Goal: Task Accomplishment & Management: Manage account settings

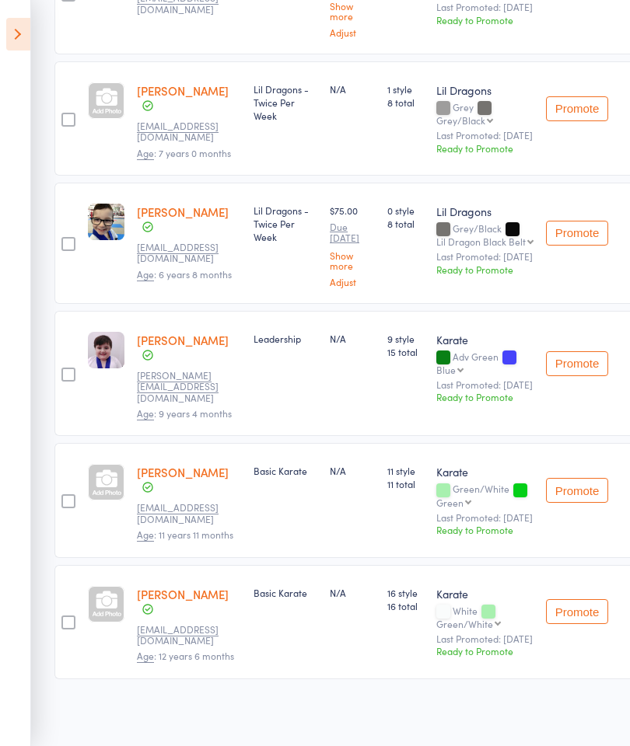
click at [12, 41] on icon at bounding box center [18, 34] width 24 height 33
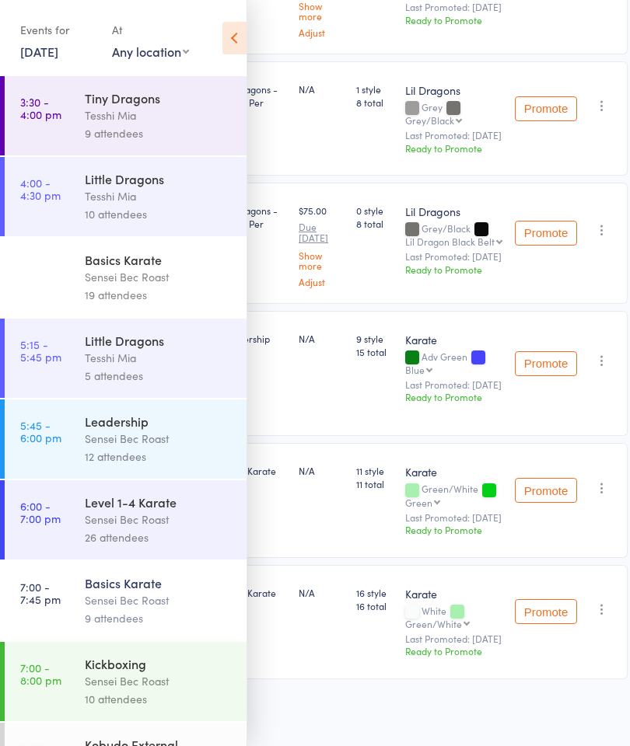
click at [39, 57] on link "[DATE]" at bounding box center [39, 51] width 38 height 17
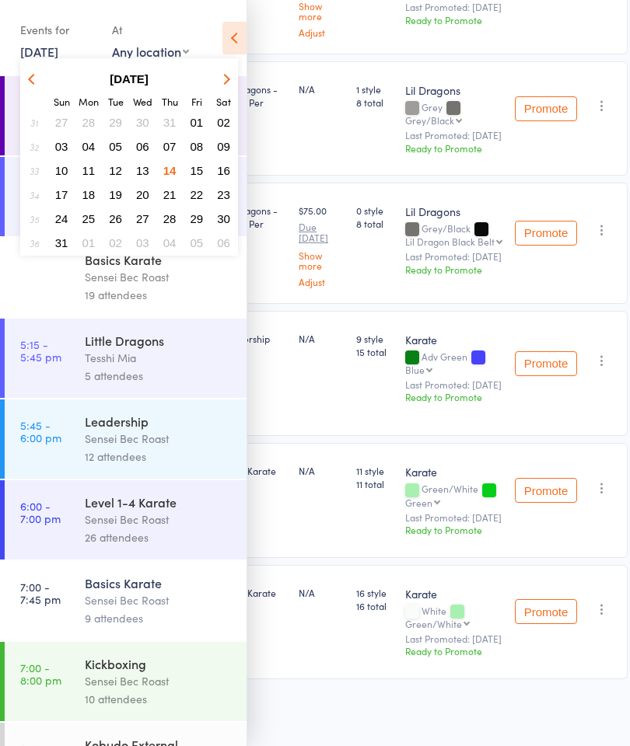
click at [192, 170] on span "15" at bounding box center [197, 170] width 13 height 13
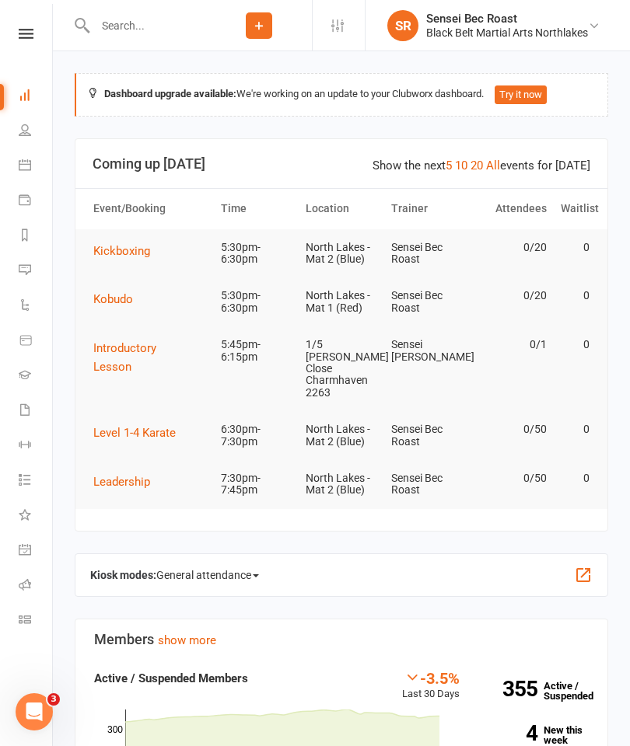
click at [26, 166] on icon at bounding box center [25, 165] width 12 height 12
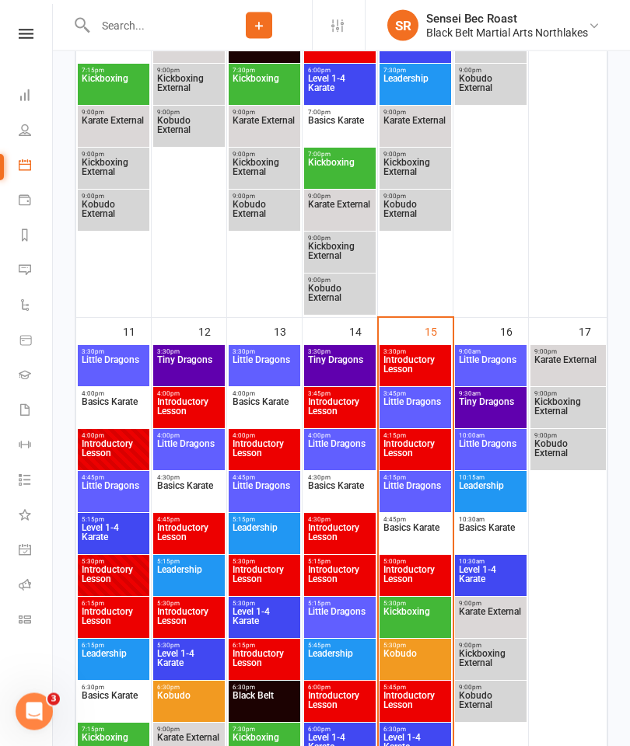
click at [408, 532] on span "Basics Karate" at bounding box center [415, 538] width 65 height 28
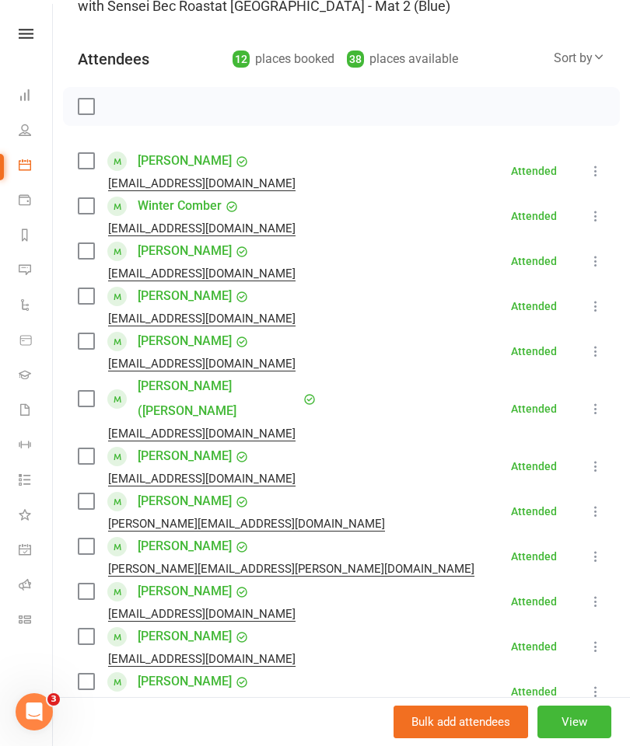
scroll to position [141, 0]
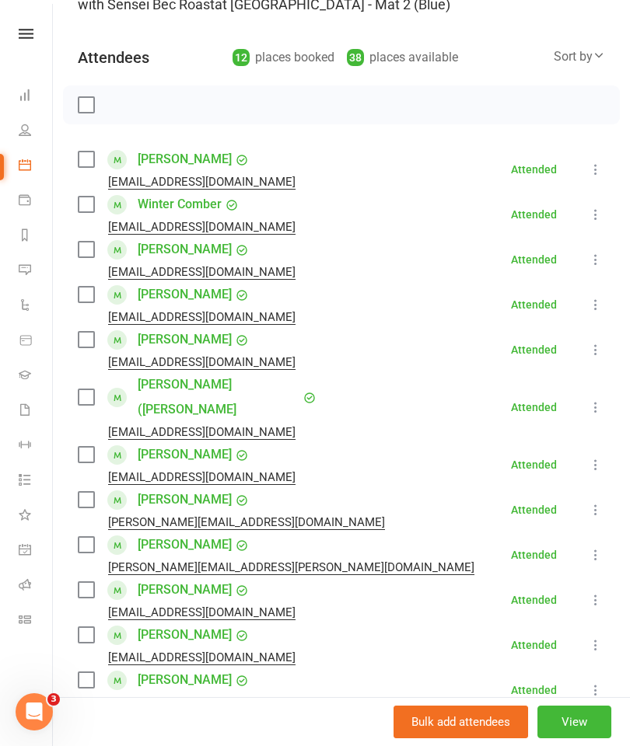
click at [138, 739] on input "search" at bounding box center [341, 755] width 527 height 33
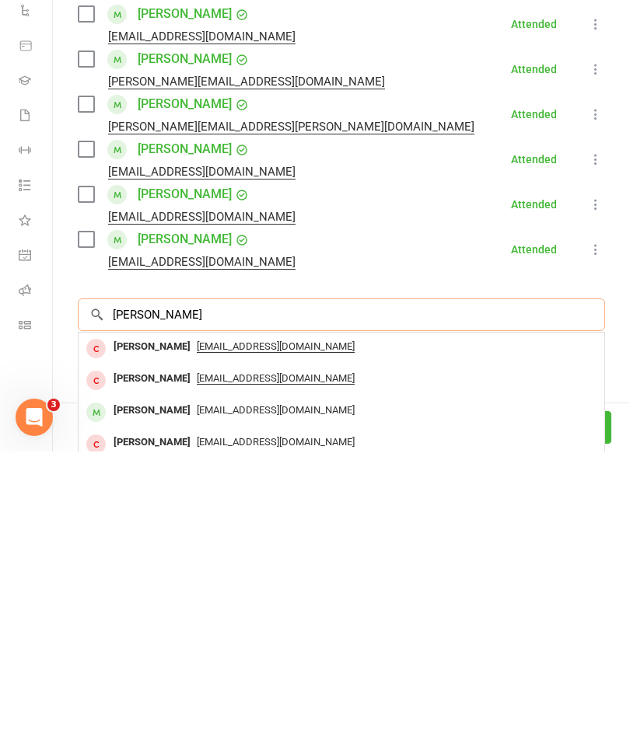
scroll to position [292, 0]
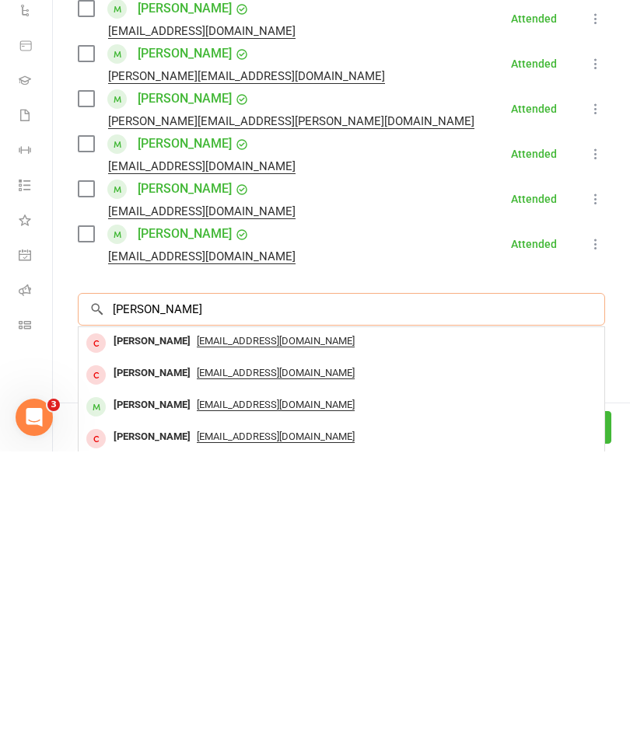
type input "Abel"
click at [258, 694] on span "ainedevlin@hotmail.com" at bounding box center [276, 700] width 158 height 12
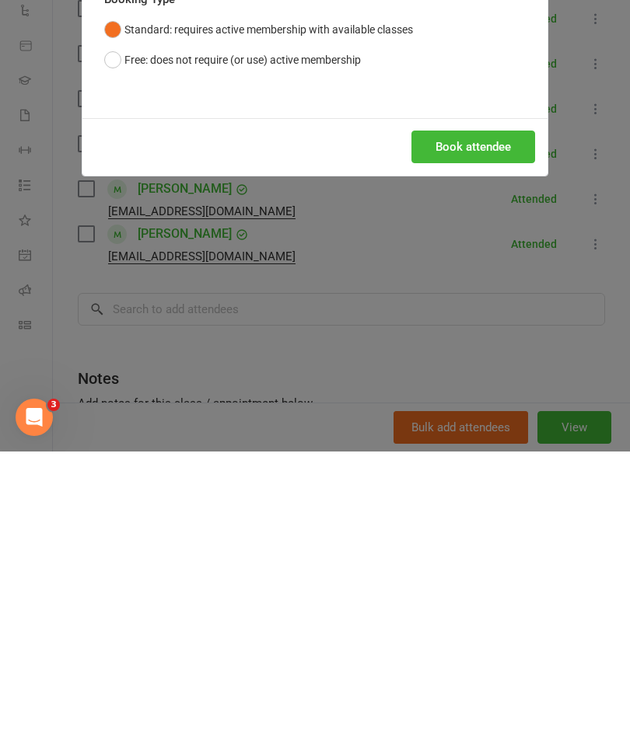
scroll to position [1818, 0]
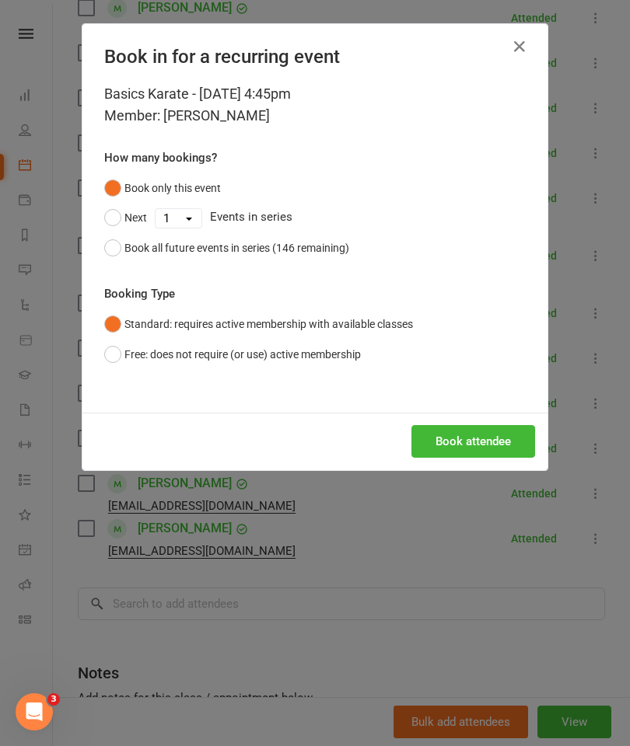
click at [494, 438] on button "Book attendee" at bounding box center [473, 441] width 124 height 33
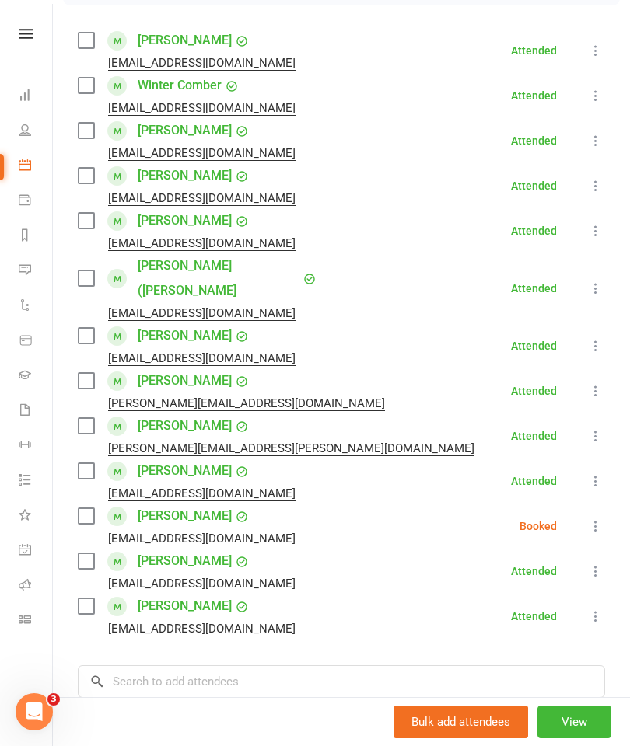
scroll to position [269, 0]
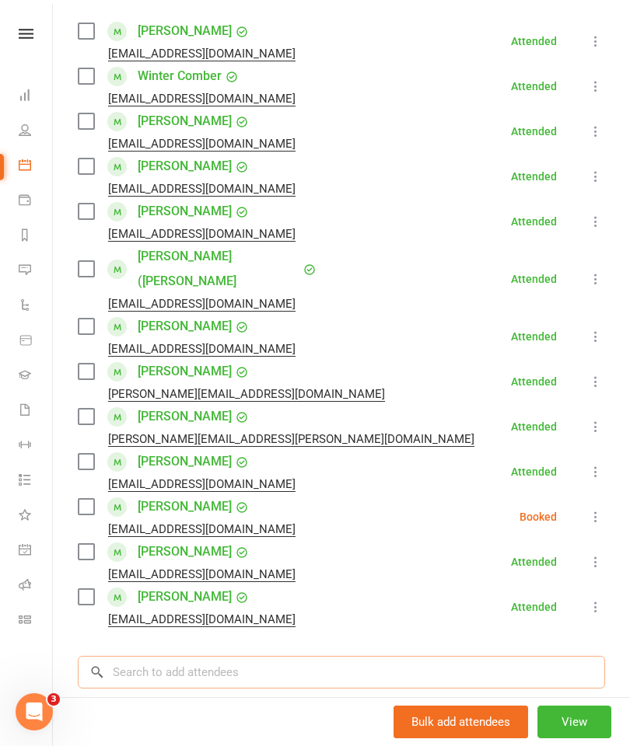
click at [152, 656] on input "search" at bounding box center [341, 672] width 527 height 33
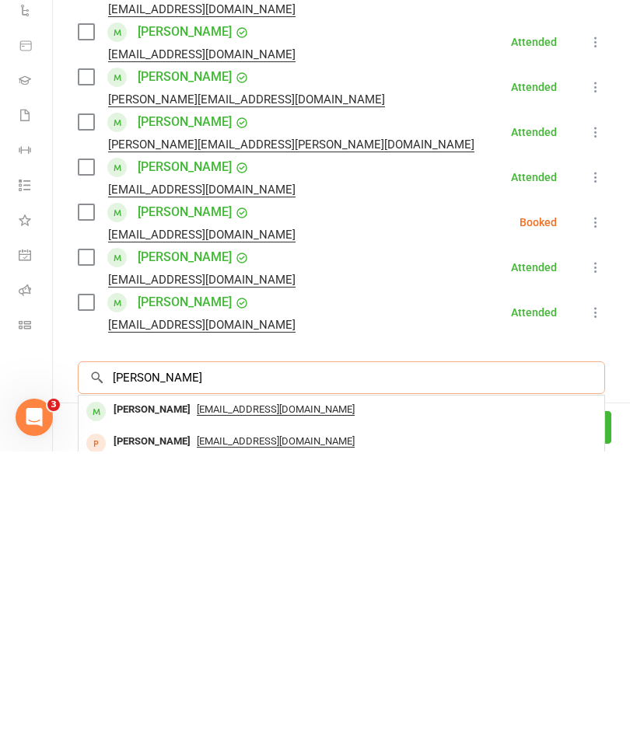
type input "Charlotte barns"
click at [321, 698] on span "chatrine07@gmail.com" at bounding box center [276, 704] width 158 height 12
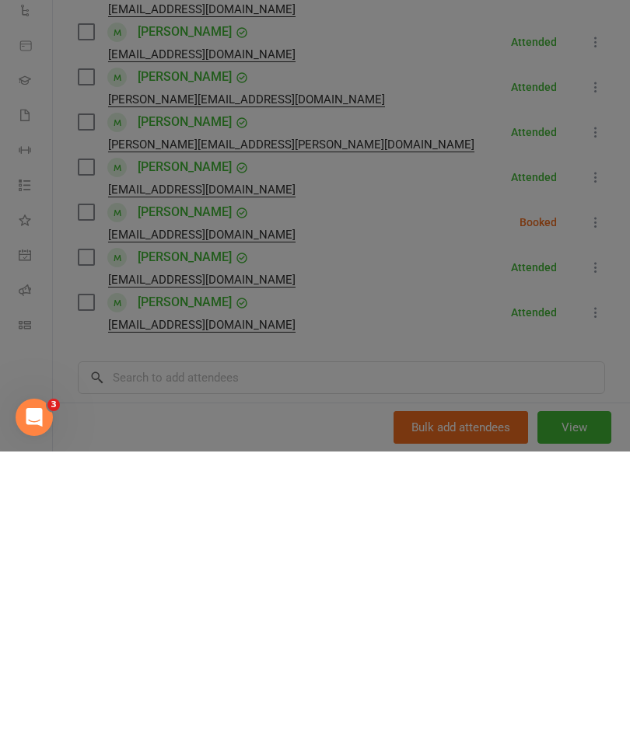
scroll to position [2209, 0]
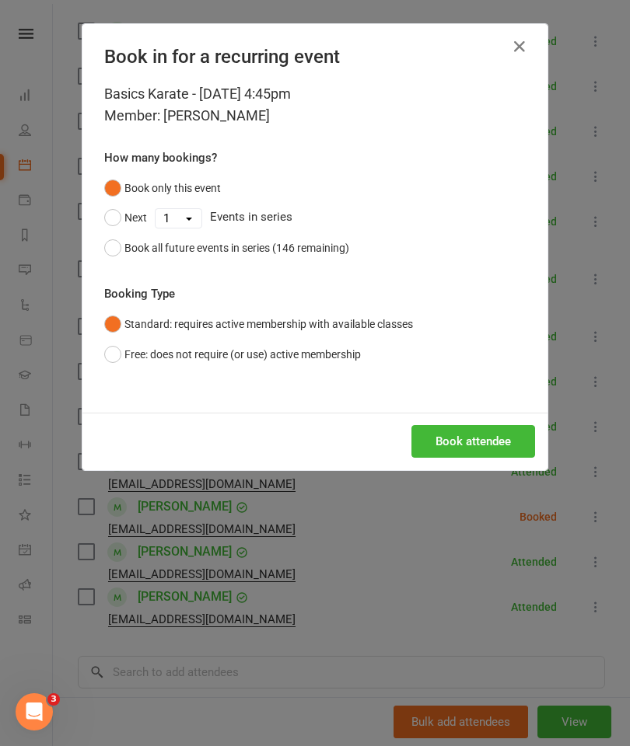
click at [481, 445] on button "Book attendee" at bounding box center [473, 441] width 124 height 33
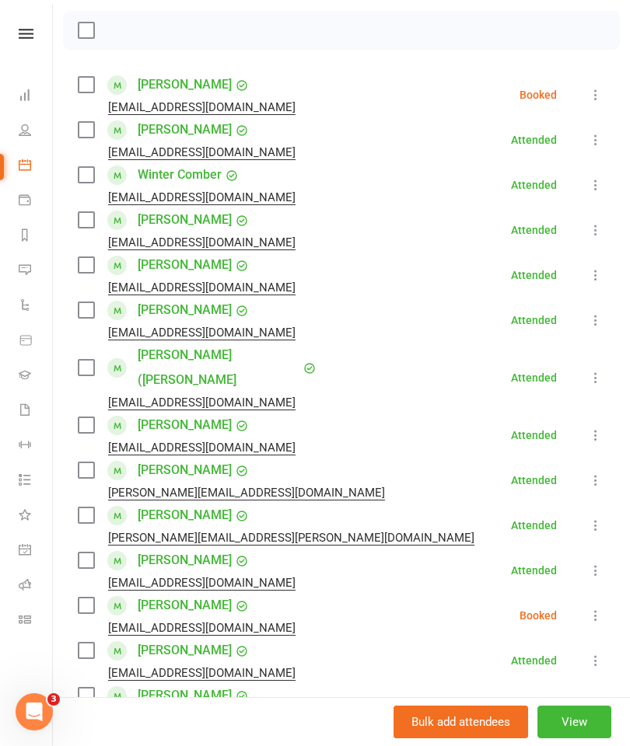
scroll to position [222, 0]
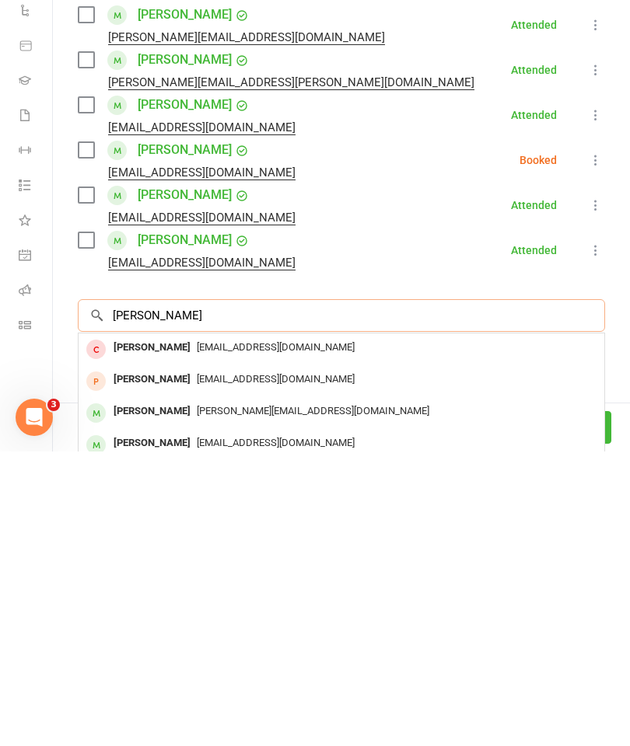
scroll to position [420, 0]
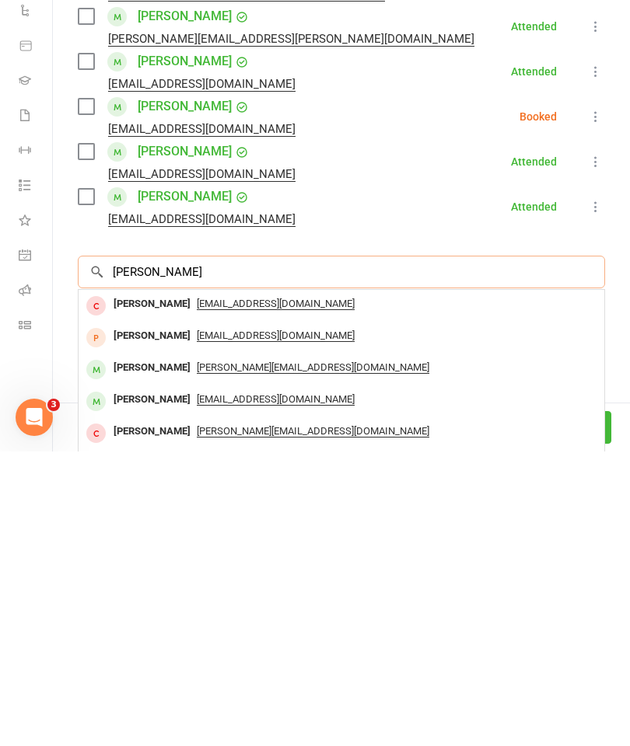
type input "Toby"
click at [259, 688] on span "s_worldon@hotmail.com" at bounding box center [276, 694] width 158 height 12
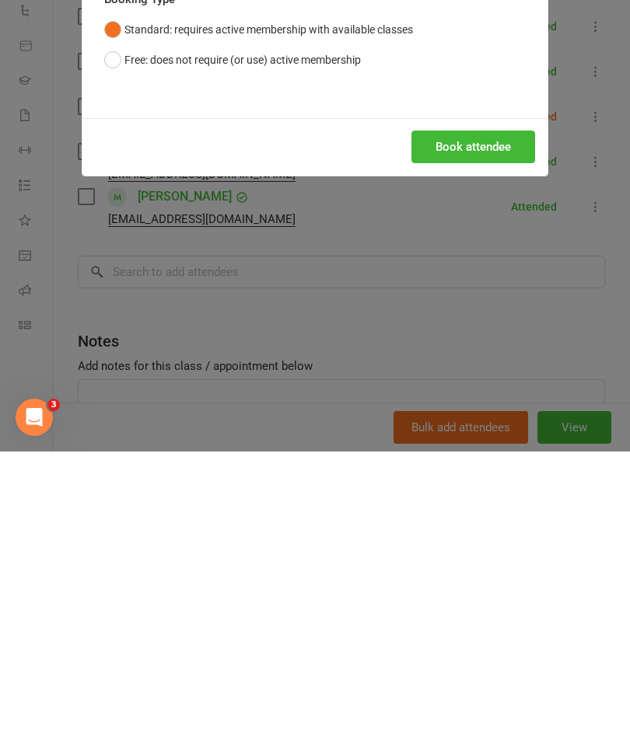
scroll to position [2693, 0]
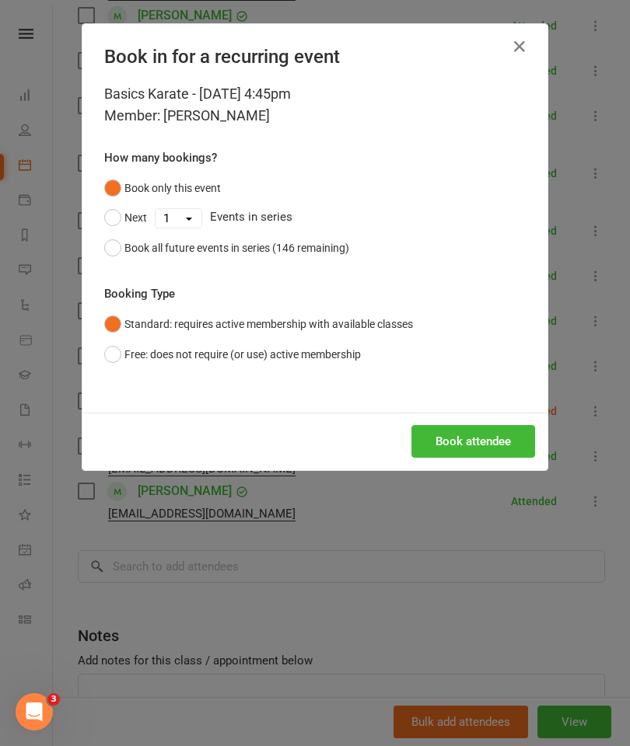
click at [495, 454] on button "Book attendee" at bounding box center [473, 441] width 124 height 33
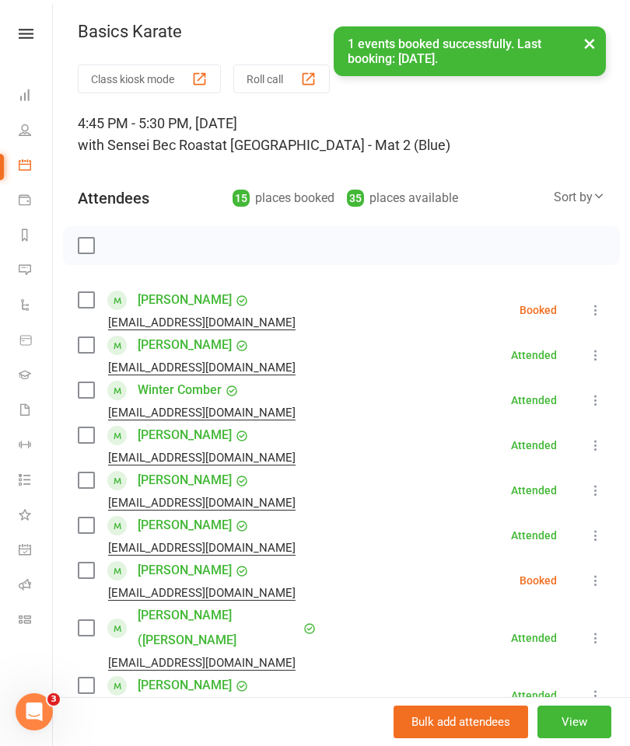
scroll to position [0, 0]
click at [93, 243] on label at bounding box center [86, 246] width 16 height 16
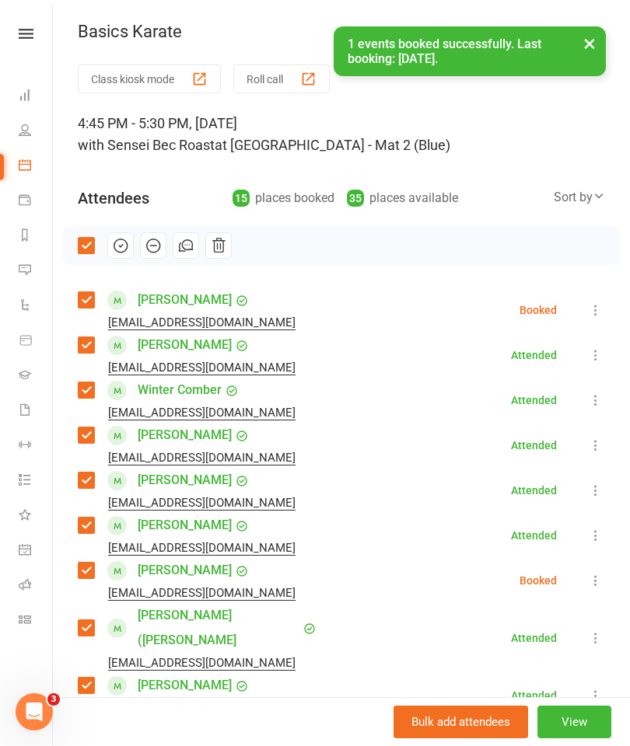
click at [117, 247] on icon "button" at bounding box center [120, 245] width 17 height 17
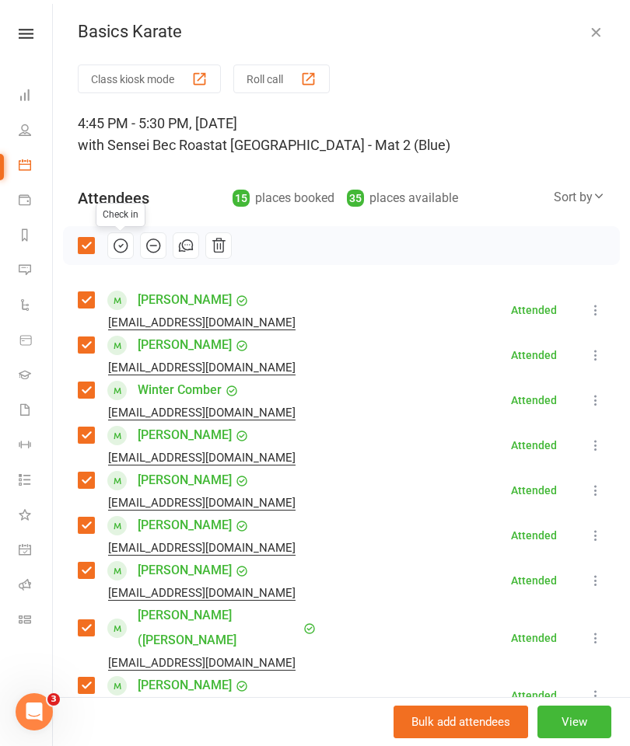
click at [89, 246] on label at bounding box center [86, 246] width 16 height 16
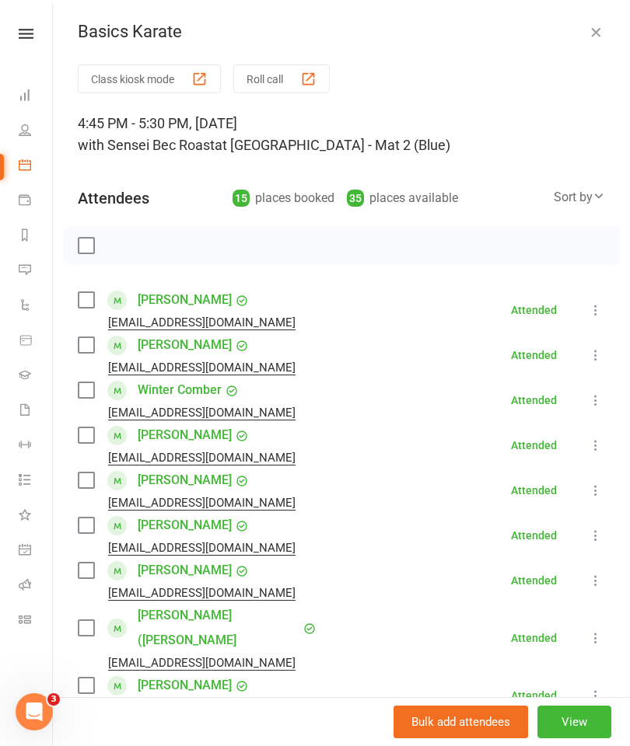
click at [586, 32] on button "button" at bounding box center [595, 32] width 19 height 19
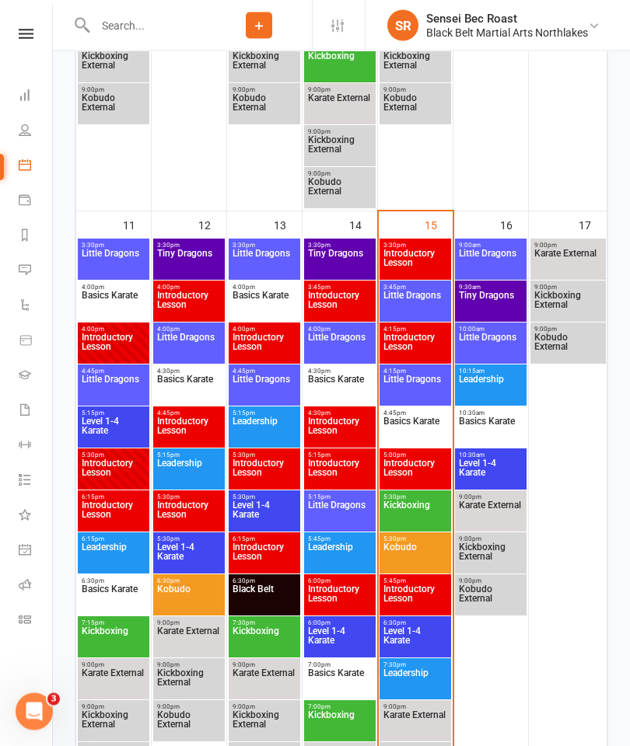
scroll to position [1435, 0]
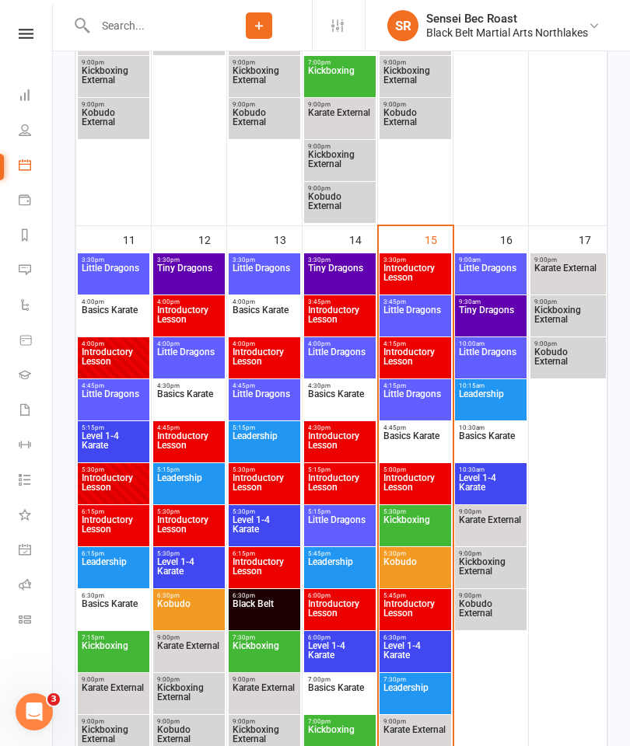
click at [425, 318] on span "Little Dragons" at bounding box center [415, 320] width 65 height 28
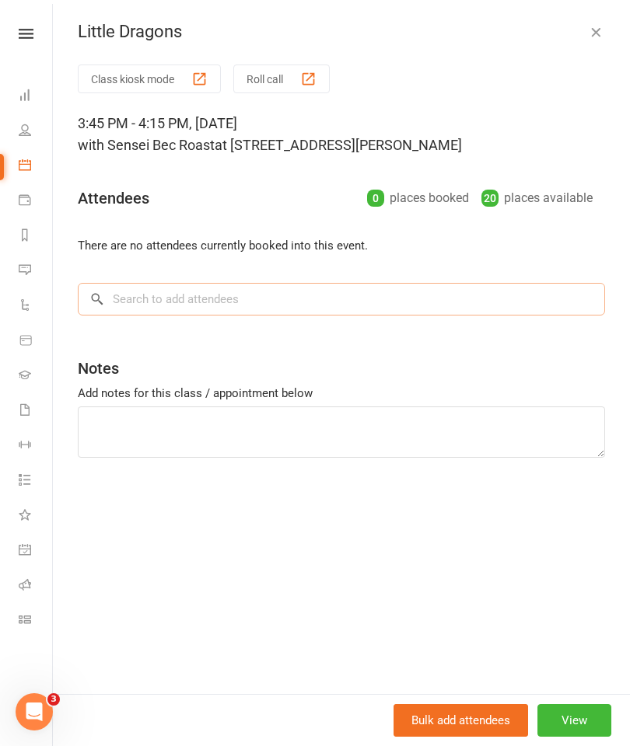
click at [144, 297] on input "search" at bounding box center [341, 299] width 527 height 33
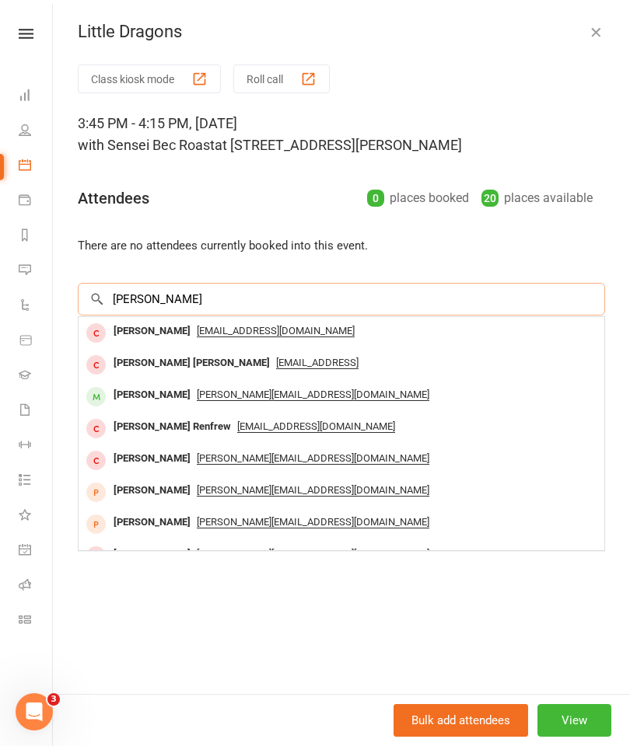
type input "Justin"
click at [265, 390] on span "natalie@jnpropertyco.com.au" at bounding box center [313, 395] width 232 height 12
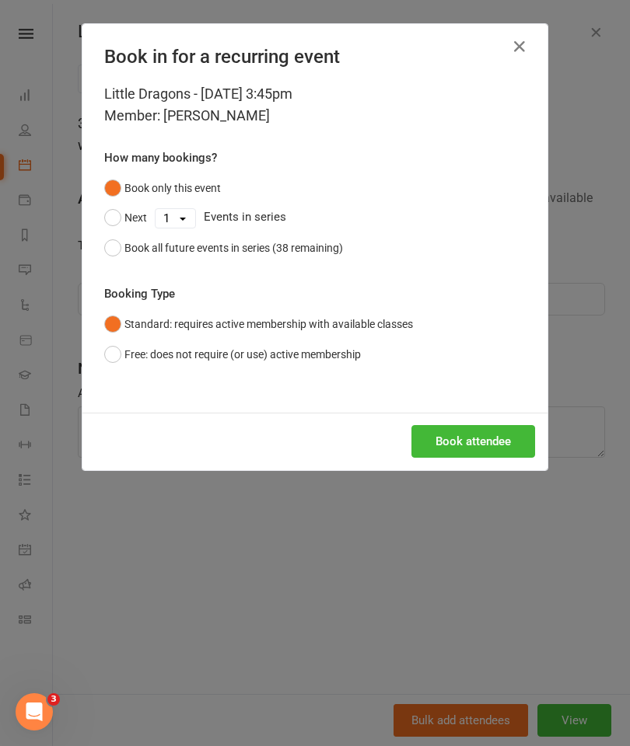
click at [480, 435] on button "Book attendee" at bounding box center [473, 441] width 124 height 33
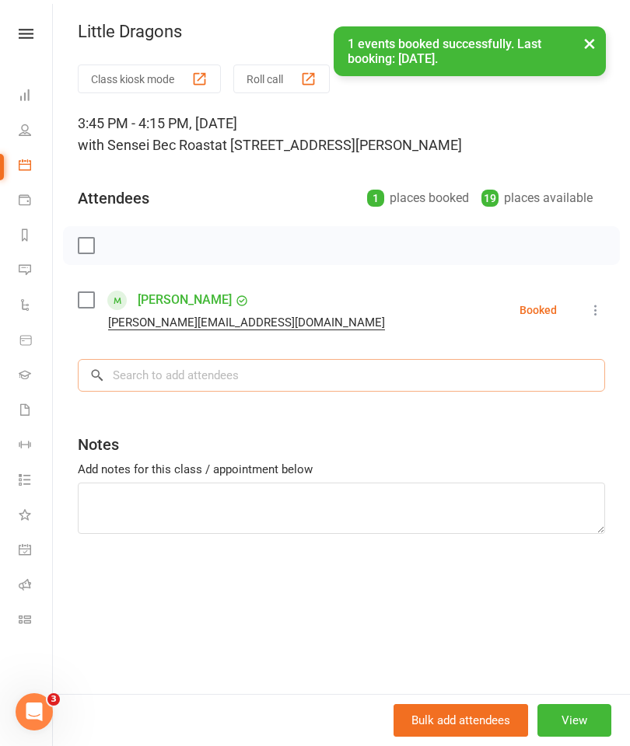
click at [141, 378] on input "search" at bounding box center [341, 375] width 527 height 33
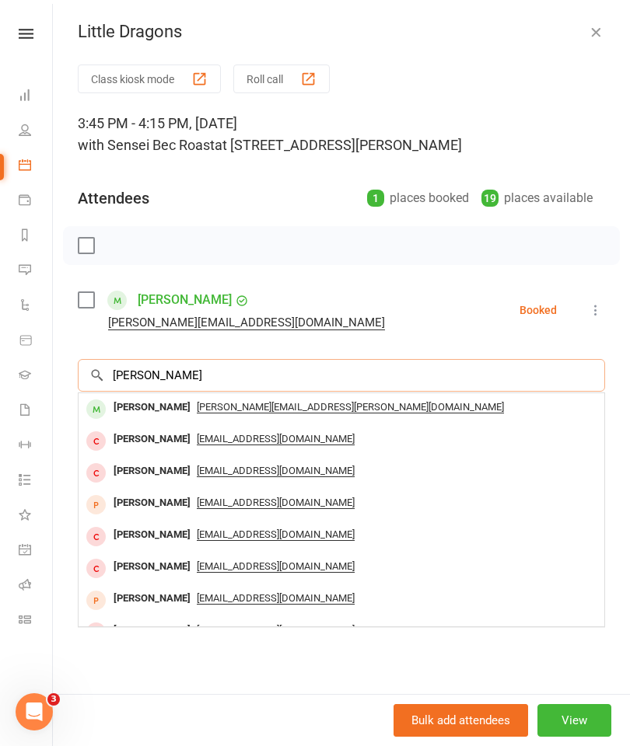
type input "Logan giff"
click at [281, 401] on span "astrid.griffiths@outlook.com" at bounding box center [350, 407] width 307 height 12
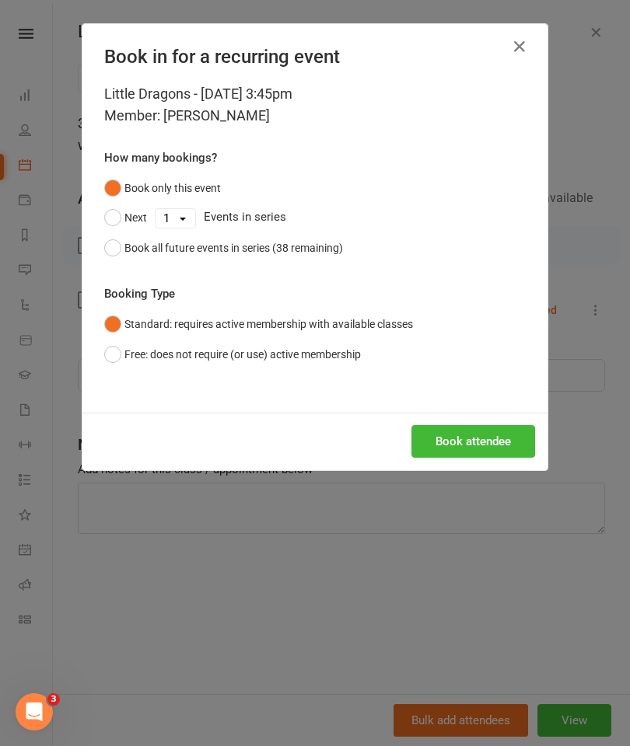
click at [450, 437] on button "Book attendee" at bounding box center [473, 441] width 124 height 33
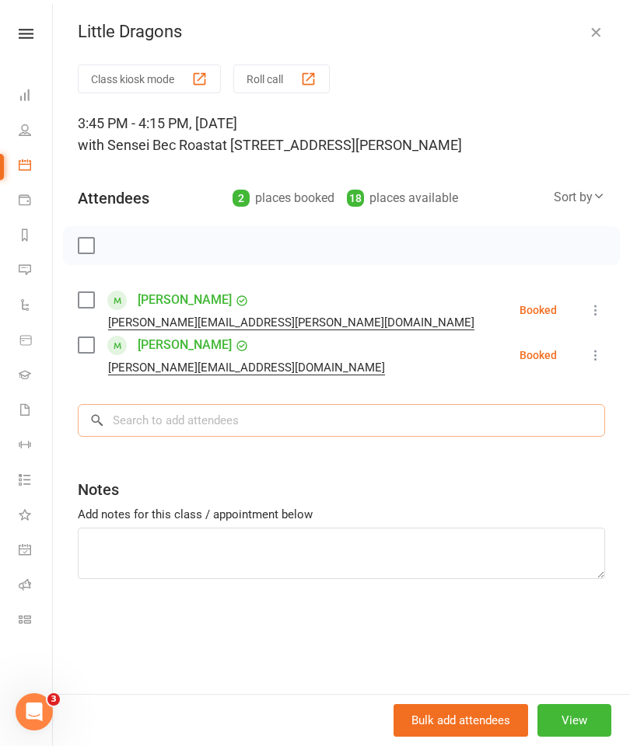
click at [142, 422] on input "search" at bounding box center [341, 420] width 527 height 33
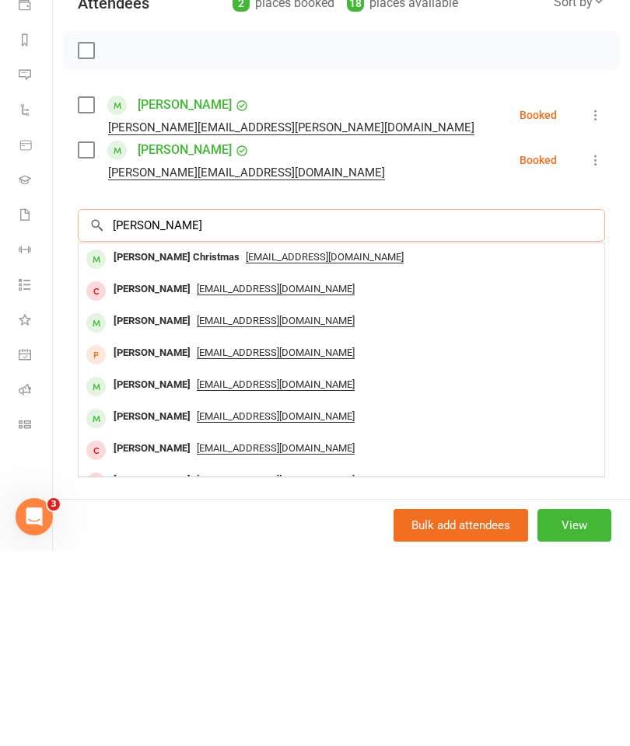
type input "Finn chri"
click at [264, 446] on span "k.huikuri@gmail.com" at bounding box center [325, 452] width 158 height 12
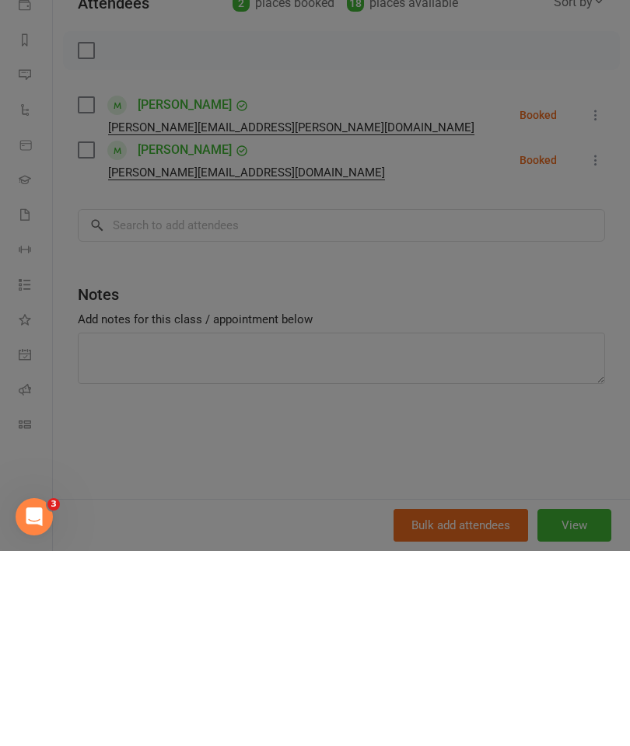
scroll to position [1631, 0]
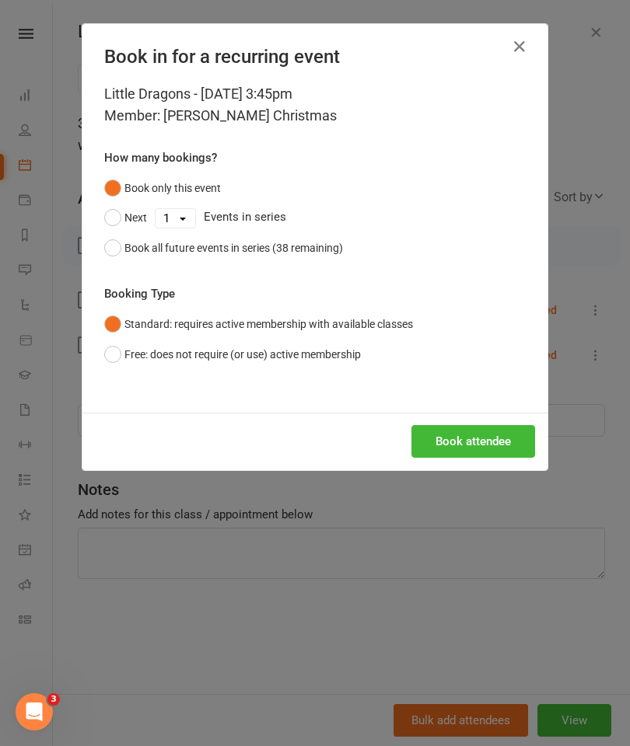
click at [468, 434] on button "Book attendee" at bounding box center [473, 441] width 124 height 33
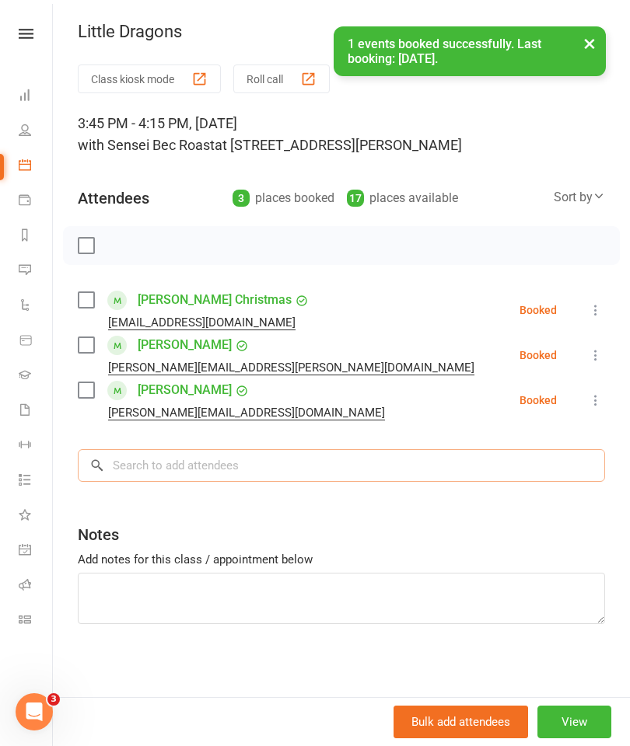
click at [160, 463] on input "search" at bounding box center [341, 465] width 527 height 33
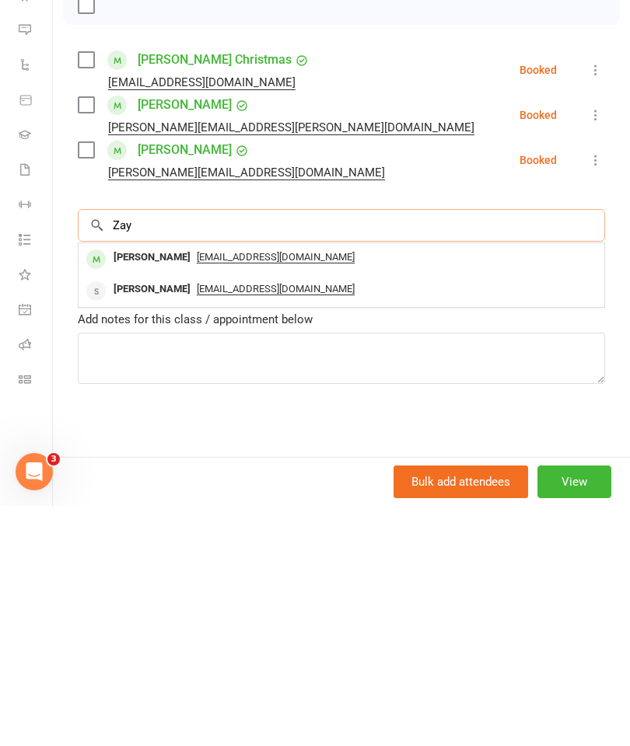
type input "Zay"
click at [246, 491] on span "asirote@hotmail.com" at bounding box center [276, 497] width 158 height 12
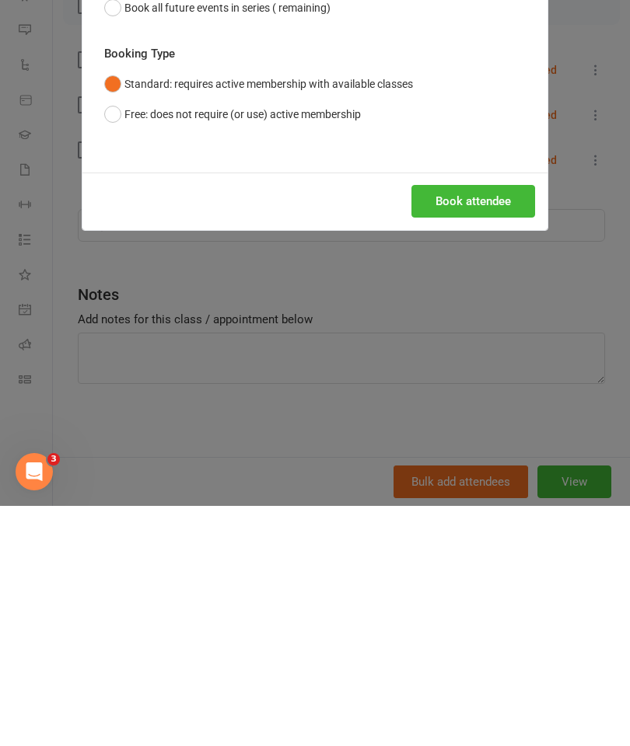
scroll to position [1871, 0]
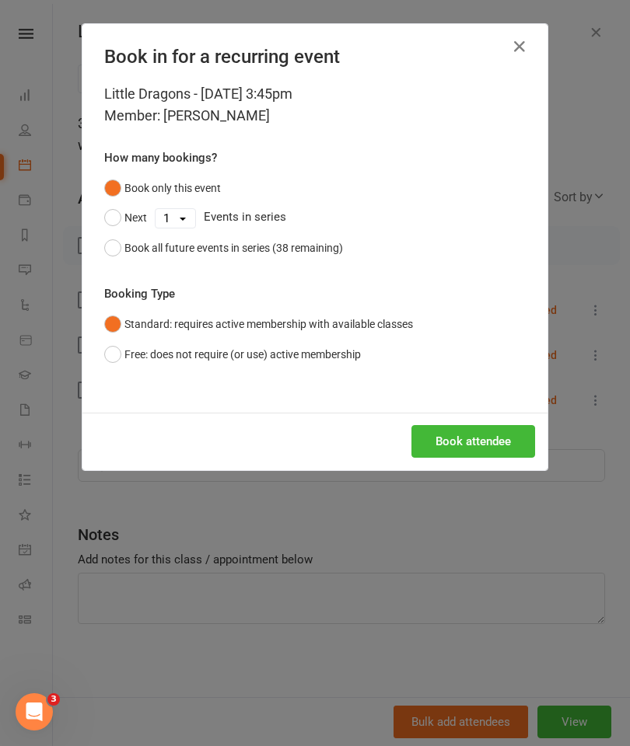
click at [463, 442] on button "Book attendee" at bounding box center [473, 441] width 124 height 33
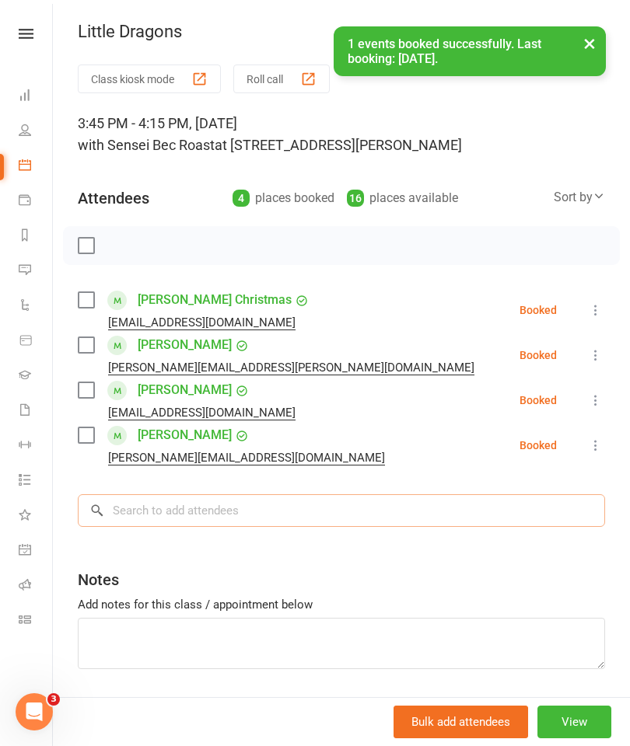
click at [149, 515] on input "search" at bounding box center [341, 511] width 527 height 33
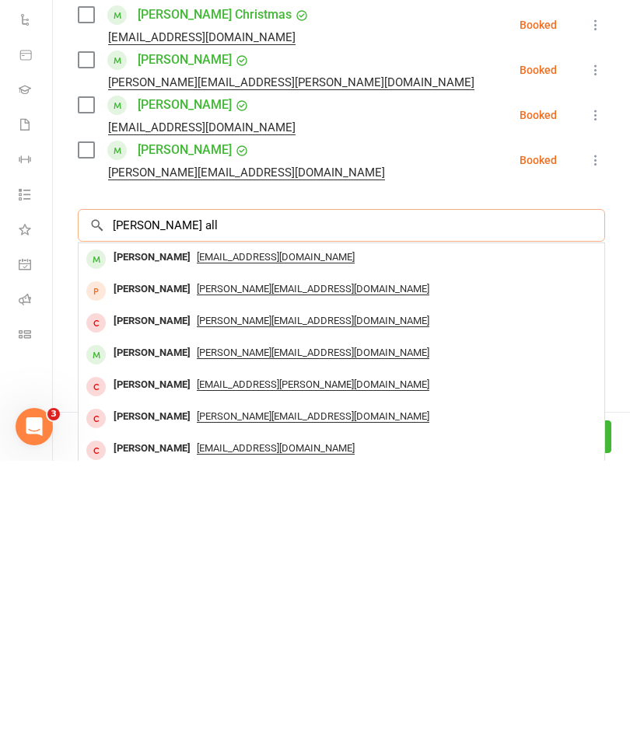
type input "Blake all"
click at [271, 537] on span "taraallison21@icloud.com" at bounding box center [276, 543] width 158 height 12
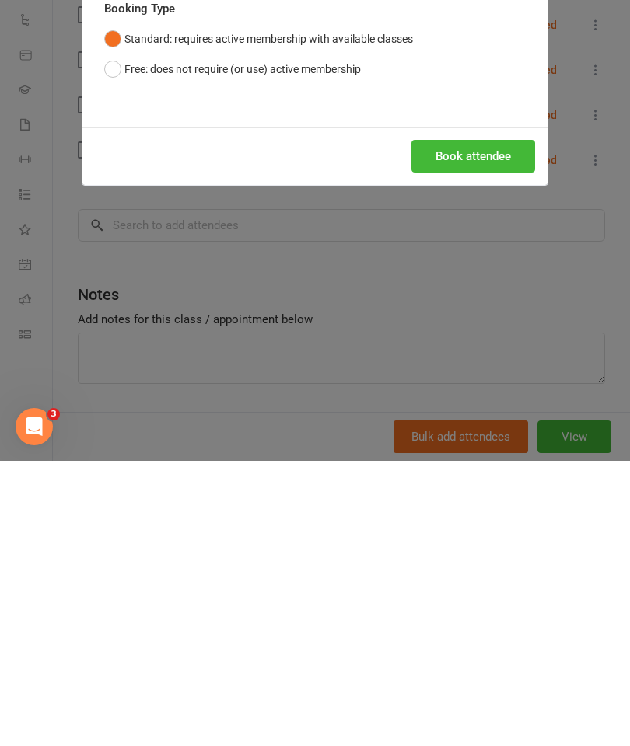
scroll to position [2156, 0]
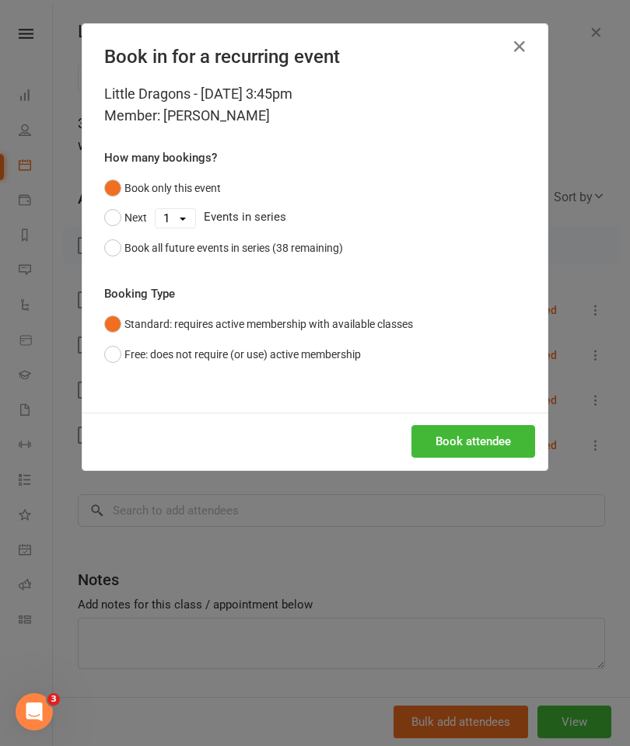
click at [484, 432] on button "Book attendee" at bounding box center [473, 441] width 124 height 33
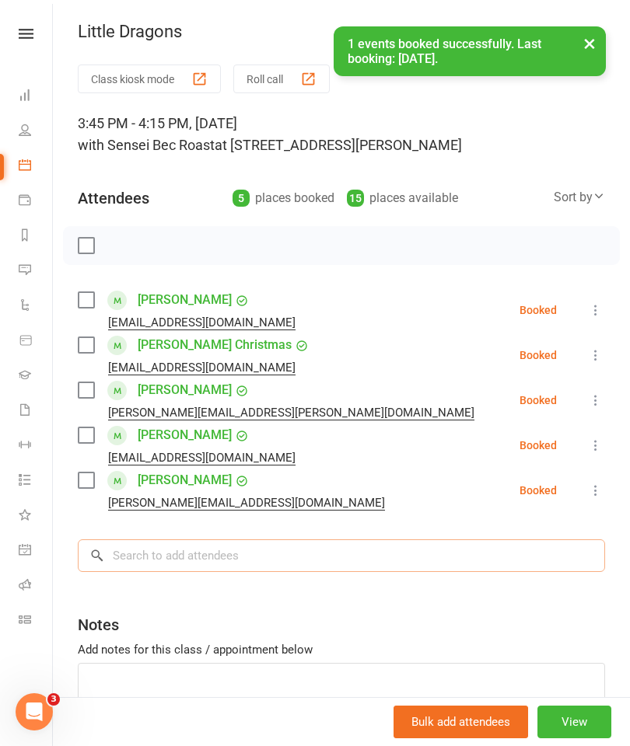
click at [151, 555] on input "search" at bounding box center [341, 556] width 527 height 33
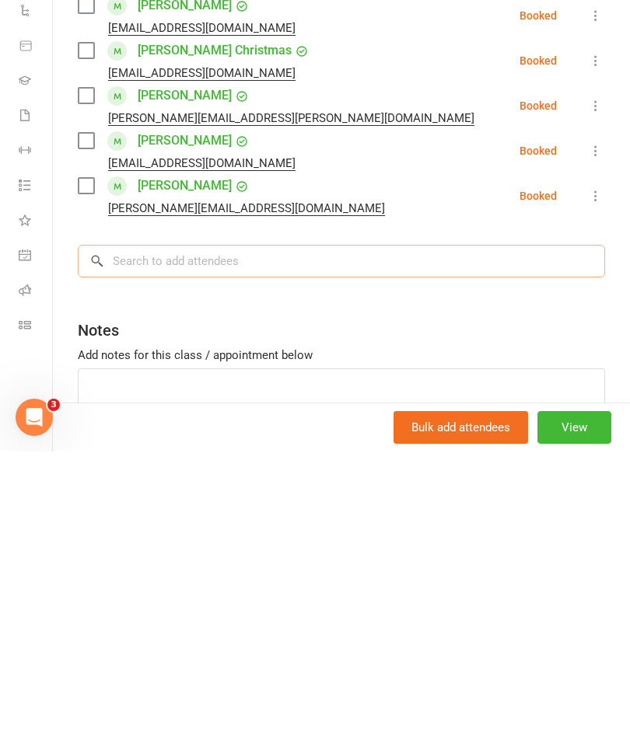
scroll to position [2192, 0]
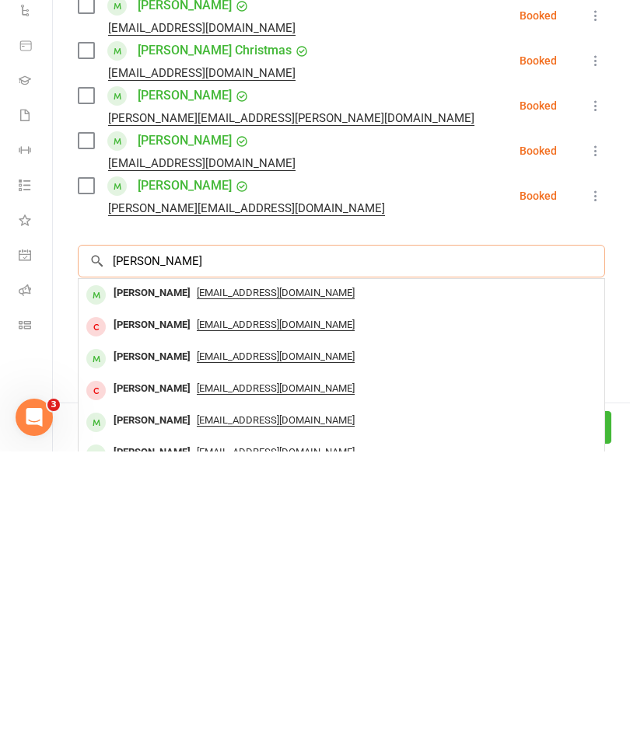
type input "Kaylee allison"
click at [268, 582] on span "taraallison21@icloud.com" at bounding box center [276, 588] width 158 height 12
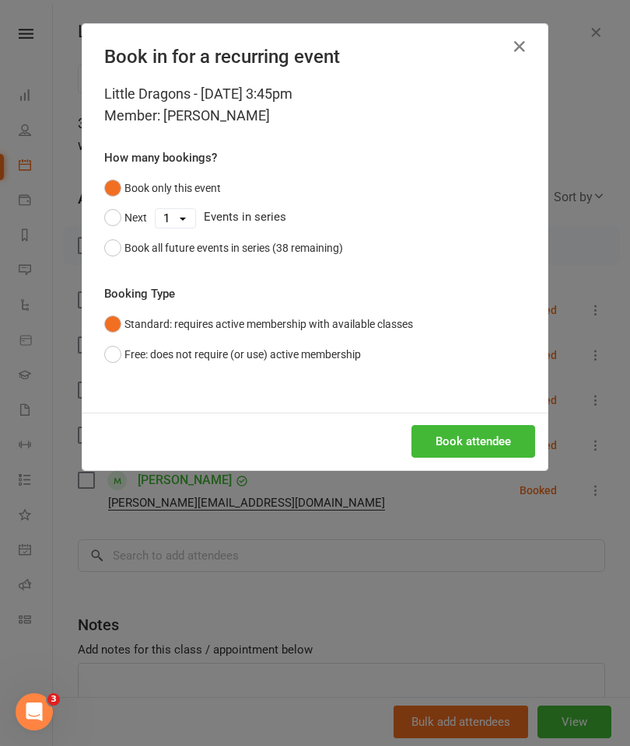
click at [467, 443] on button "Book attendee" at bounding box center [473, 441] width 124 height 33
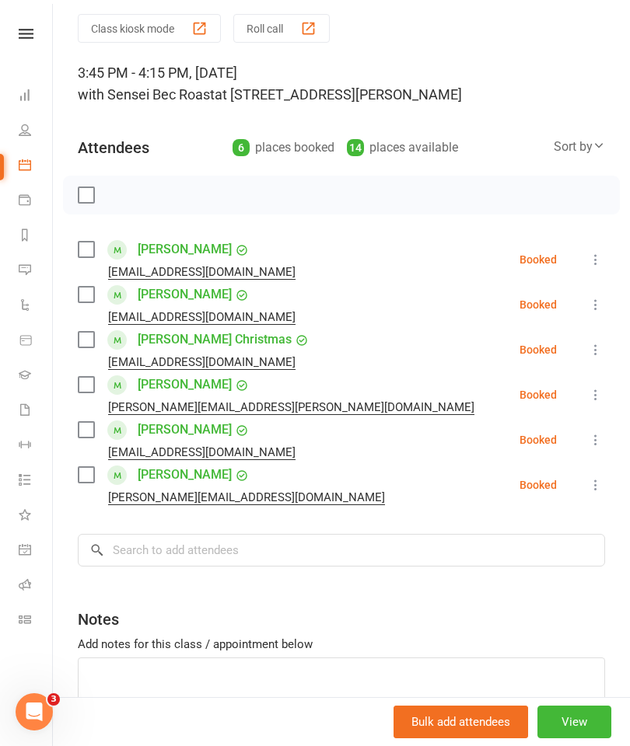
scroll to position [51, 0]
click at [152, 548] on input "search" at bounding box center [341, 549] width 527 height 33
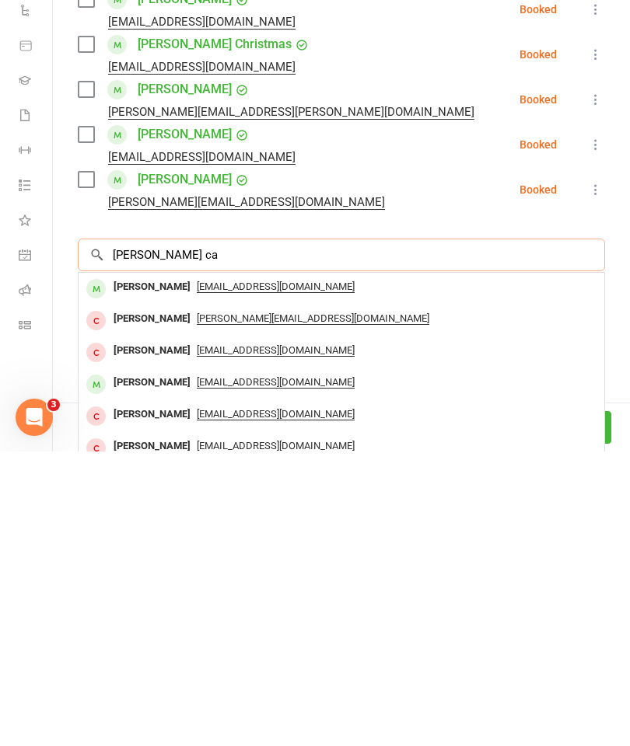
type input "John ca"
click at [288, 575] on span "iolandacaruana85@gmail.com" at bounding box center [276, 581] width 158 height 12
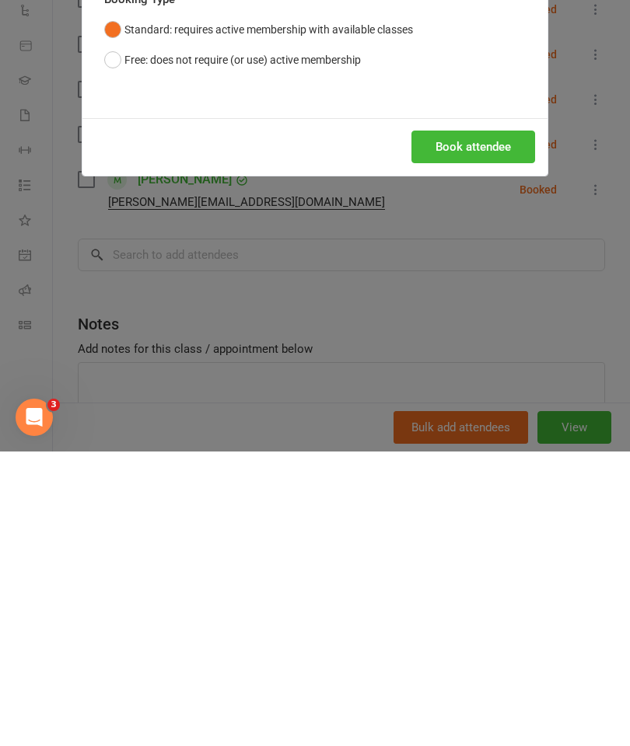
scroll to position [2811, 0]
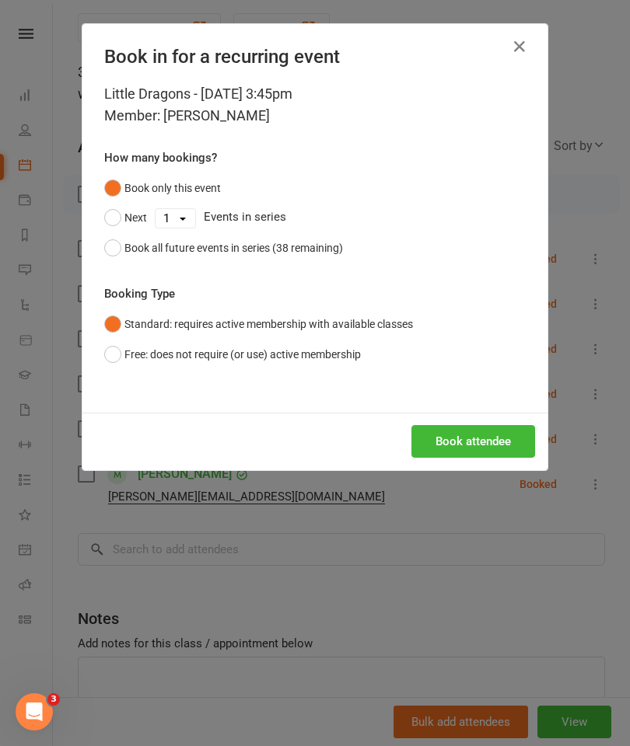
click at [495, 434] on button "Book attendee" at bounding box center [473, 441] width 124 height 33
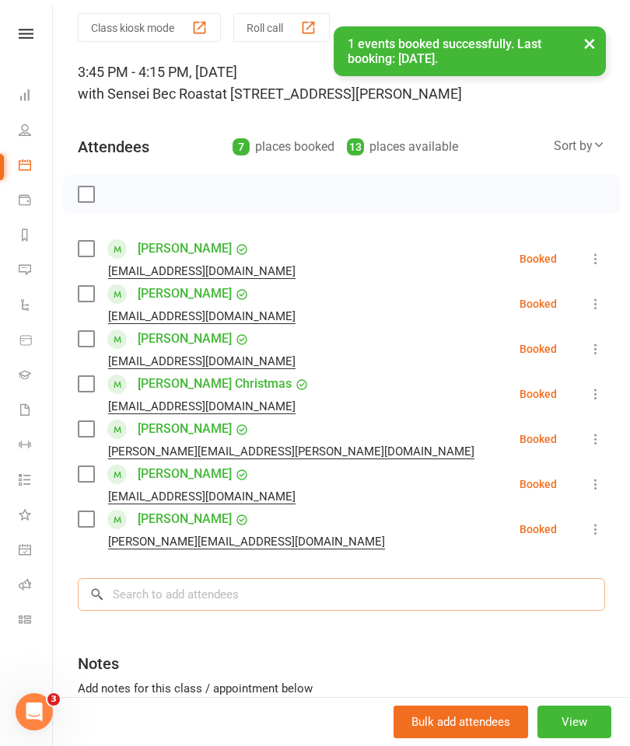
click at [155, 596] on input "search" at bounding box center [341, 594] width 527 height 33
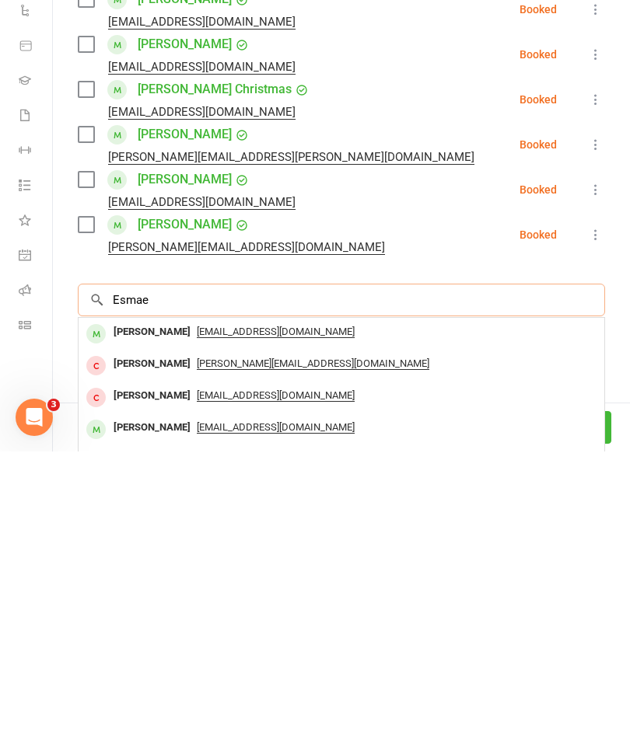
scroll to position [2885, 0]
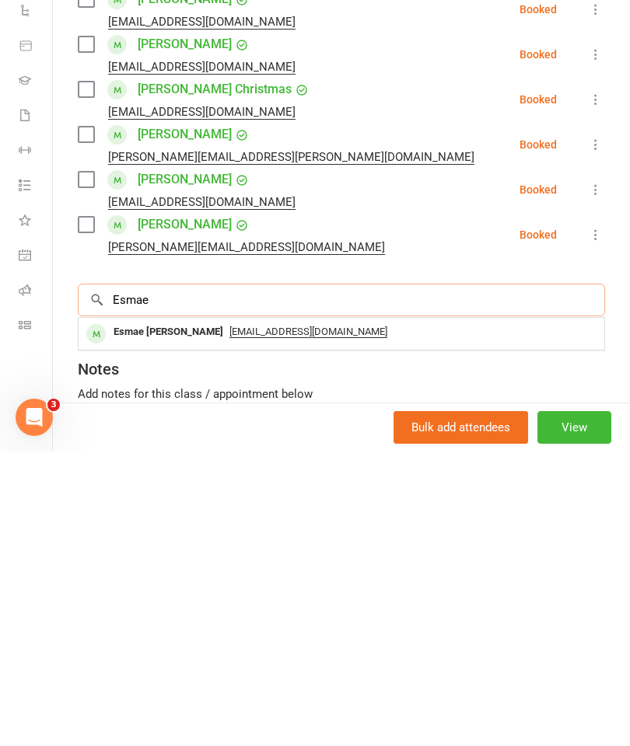
type input "Esmae"
click at [301, 620] on span "brooke.ashley_96@hotmail.com" at bounding box center [308, 626] width 158 height 12
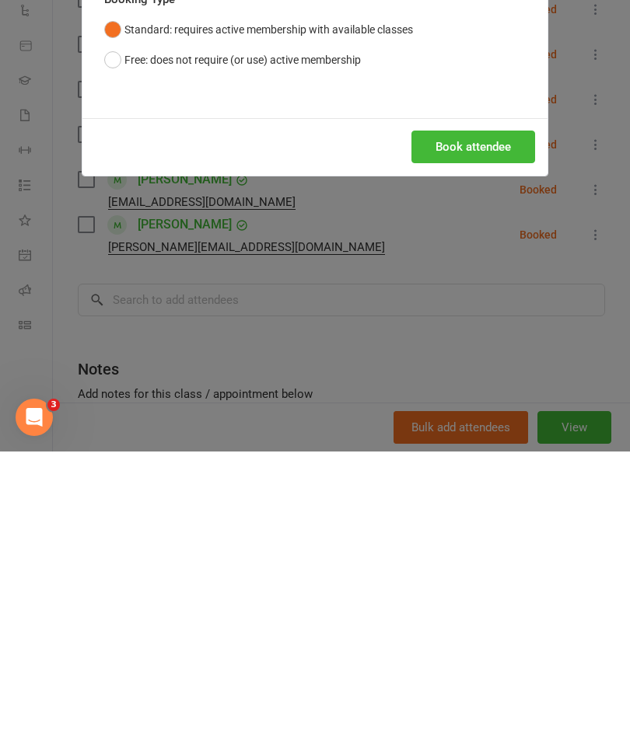
scroll to position [3180, 0]
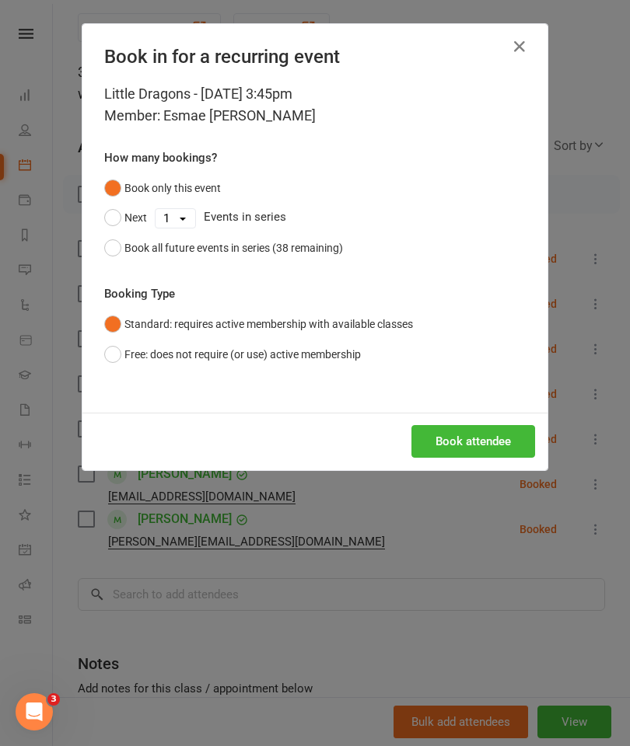
click at [456, 442] on button "Book attendee" at bounding box center [473, 441] width 124 height 33
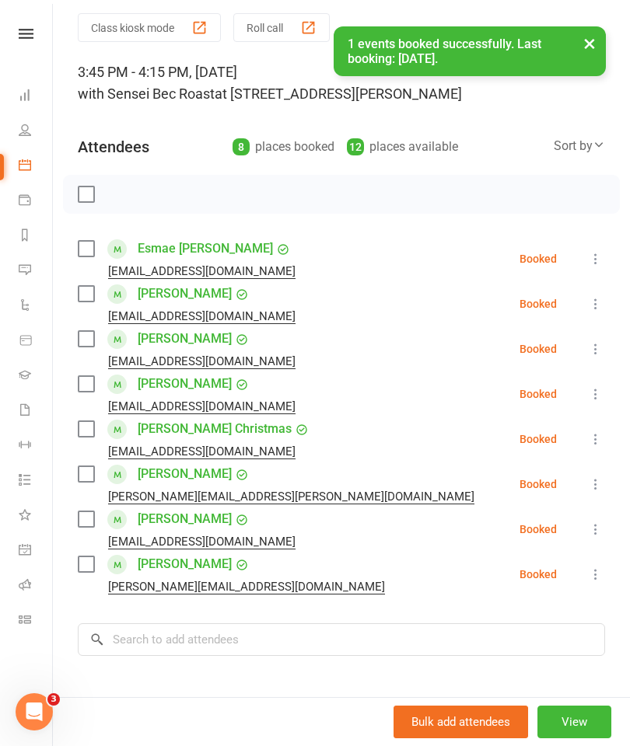
click at [86, 196] on label at bounding box center [86, 195] width 16 height 16
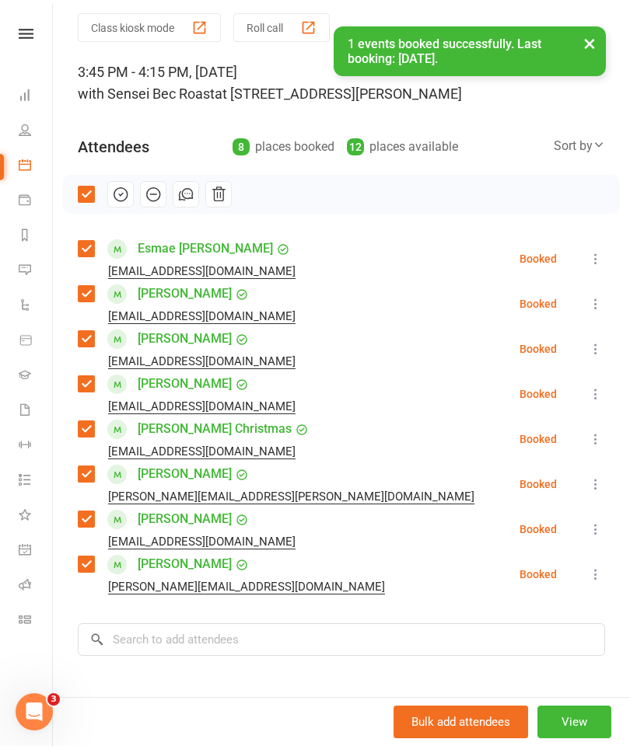
click at [121, 194] on icon "button" at bounding box center [120, 194] width 17 height 17
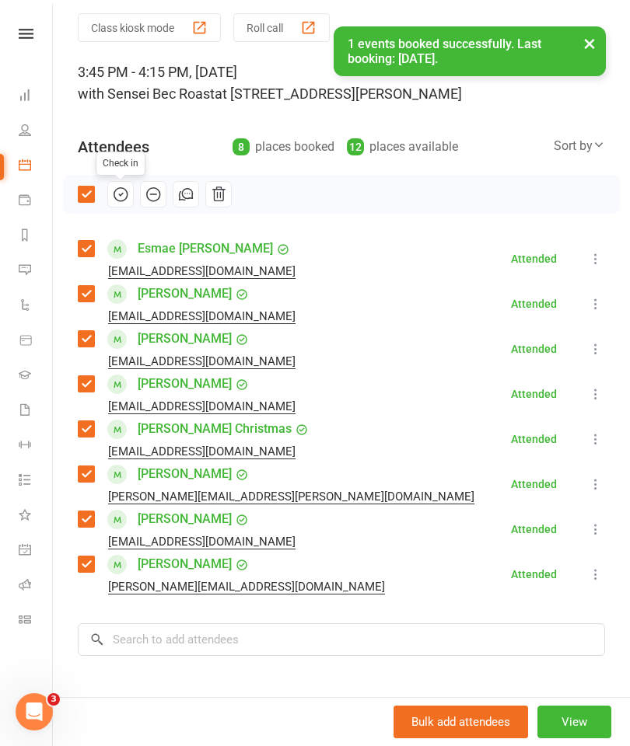
click at [84, 193] on label at bounding box center [86, 195] width 16 height 16
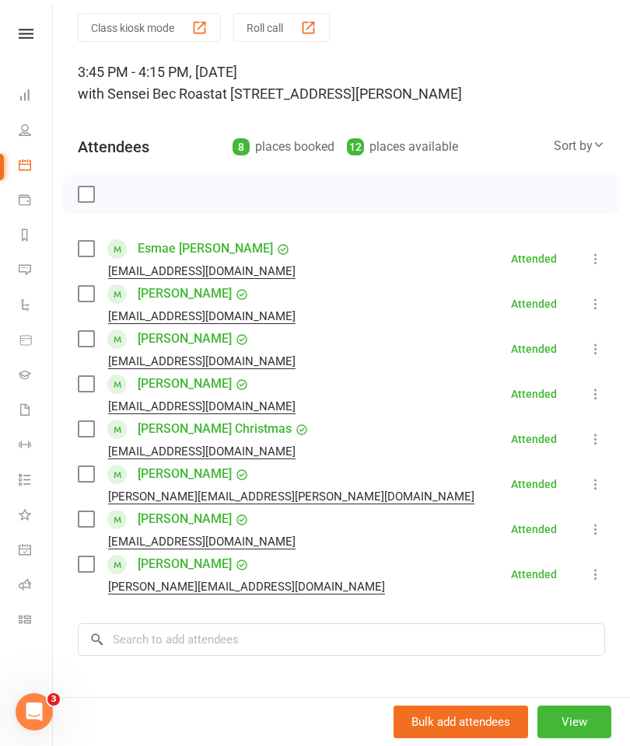
click at [26, 170] on icon at bounding box center [25, 165] width 12 height 12
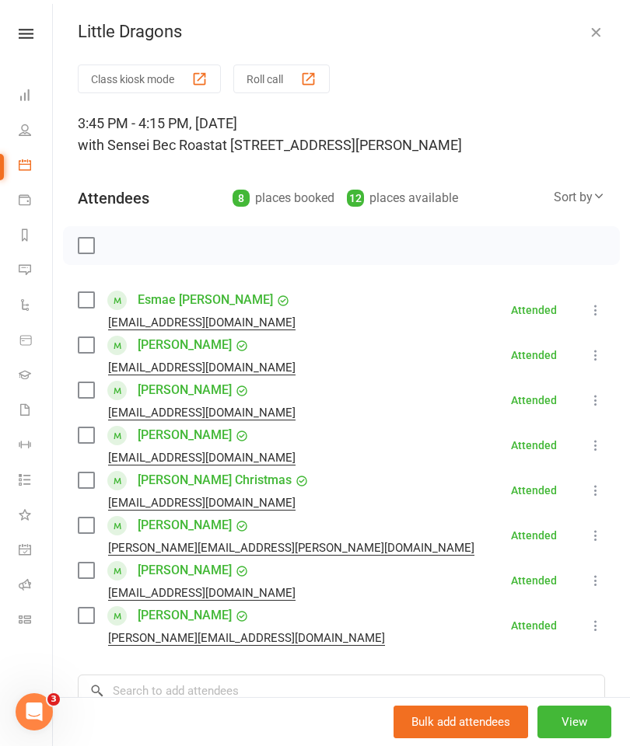
scroll to position [0, 0]
click at [596, 29] on icon "button" at bounding box center [596, 32] width 16 height 16
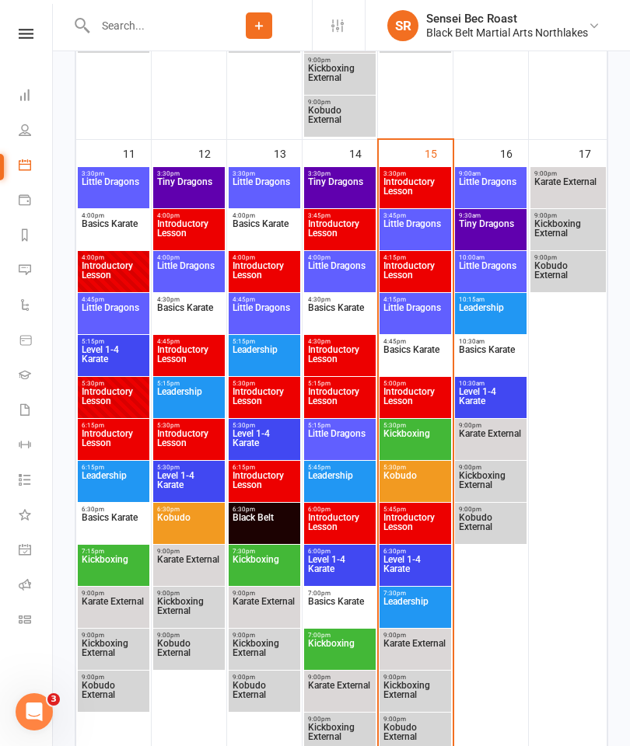
scroll to position [1512, 0]
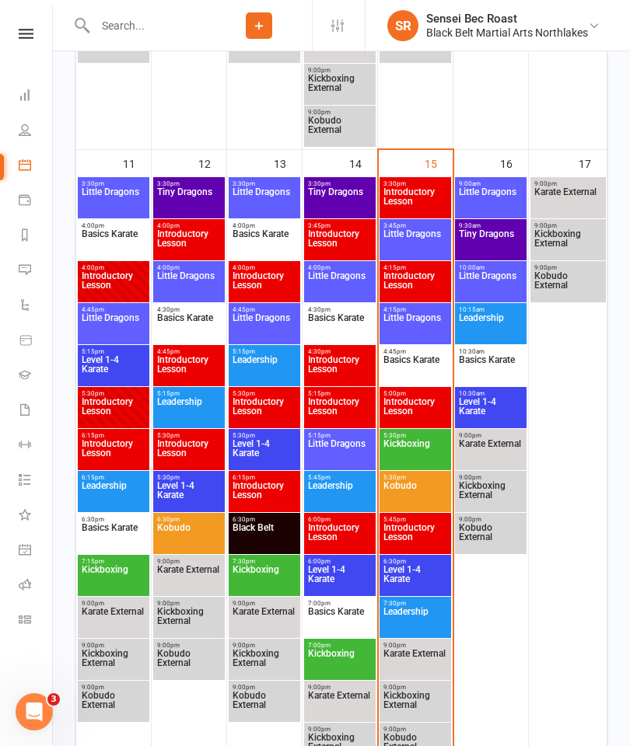
click at [421, 320] on span "Little Dragons" at bounding box center [415, 327] width 65 height 28
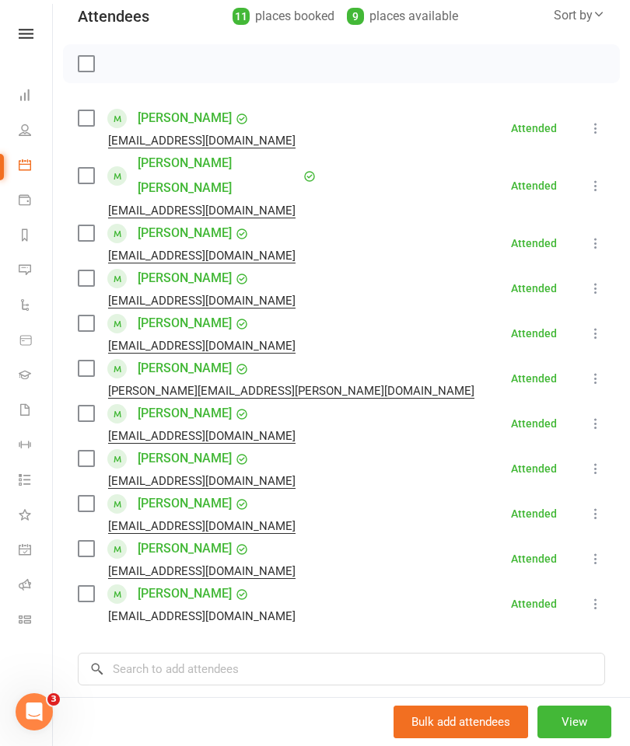
scroll to position [184, 0]
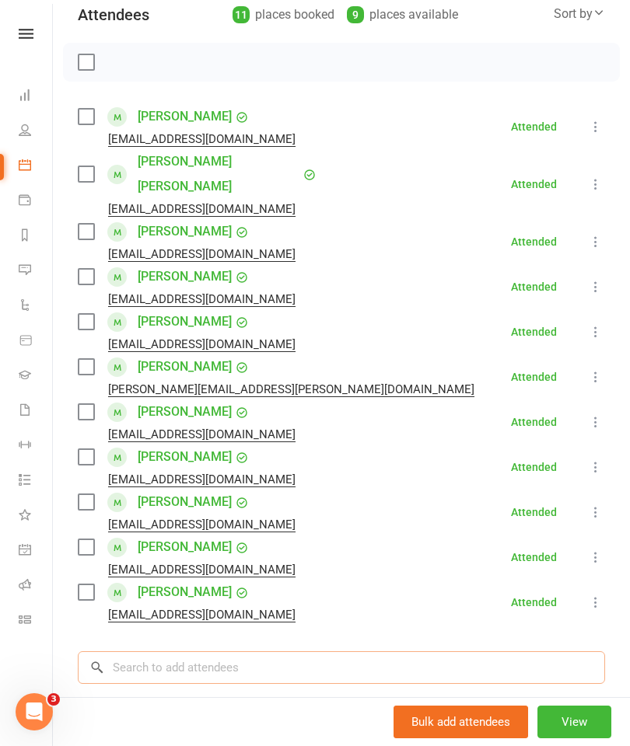
click at [156, 652] on input "search" at bounding box center [341, 668] width 527 height 33
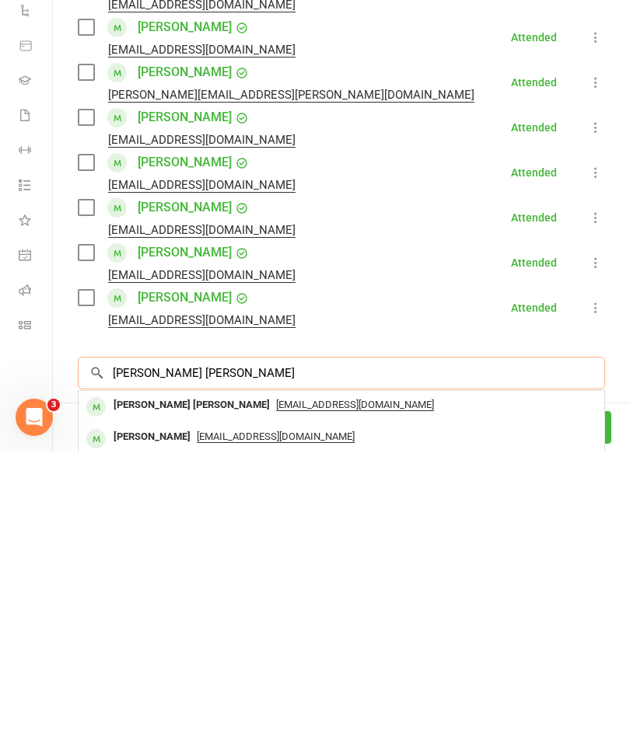
type input "Jackson smith"
click at [288, 694] on span "cameron_1989@hotmail.com" at bounding box center [355, 700] width 158 height 12
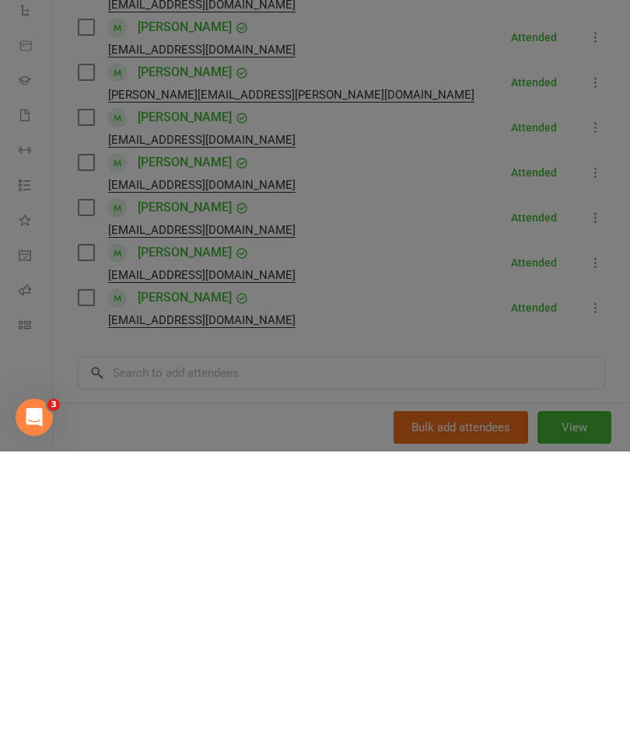
scroll to position [1929, 0]
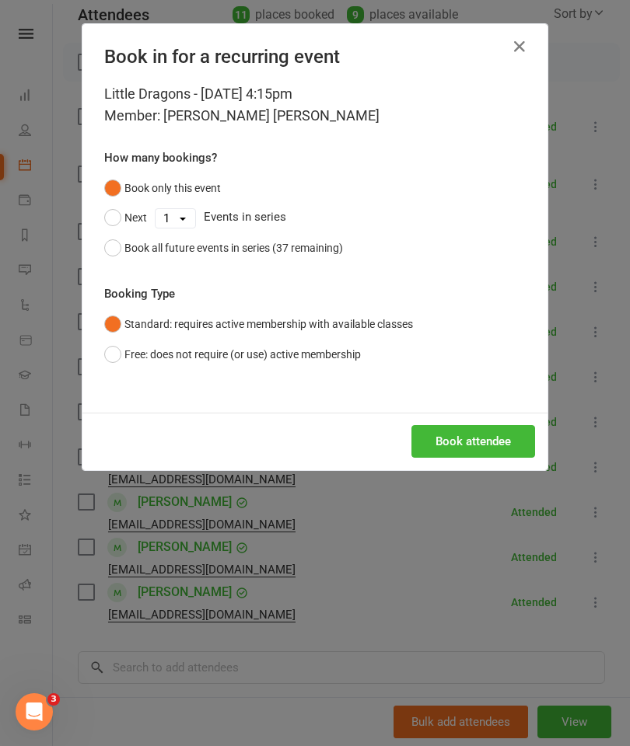
click at [491, 435] on button "Book attendee" at bounding box center [473, 441] width 124 height 33
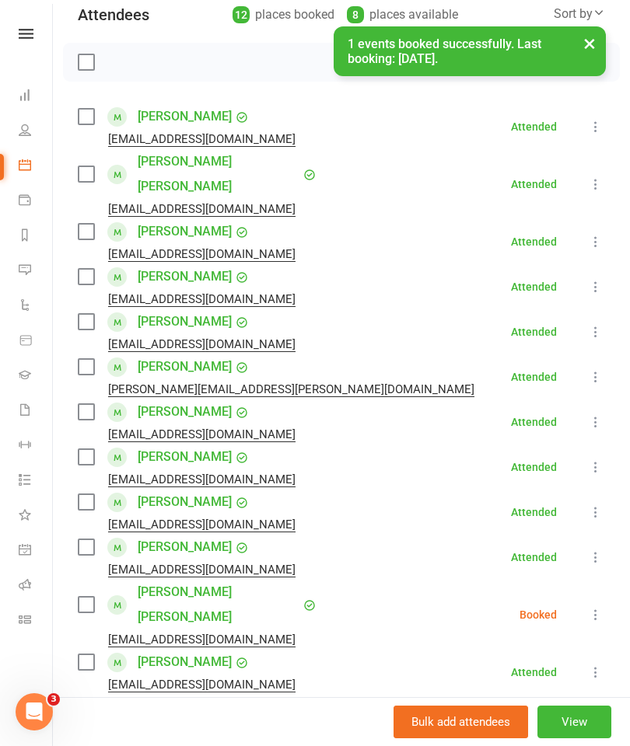
click at [596, 607] on icon at bounding box center [596, 615] width 16 height 16
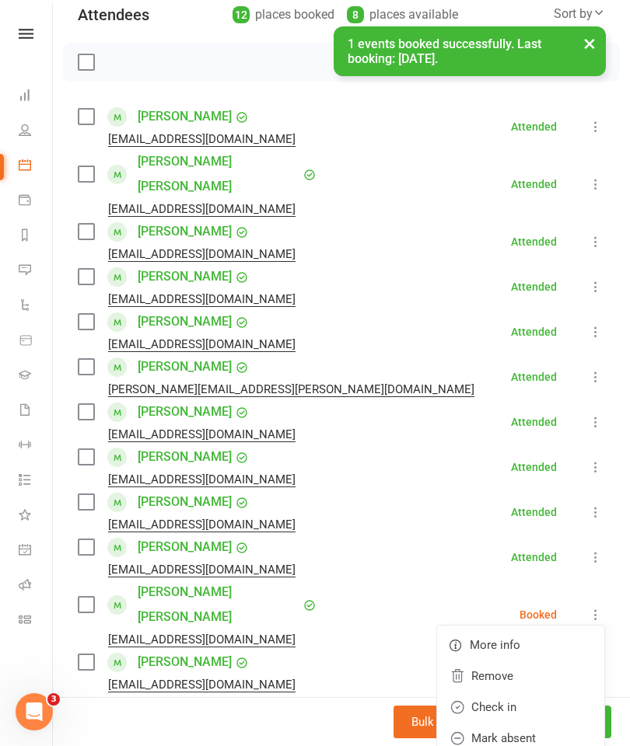
click at [505, 692] on link "Check in" at bounding box center [520, 707] width 167 height 31
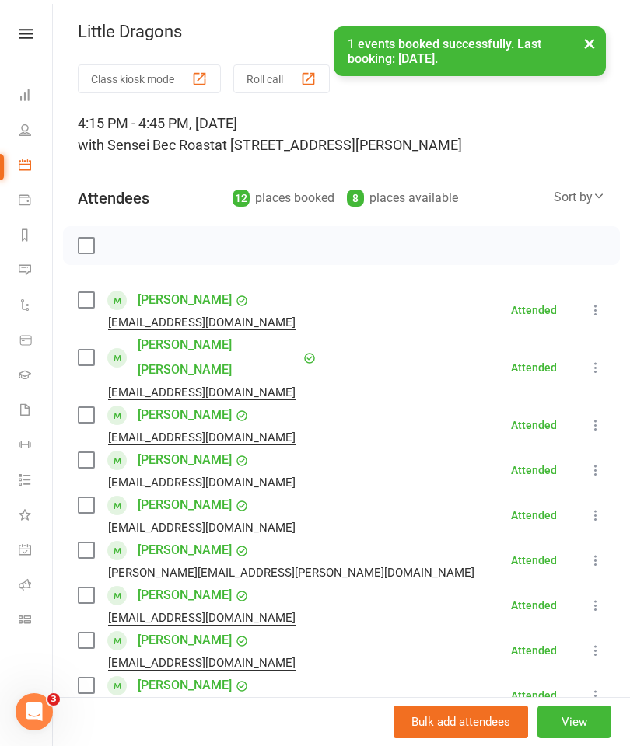
scroll to position [0, 0]
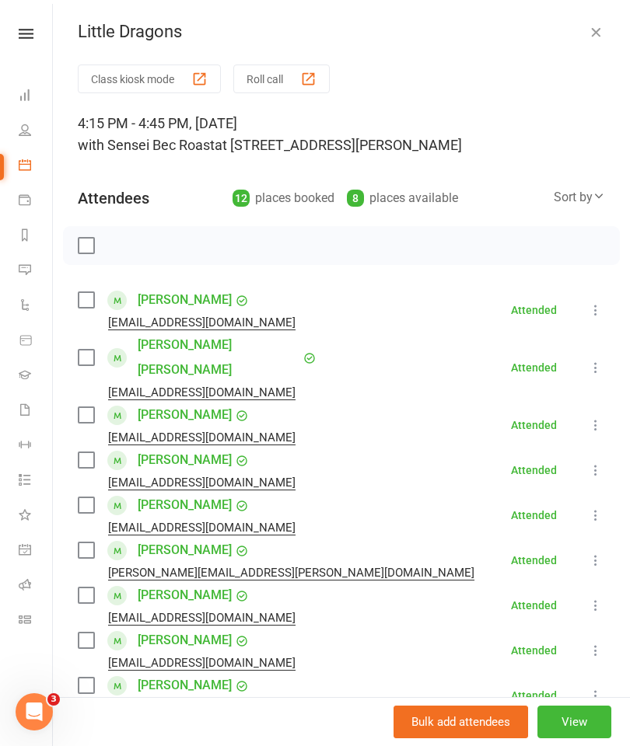
click at [597, 28] on icon "button" at bounding box center [596, 32] width 16 height 16
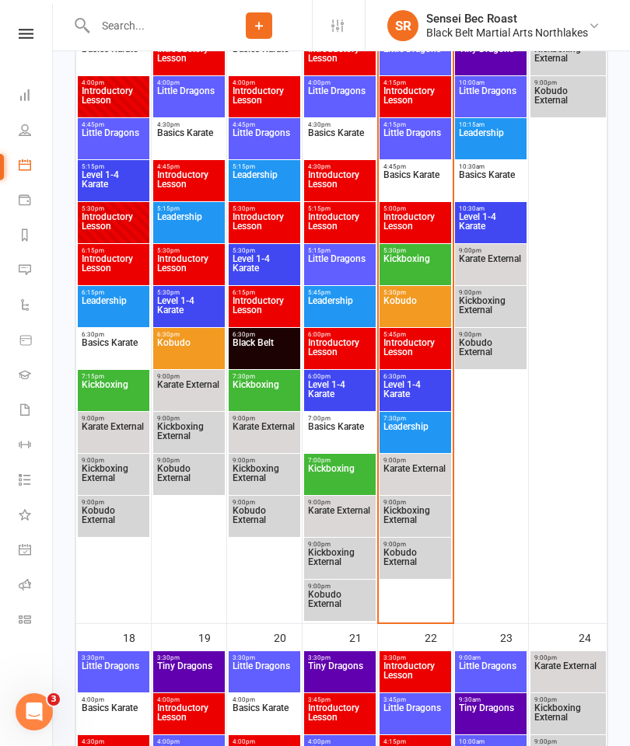
scroll to position [1696, 0]
click at [416, 264] on span "Kickboxing" at bounding box center [415, 269] width 65 height 28
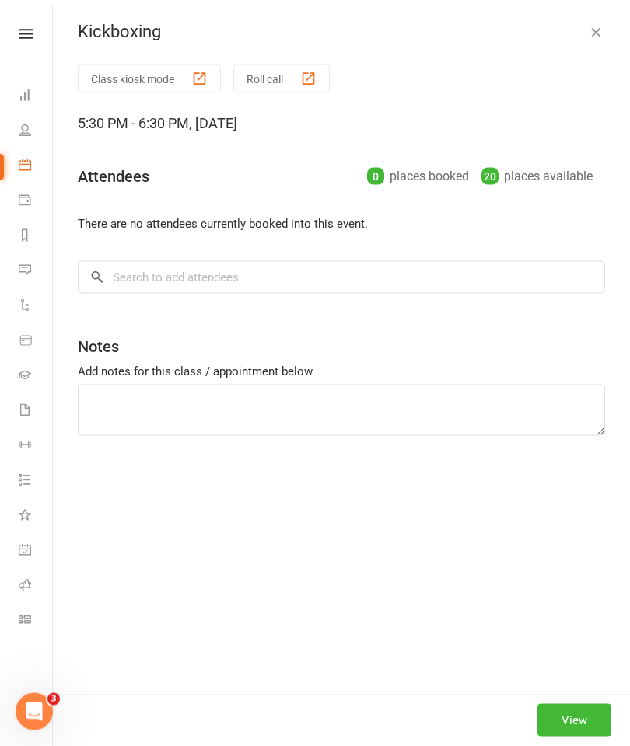
scroll to position [1697, 0]
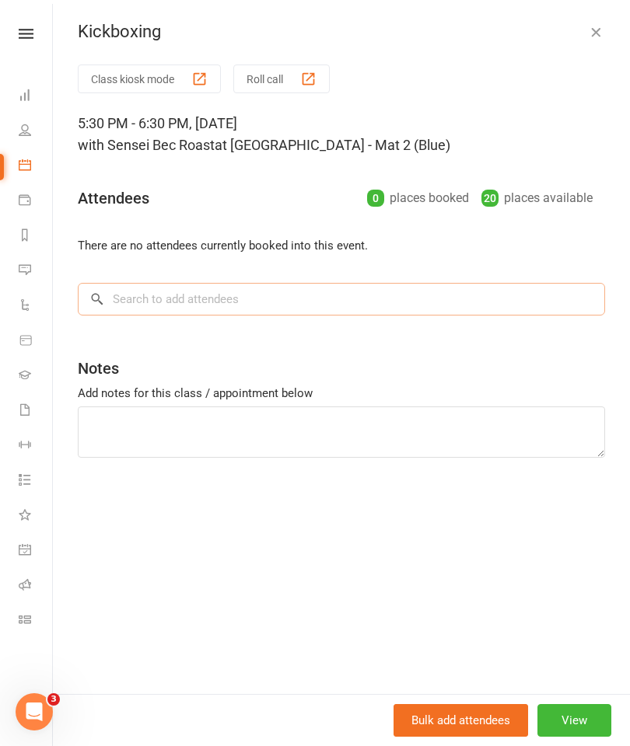
click at [145, 302] on input "search" at bounding box center [341, 299] width 527 height 33
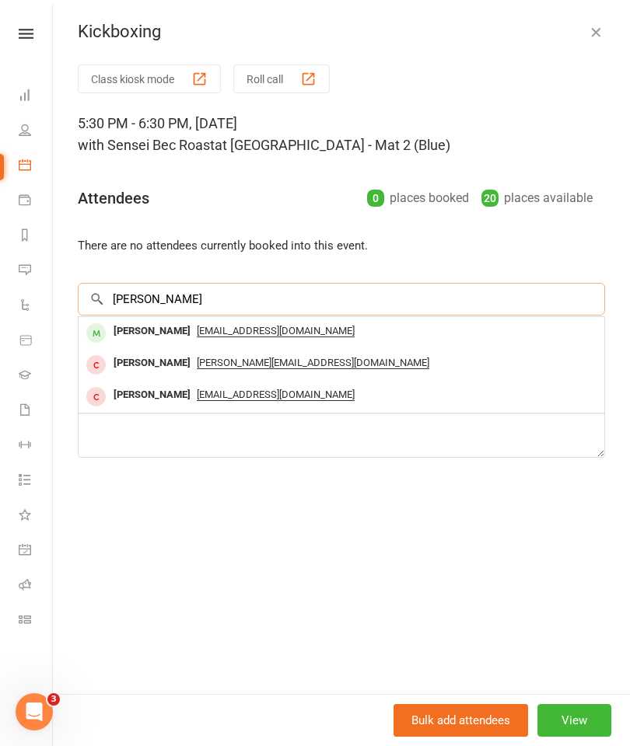
type input "Trudie"
click at [278, 329] on span "Kbrjcleaning@hotmail.com" at bounding box center [276, 331] width 158 height 12
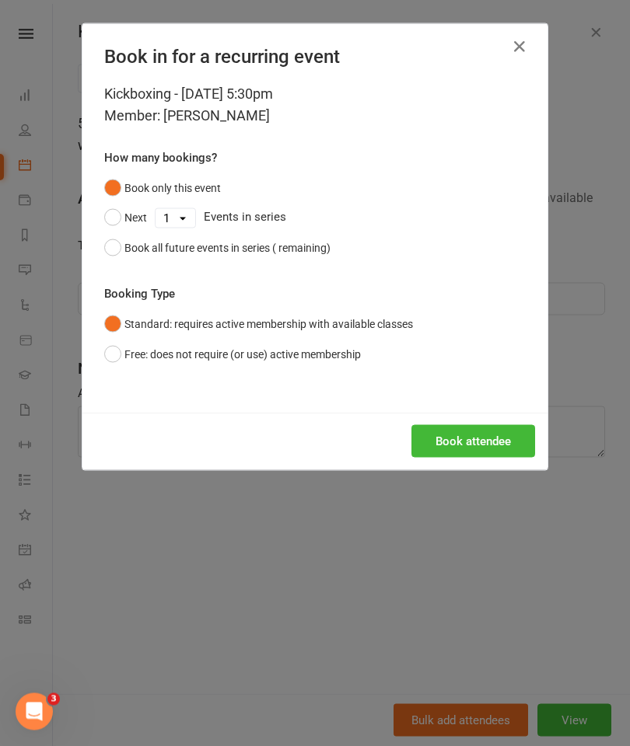
scroll to position [1697, 0]
click at [470, 436] on button "Book attendee" at bounding box center [473, 441] width 124 height 33
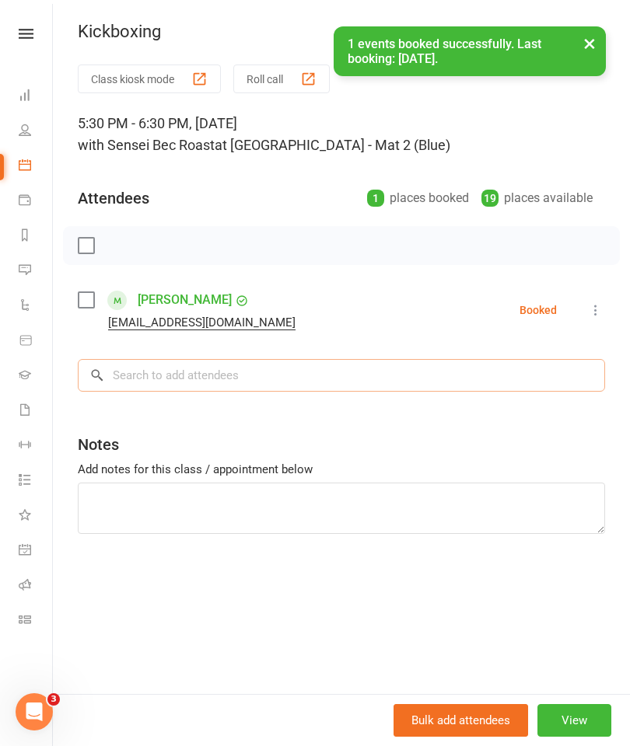
click at [144, 376] on input "search" at bounding box center [341, 375] width 527 height 33
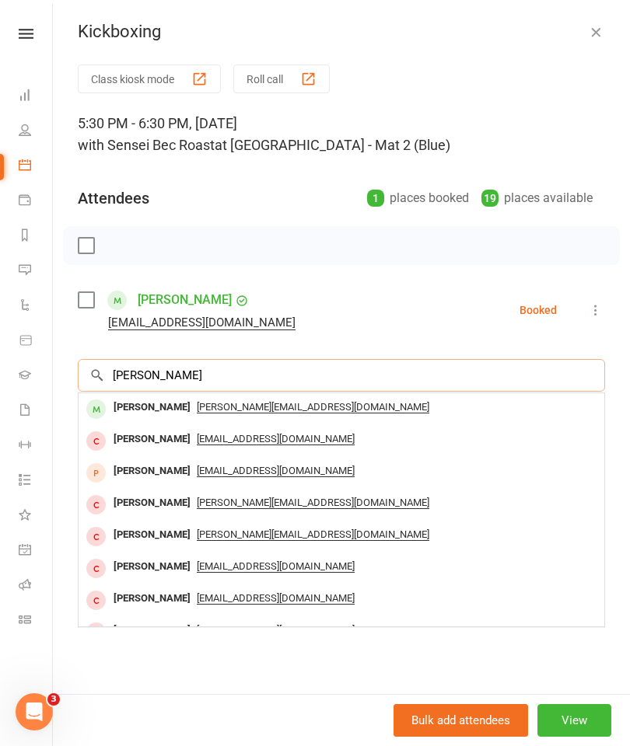
type input "Alan"
click at [266, 406] on span "alan.bauer326@gmail.com" at bounding box center [313, 407] width 232 height 12
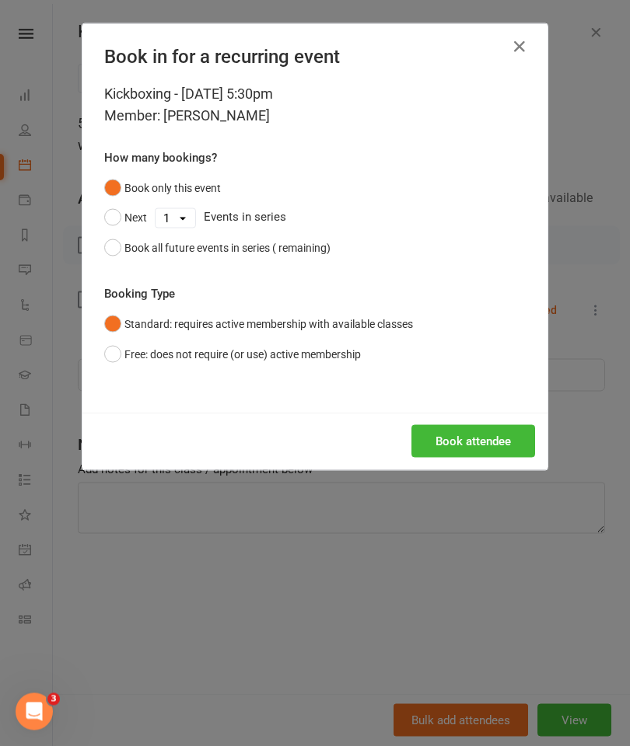
scroll to position [1697, 0]
click at [489, 440] on button "Book attendee" at bounding box center [473, 441] width 124 height 33
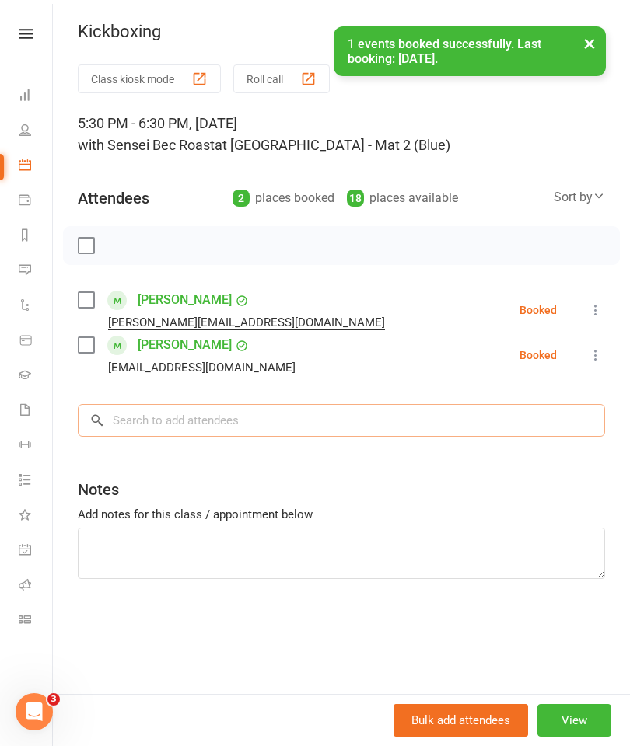
click at [150, 418] on input "search" at bounding box center [341, 420] width 527 height 33
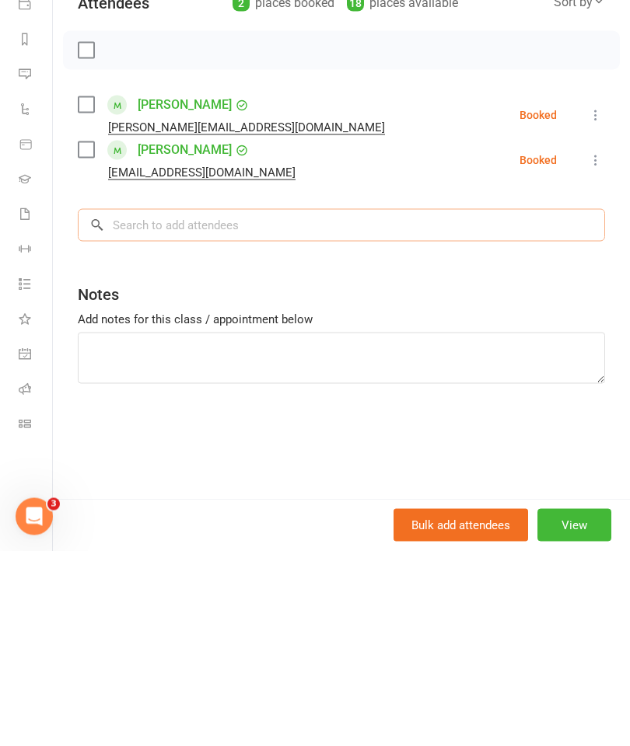
scroll to position [1696, 0]
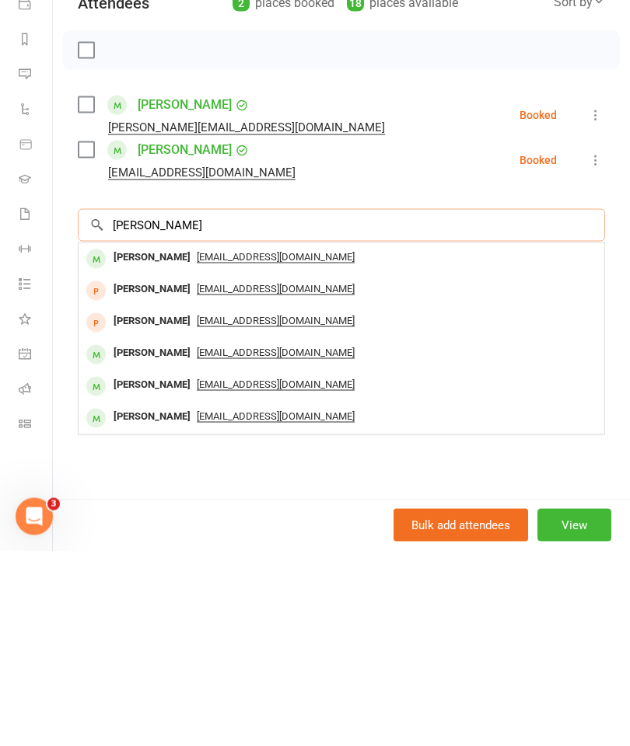
type input "Robyn"
click at [274, 446] on span "robynandbrett@gmail.com" at bounding box center [276, 452] width 158 height 12
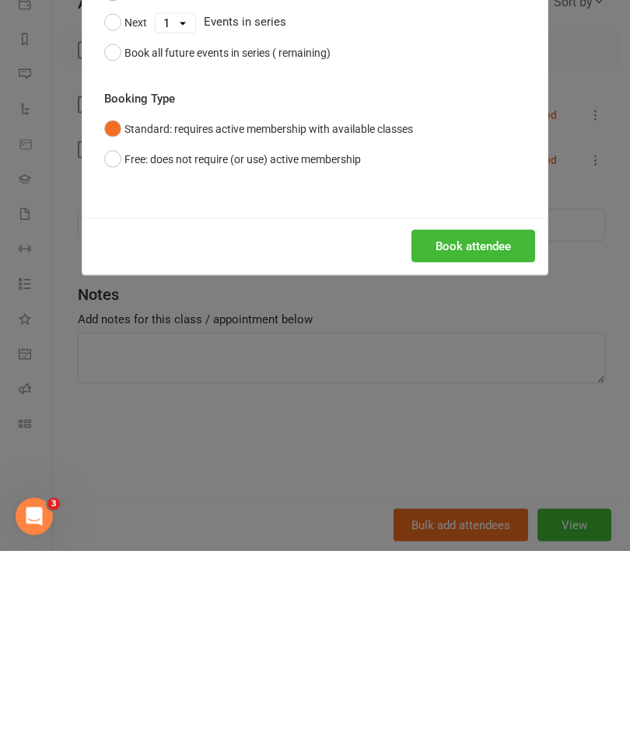
scroll to position [1892, 0]
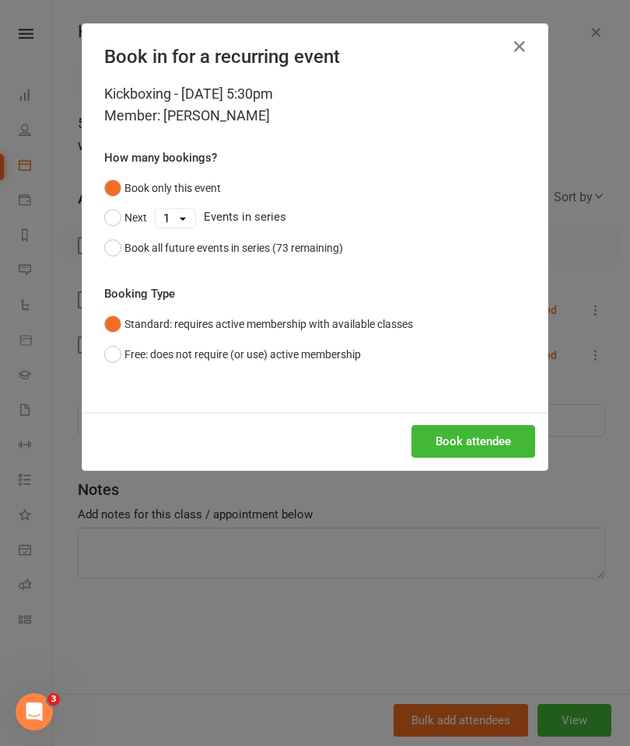
click at [480, 441] on button "Book attendee" at bounding box center [473, 441] width 124 height 33
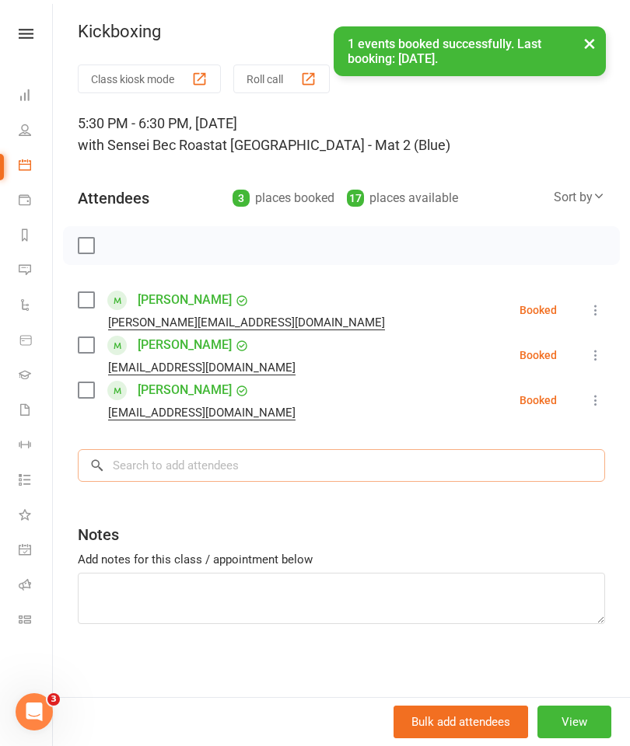
click at [139, 460] on input "search" at bounding box center [341, 465] width 527 height 33
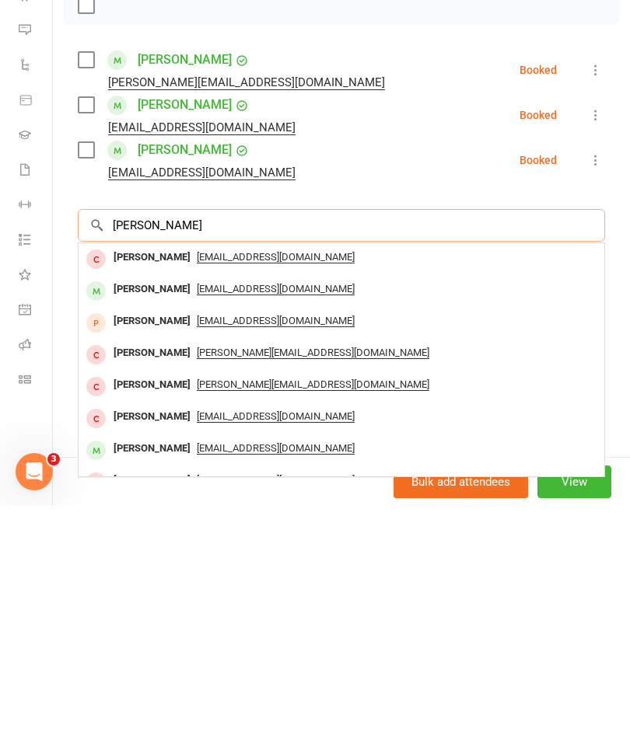
type input "Brett"
click at [253, 523] on span "robynandbrett@gmail.com" at bounding box center [276, 529] width 158 height 12
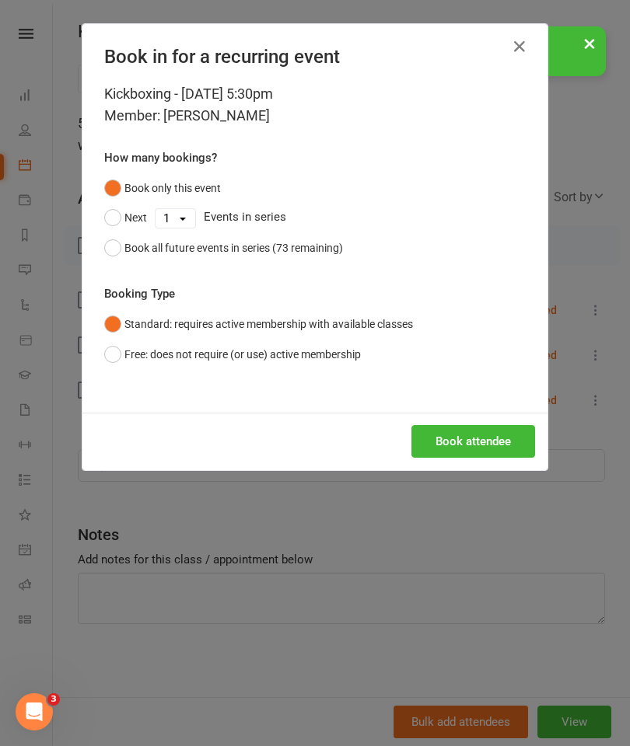
scroll to position [2132, 0]
click at [481, 443] on button "Book attendee" at bounding box center [473, 441] width 124 height 33
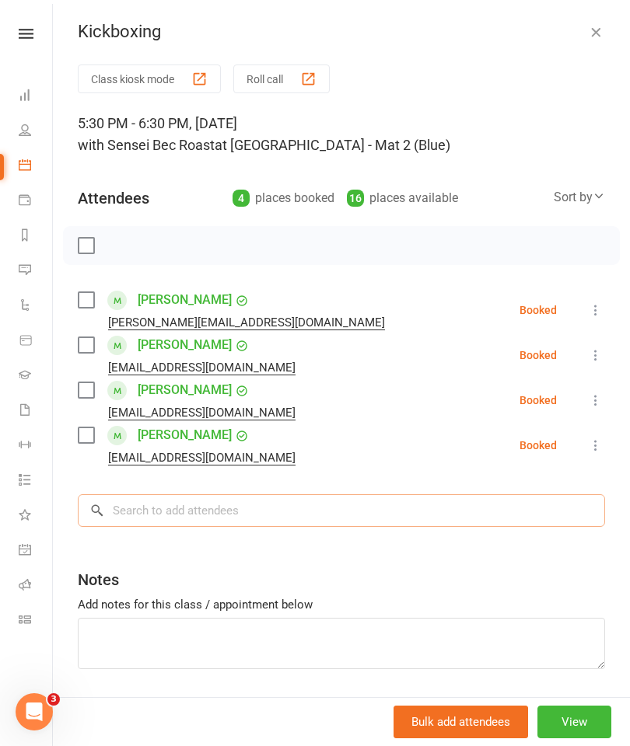
click at [149, 509] on input "search" at bounding box center [341, 511] width 527 height 33
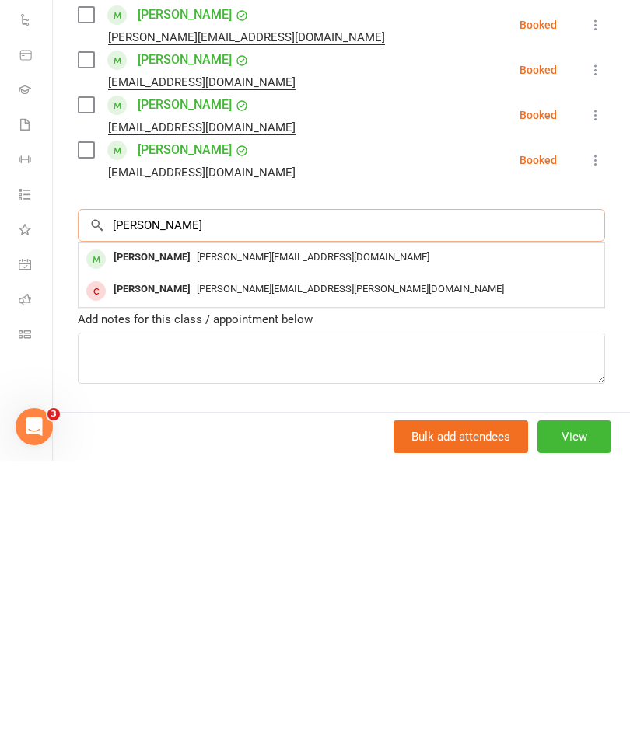
type input "Mike"
click at [302, 537] on span "mike@tailoredsoftwaresolutions.com.au" at bounding box center [313, 543] width 232 height 12
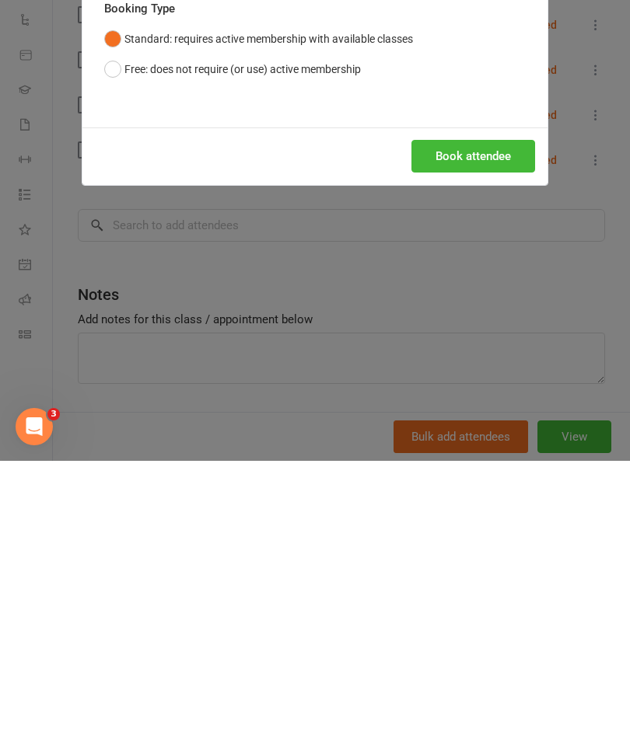
scroll to position [2417, 0]
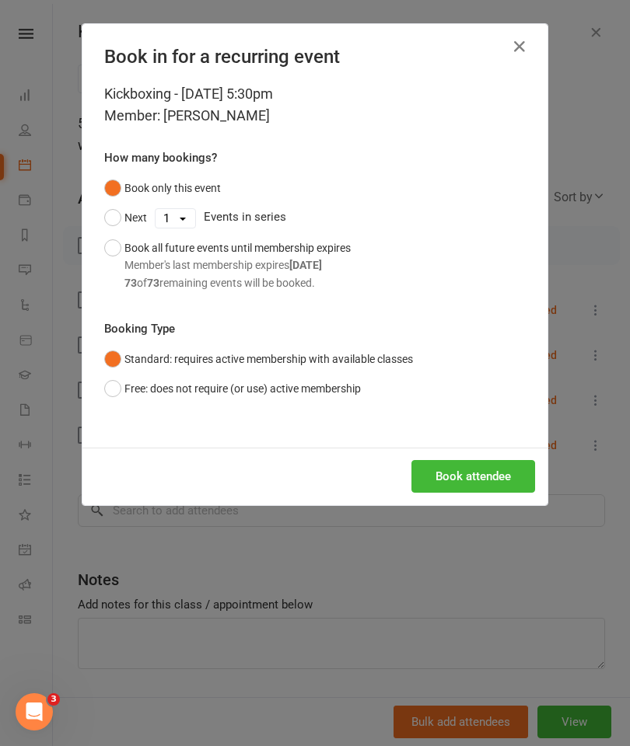
click at [471, 470] on button "Book attendee" at bounding box center [473, 476] width 124 height 33
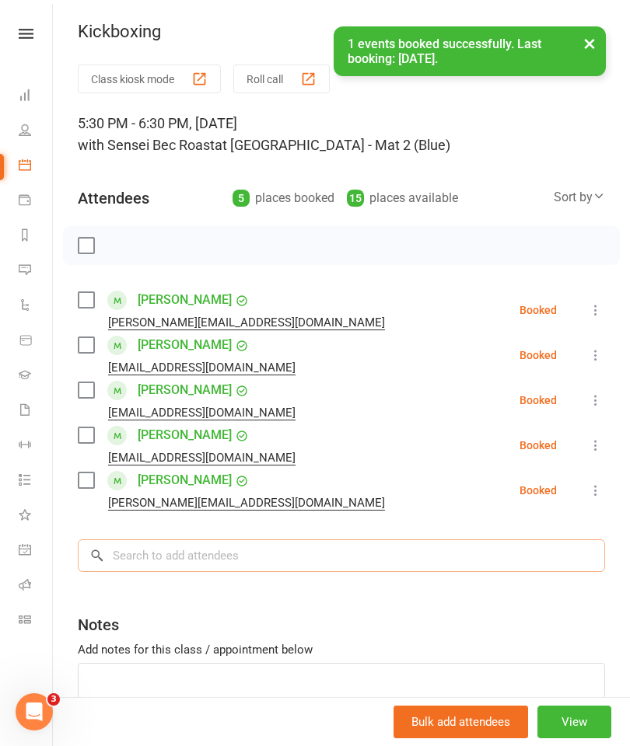
click at [157, 554] on input "search" at bounding box center [341, 556] width 527 height 33
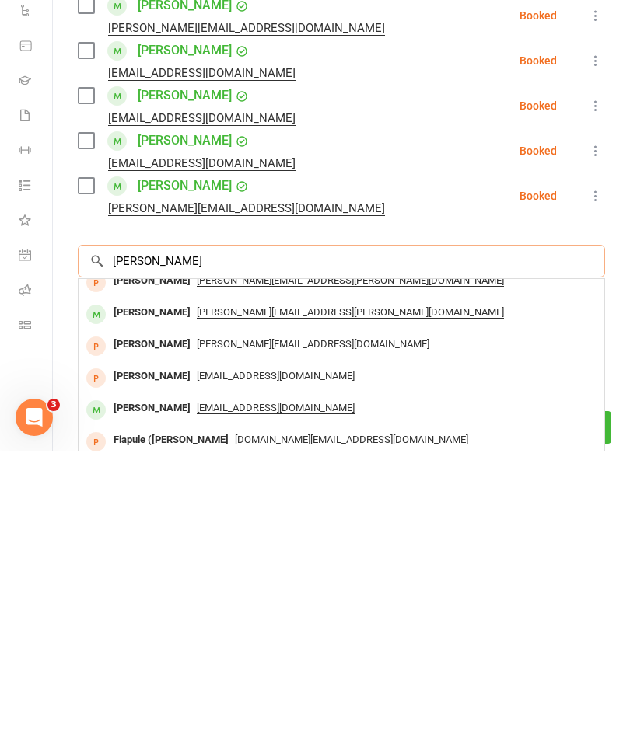
scroll to position [51, 0]
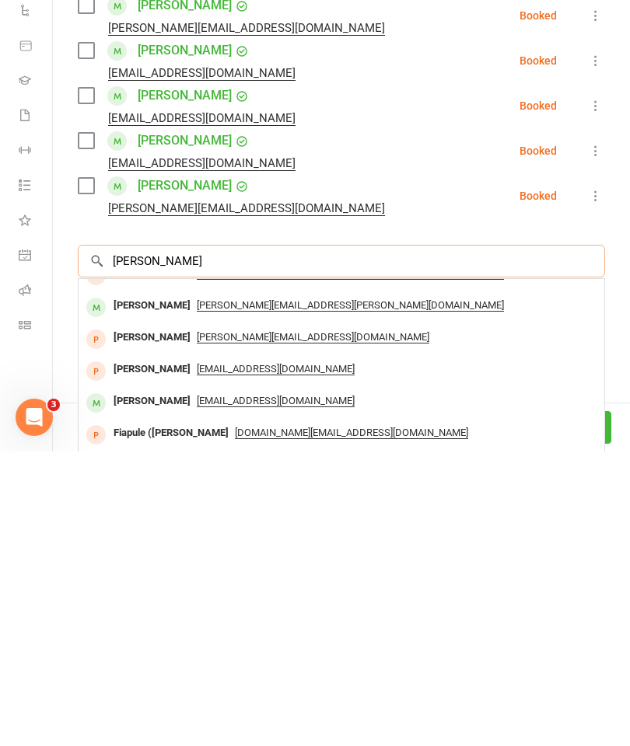
type input "Laura"
click at [295, 690] on span "[EMAIL_ADDRESS][DOMAIN_NAME]" at bounding box center [276, 696] width 158 height 12
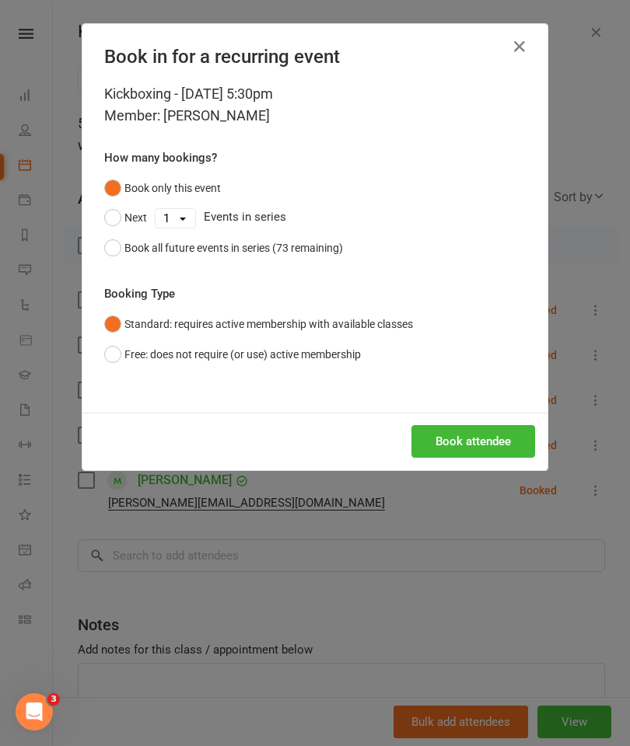
click at [495, 436] on button "Book attendee" at bounding box center [473, 441] width 124 height 33
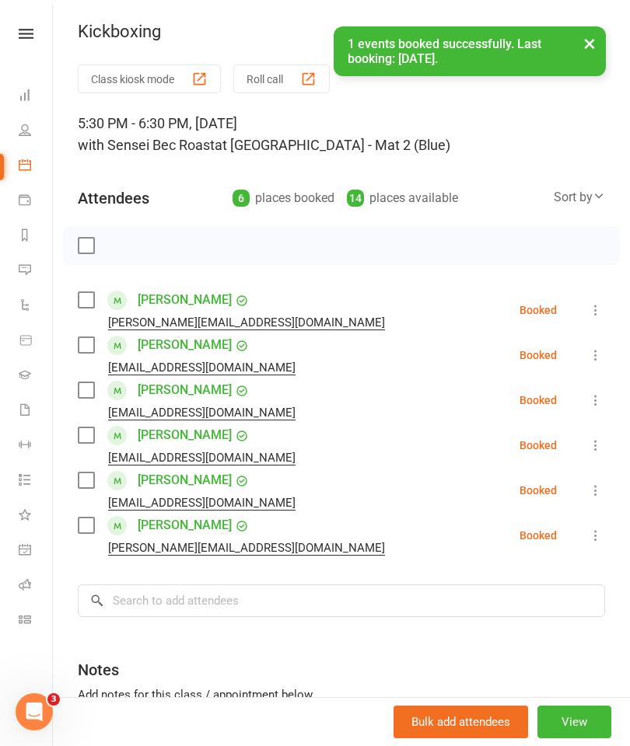
click at [79, 245] on label at bounding box center [86, 246] width 16 height 16
click at [117, 246] on icon "button" at bounding box center [120, 245] width 17 height 17
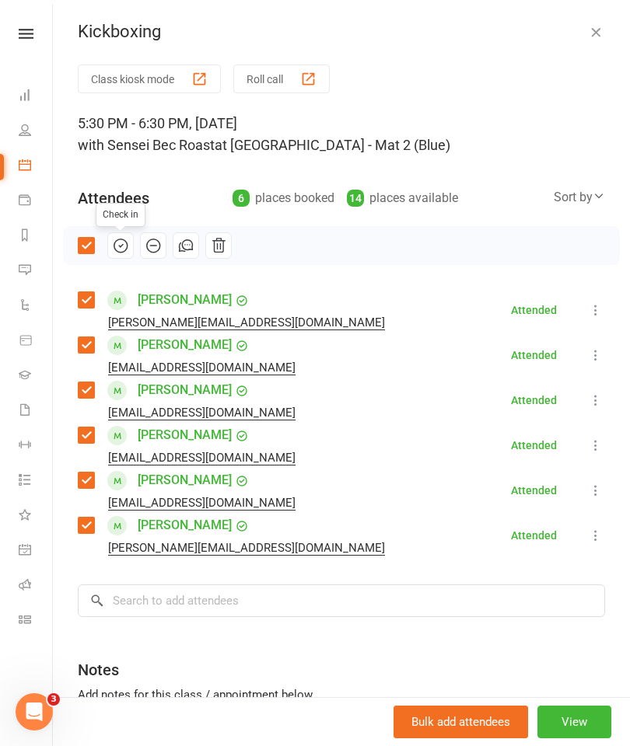
click at [592, 30] on icon "button" at bounding box center [596, 32] width 16 height 16
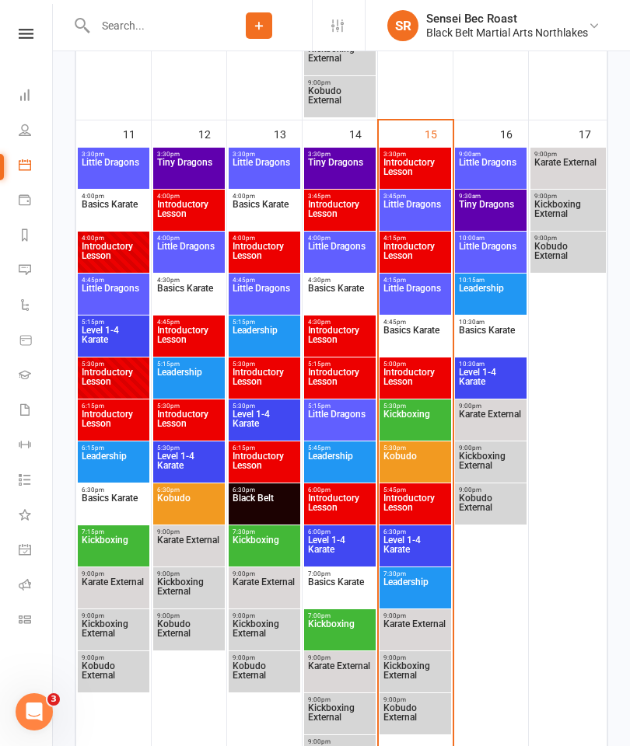
scroll to position [1529, 0]
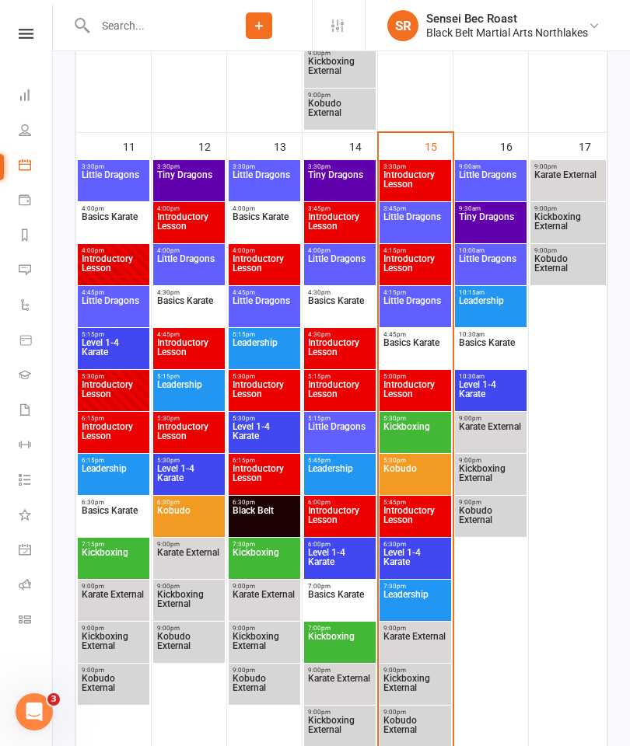
click at [411, 477] on span "Kobudo" at bounding box center [415, 478] width 65 height 28
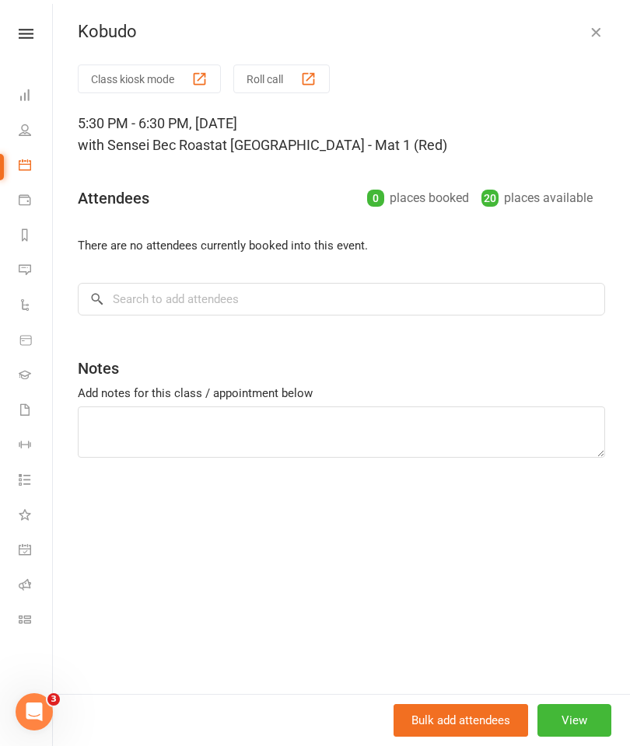
scroll to position [1591, 0]
click at [459, 308] on input "search" at bounding box center [341, 299] width 527 height 33
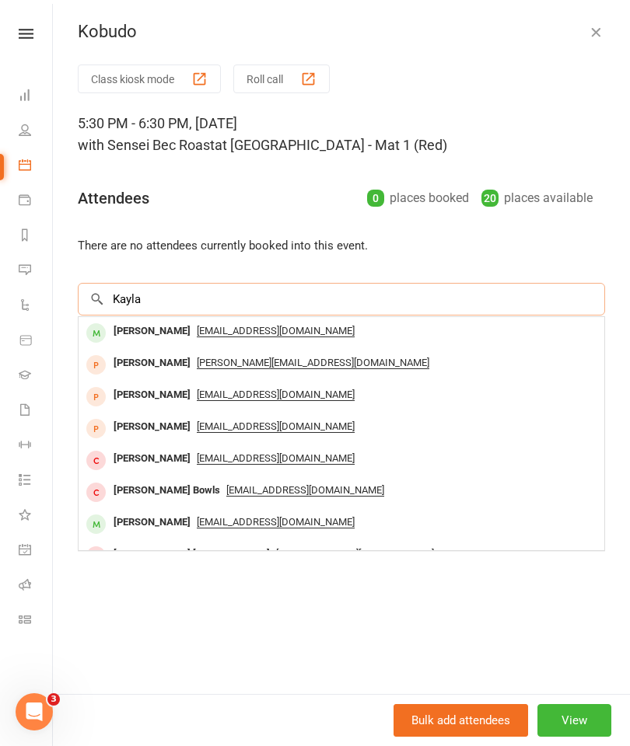
type input "Kayla"
click at [254, 329] on span "k.huikuri@gmail.com" at bounding box center [276, 331] width 158 height 12
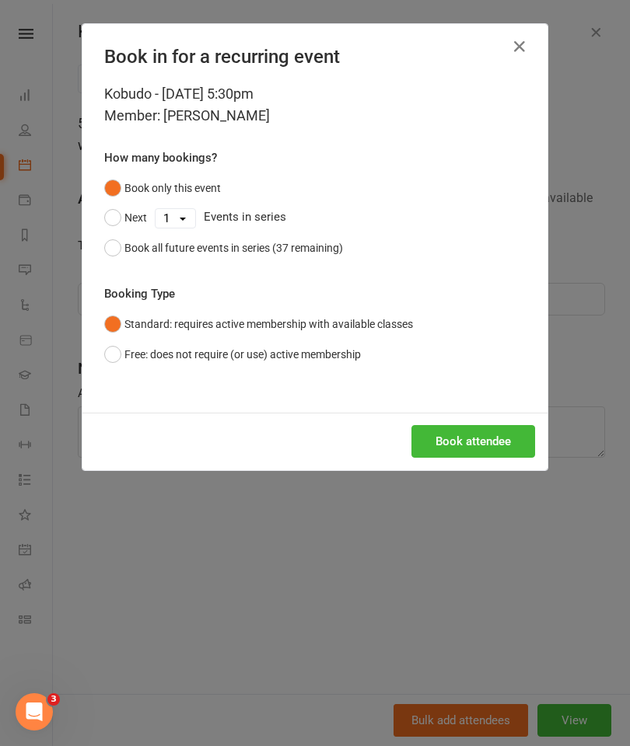
click at [497, 437] on button "Book attendee" at bounding box center [473, 441] width 124 height 33
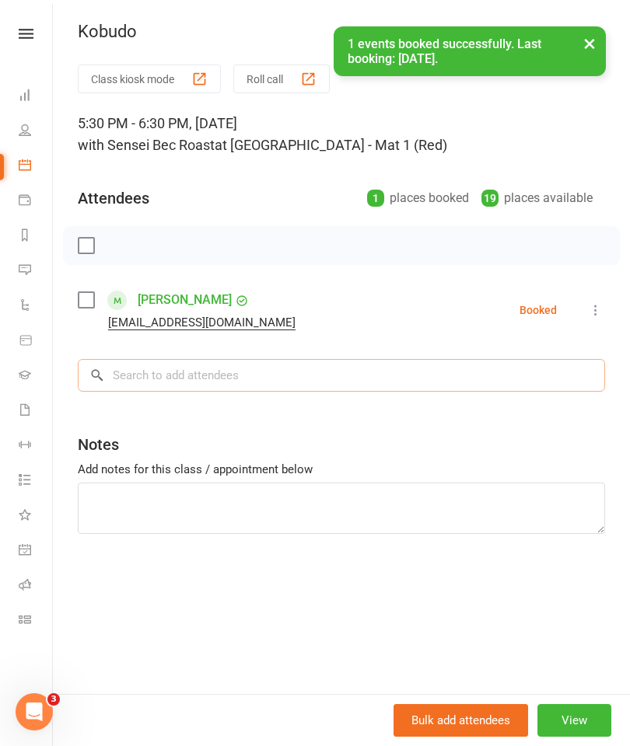
click at [152, 376] on input "search" at bounding box center [341, 375] width 527 height 33
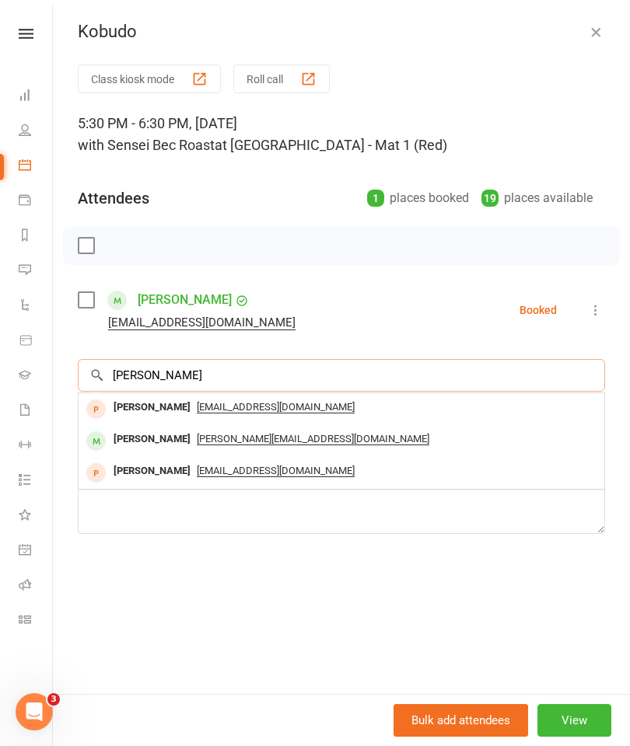
type input "Trevor"
click at [274, 436] on span "emma_wilkes@hotmail.com" at bounding box center [313, 439] width 232 height 12
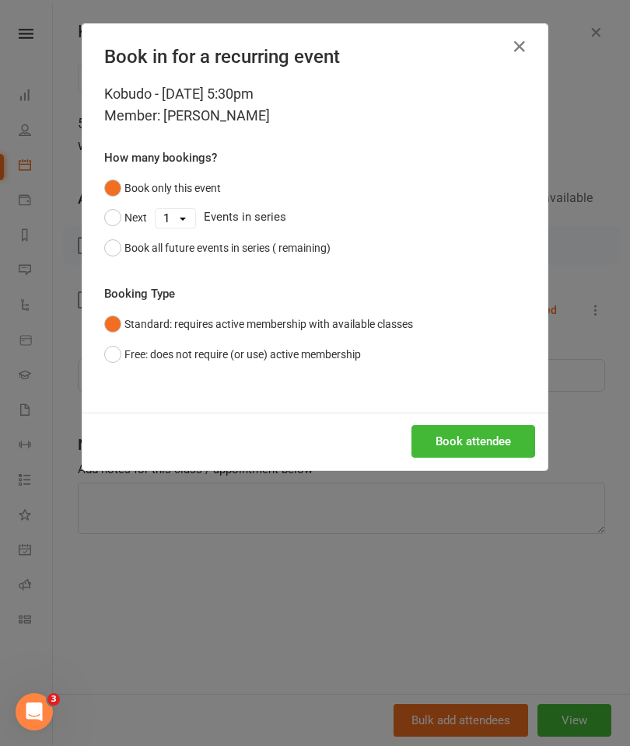
click at [497, 435] on button "Book attendee" at bounding box center [473, 441] width 124 height 33
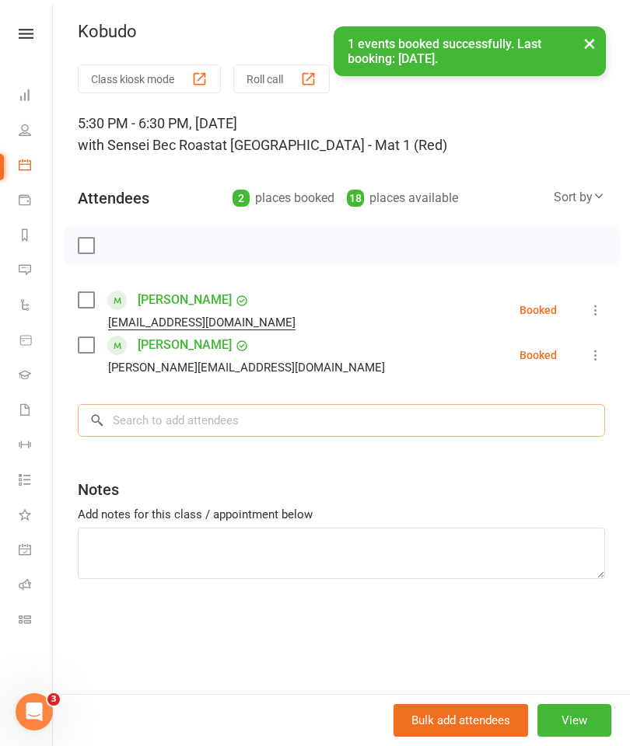
click at [134, 421] on input "search" at bounding box center [341, 420] width 527 height 33
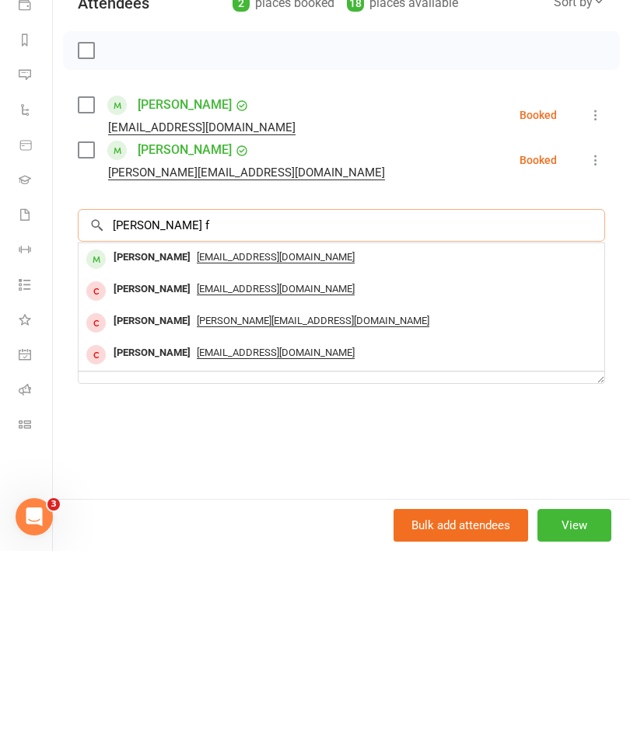
type input "Zane f"
click at [267, 446] on span "flowersatpalmdale@gmail.com" at bounding box center [276, 452] width 158 height 12
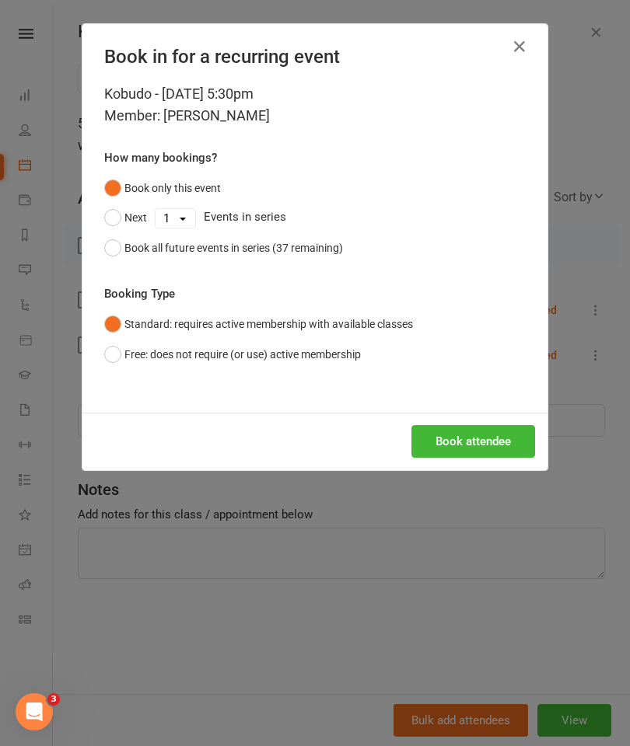
scroll to position [1786, 0]
click at [467, 440] on button "Book attendee" at bounding box center [473, 441] width 124 height 33
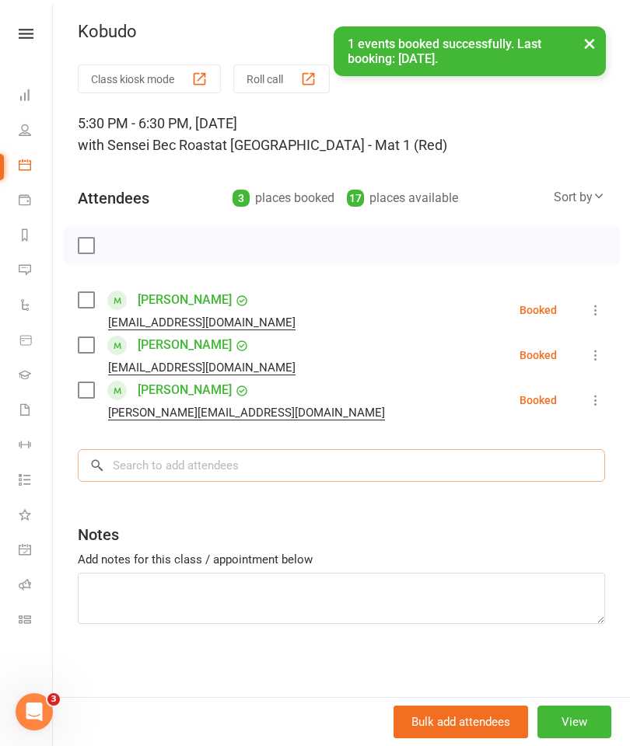
click at [142, 470] on input "search" at bounding box center [341, 465] width 527 height 33
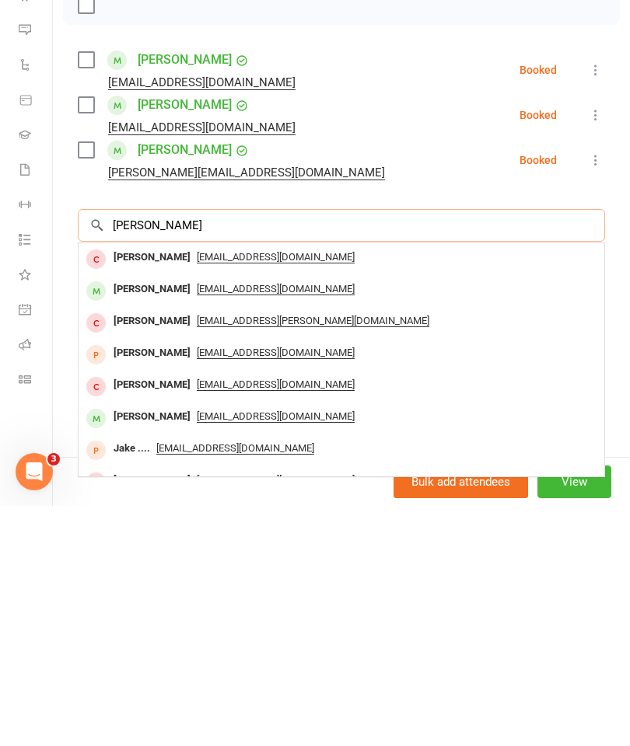
type input "James cl"
click at [274, 523] on span "chrisclarke33@hotmail.com.au" at bounding box center [276, 529] width 158 height 12
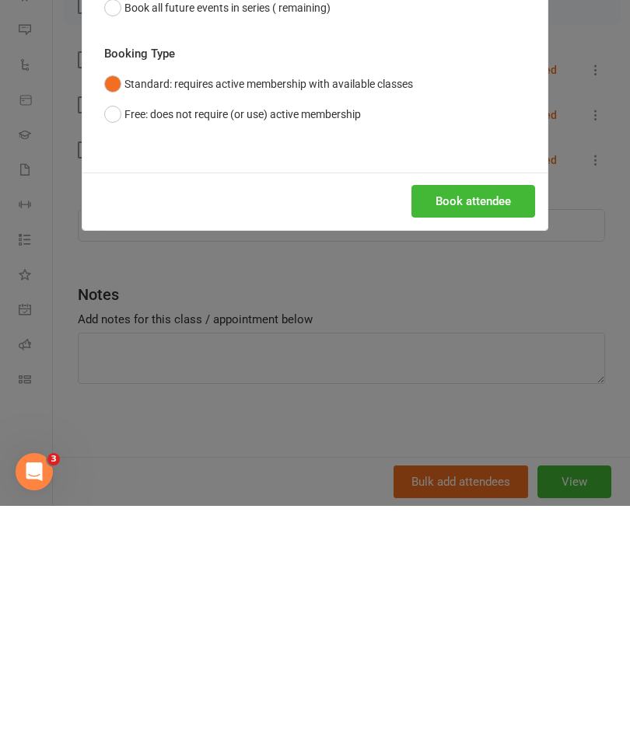
scroll to position [2026, 0]
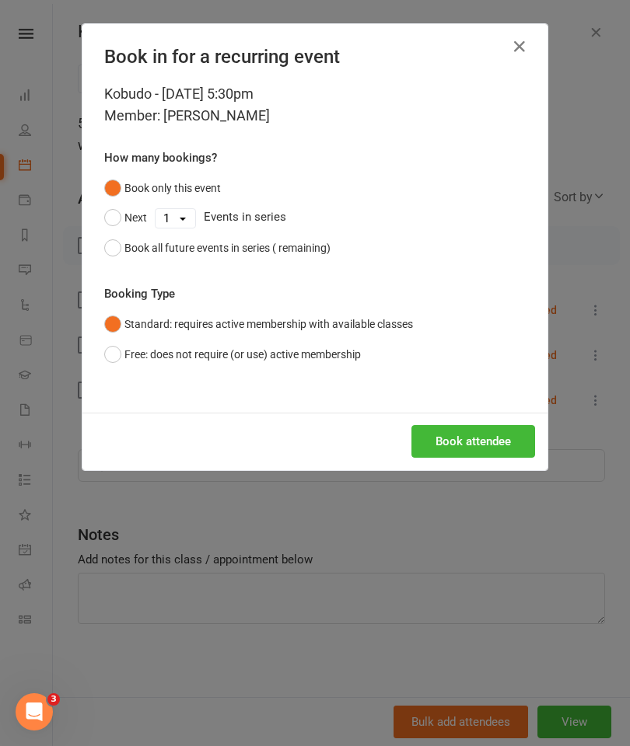
click at [476, 443] on button "Book attendee" at bounding box center [473, 441] width 124 height 33
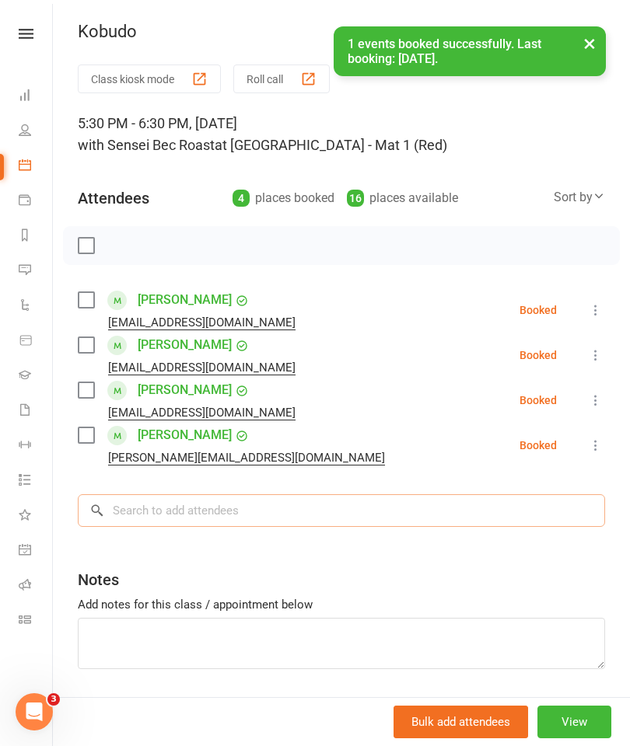
click at [145, 512] on input "search" at bounding box center [341, 511] width 527 height 33
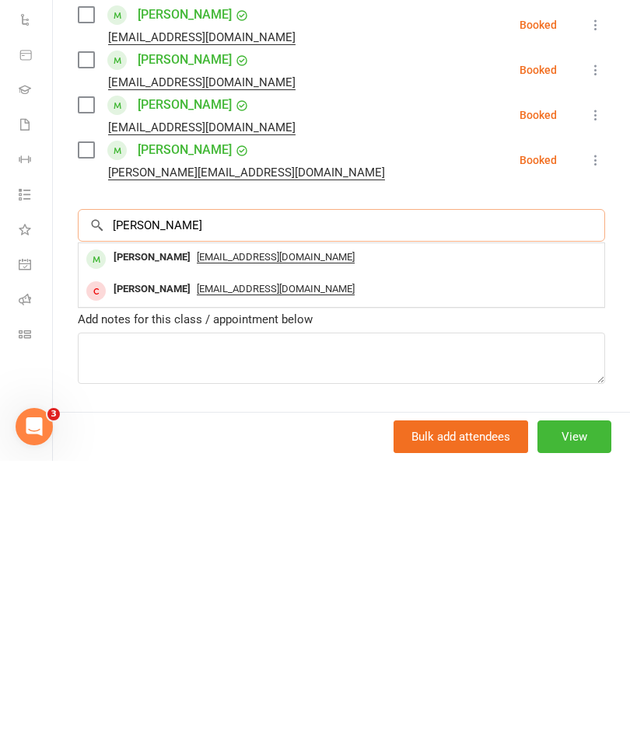
type input "Nilay"
click at [255, 537] on span "bhavikap@hotmail.com" at bounding box center [276, 543] width 158 height 12
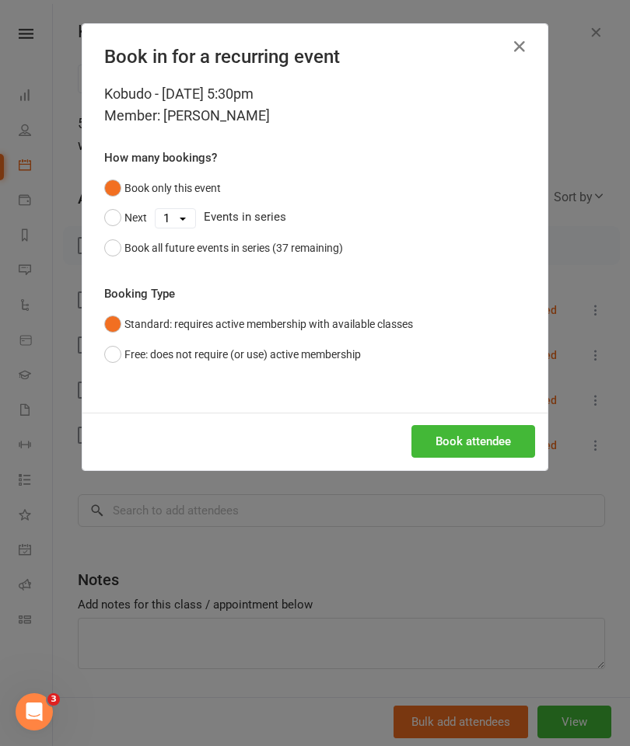
scroll to position [2312, 0]
click at [469, 438] on button "Book attendee" at bounding box center [473, 441] width 124 height 33
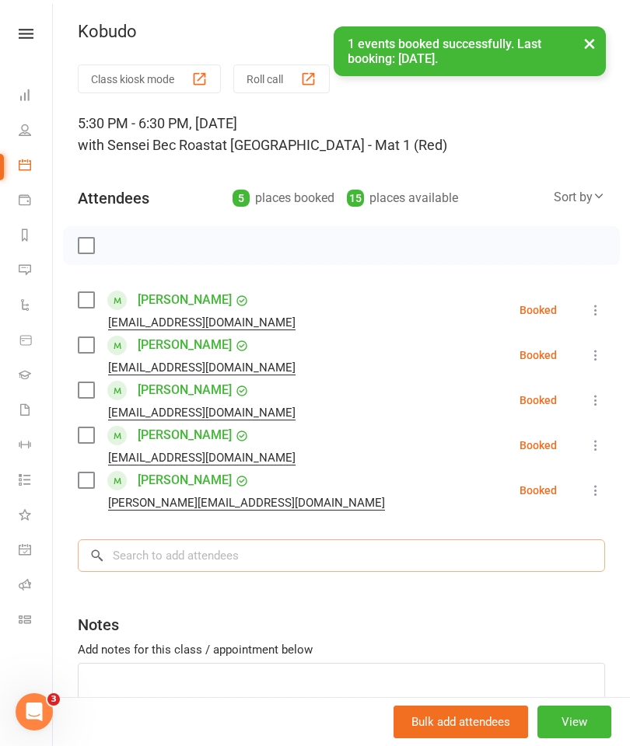
click at [327, 540] on input "search" at bounding box center [341, 556] width 527 height 33
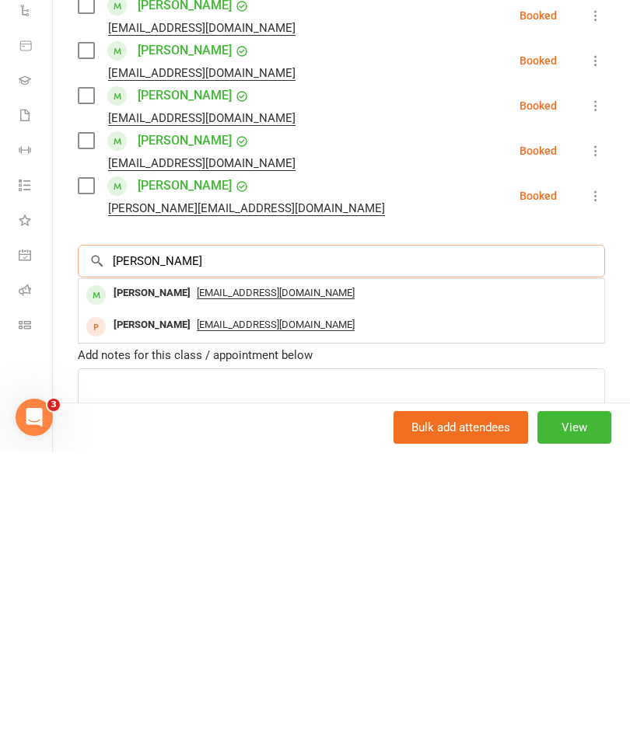
type input "Nanci"
click at [238, 582] on span "nanciolivos@me.com" at bounding box center [276, 588] width 158 height 12
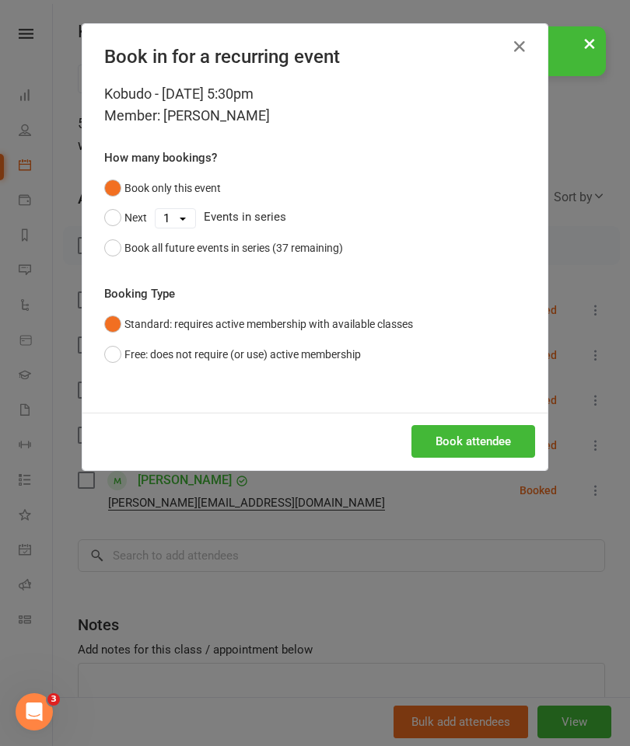
click at [463, 446] on button "Book attendee" at bounding box center [473, 441] width 124 height 33
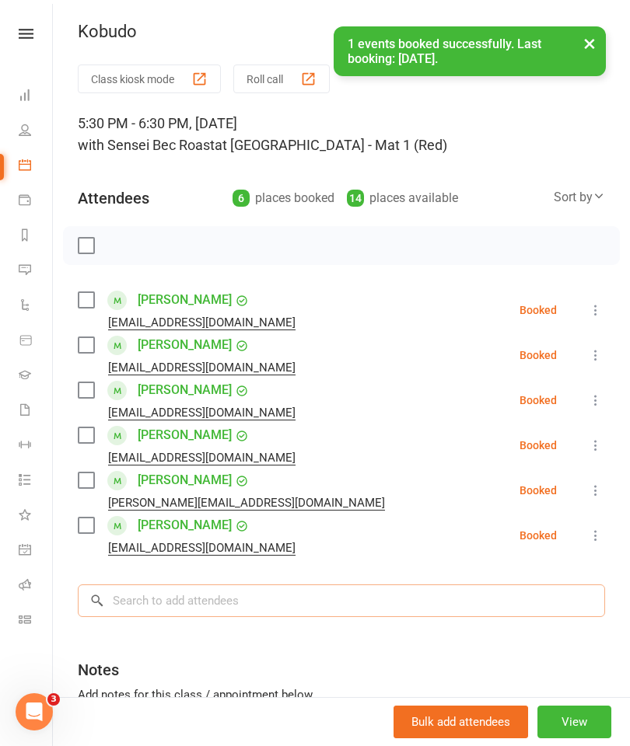
click at [334, 593] on input "search" at bounding box center [341, 601] width 527 height 33
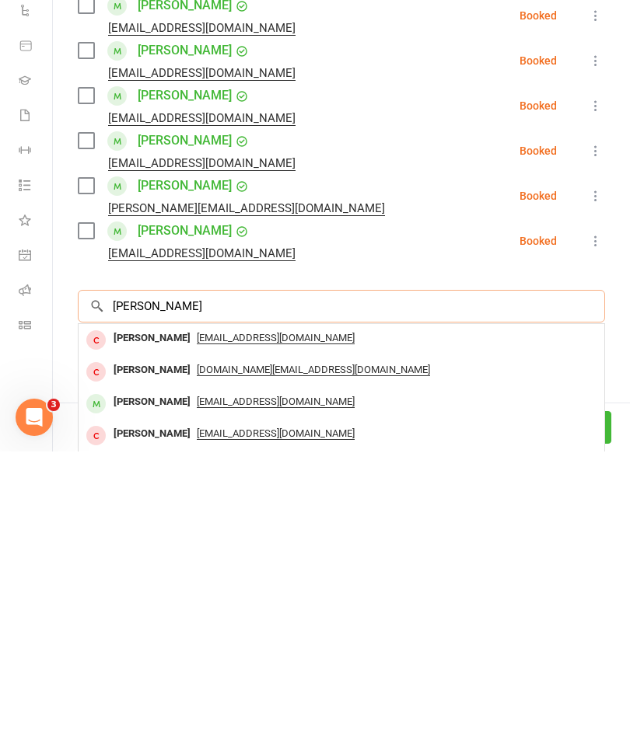
type input "Nikki"
click at [255, 686] on div "newnique@hotmail.com" at bounding box center [341, 697] width 513 height 23
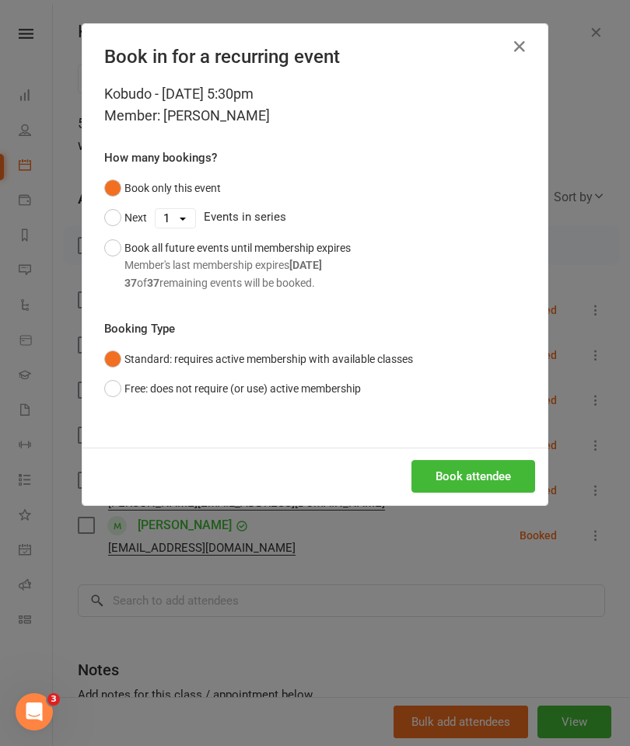
click at [468, 477] on button "Book attendee" at bounding box center [473, 476] width 124 height 33
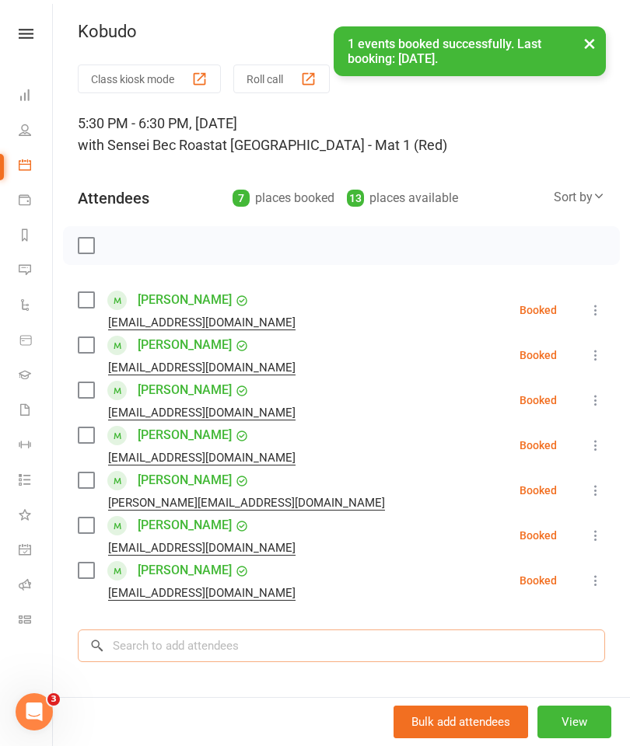
click at [324, 648] on input "search" at bounding box center [341, 646] width 527 height 33
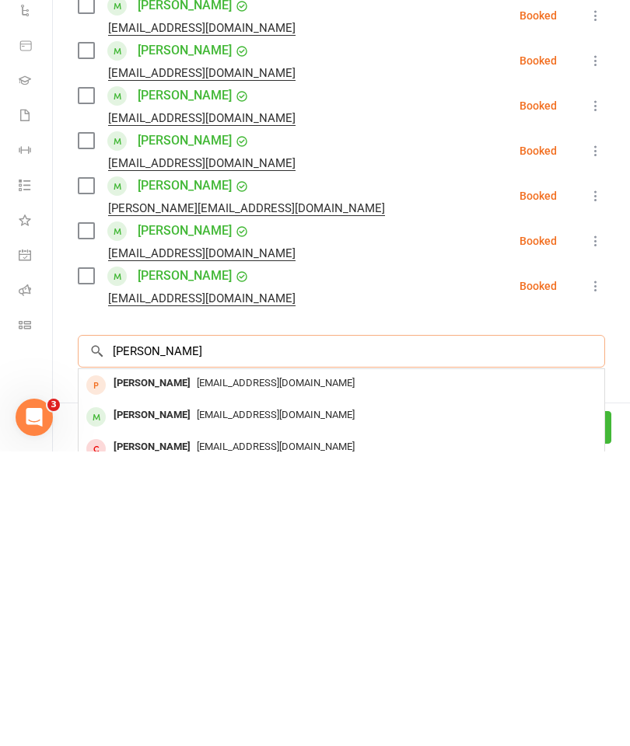
scroll to position [3144, 0]
type input "Natalie"
click at [253, 704] on span "asayres@bigpond.com" at bounding box center [276, 710] width 158 height 12
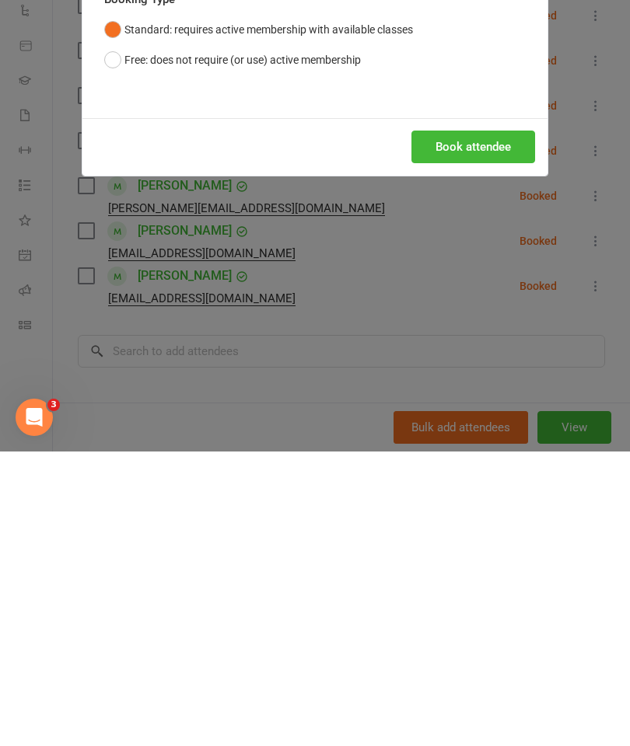
scroll to position [3438, 0]
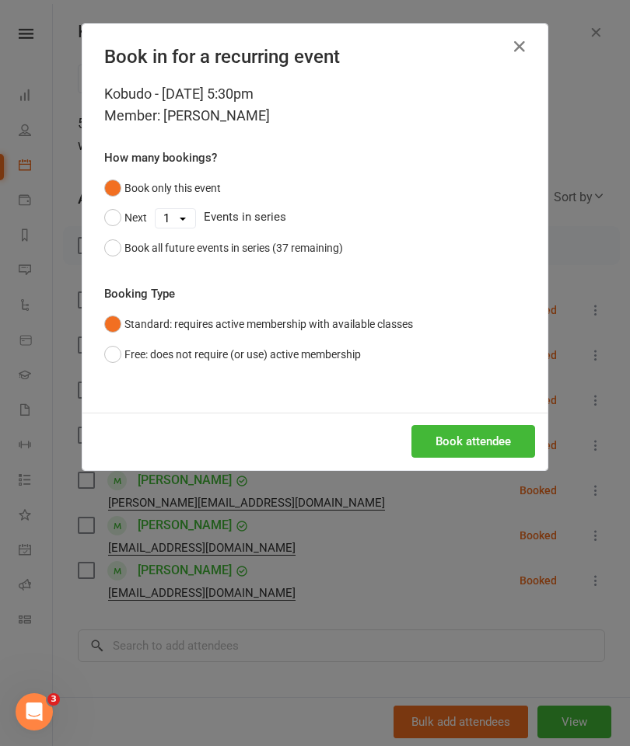
click at [453, 447] on button "Book attendee" at bounding box center [473, 441] width 124 height 33
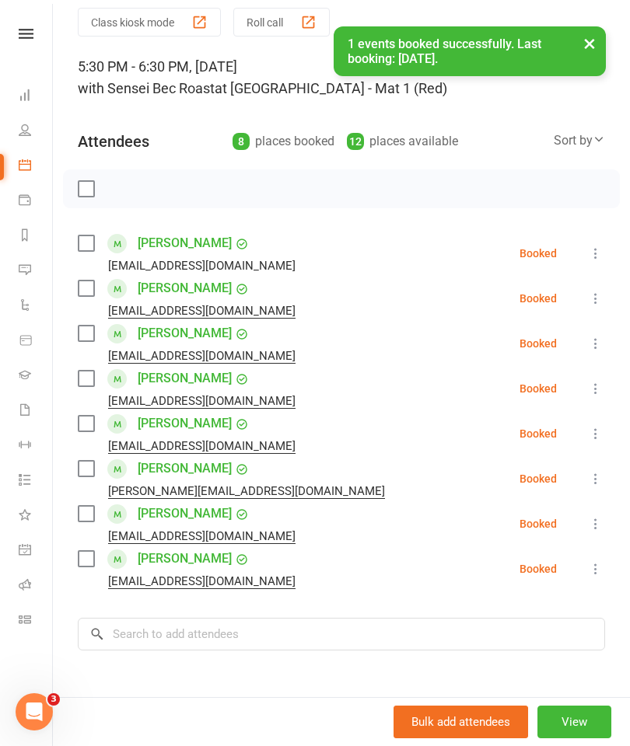
scroll to position [104, 0]
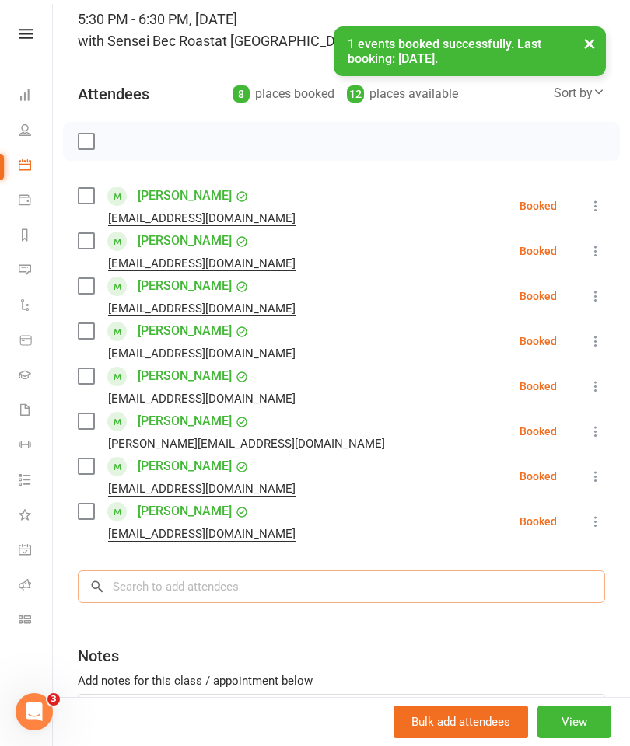
click at [337, 582] on input "search" at bounding box center [341, 587] width 527 height 33
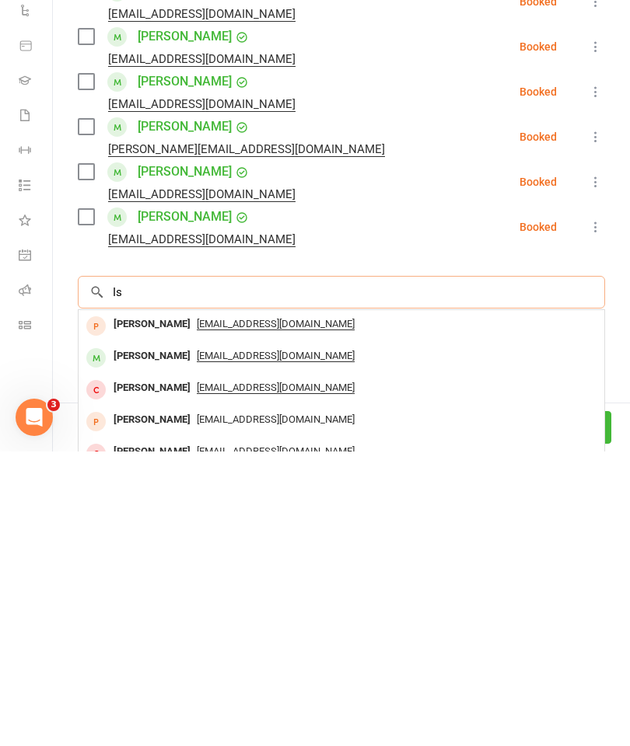
scroll to position [3505, 0]
type input "Isabelle"
click at [267, 613] on span "jw.pfitzner@live.com" at bounding box center [276, 619] width 158 height 12
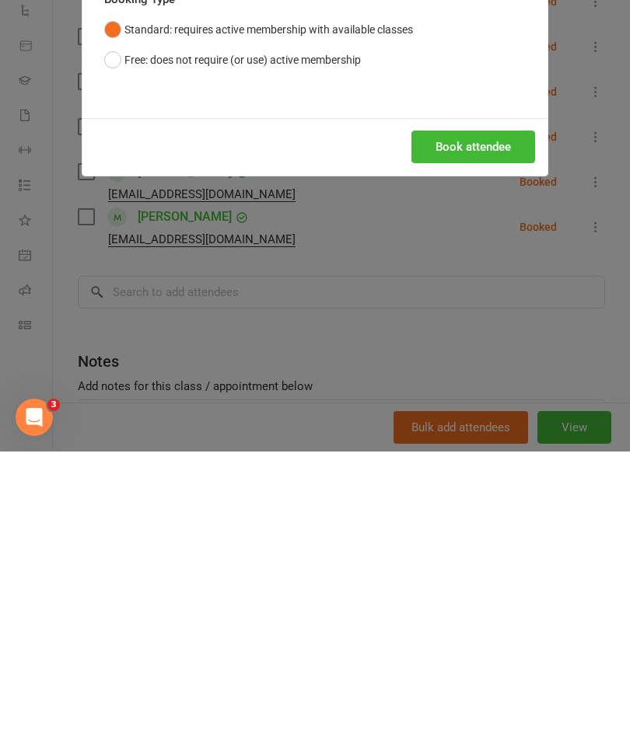
scroll to position [3609, 0]
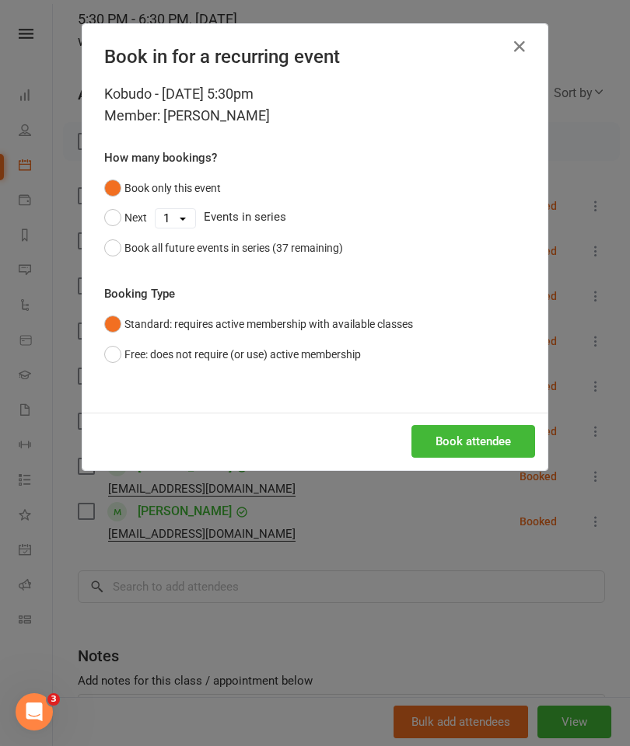
click at [471, 442] on button "Book attendee" at bounding box center [473, 441] width 124 height 33
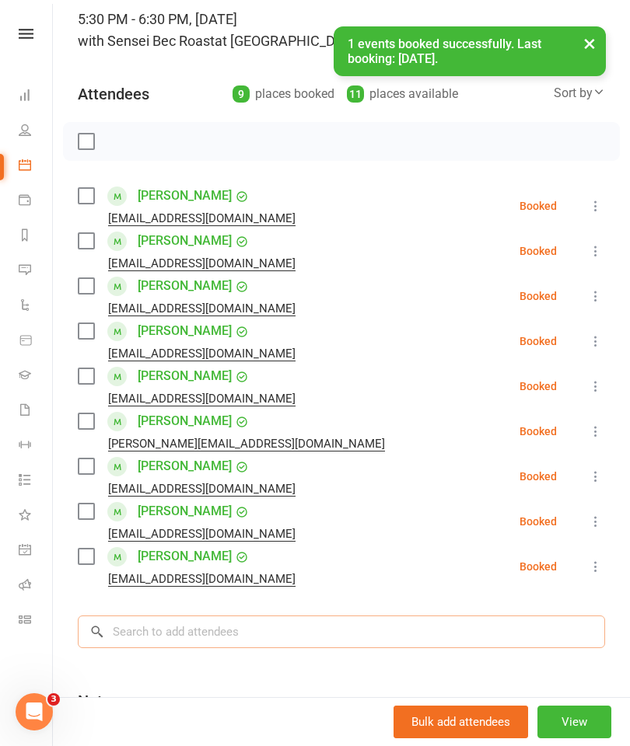
click at [352, 634] on input "search" at bounding box center [341, 632] width 527 height 33
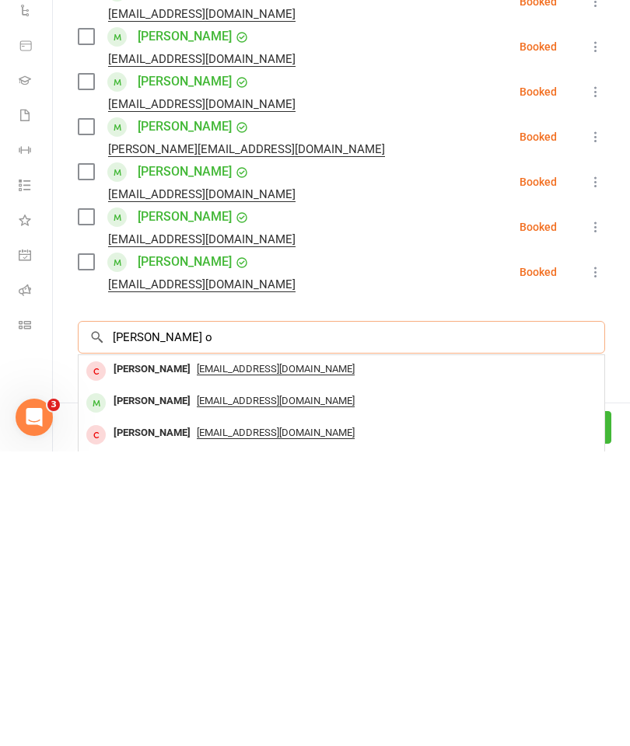
type input "Harrison o"
click at [278, 690] on span "newnique@hotmail.com" at bounding box center [276, 696] width 158 height 12
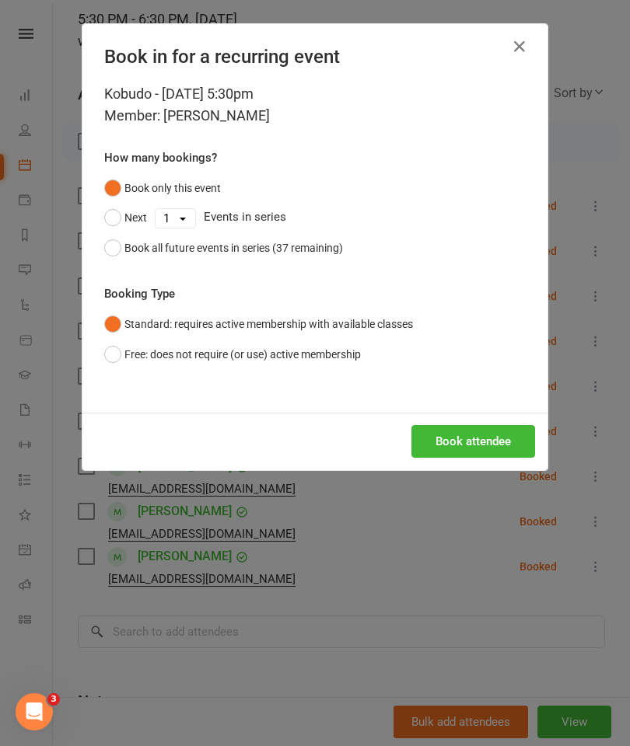
click at [473, 432] on button "Book attendee" at bounding box center [473, 441] width 124 height 33
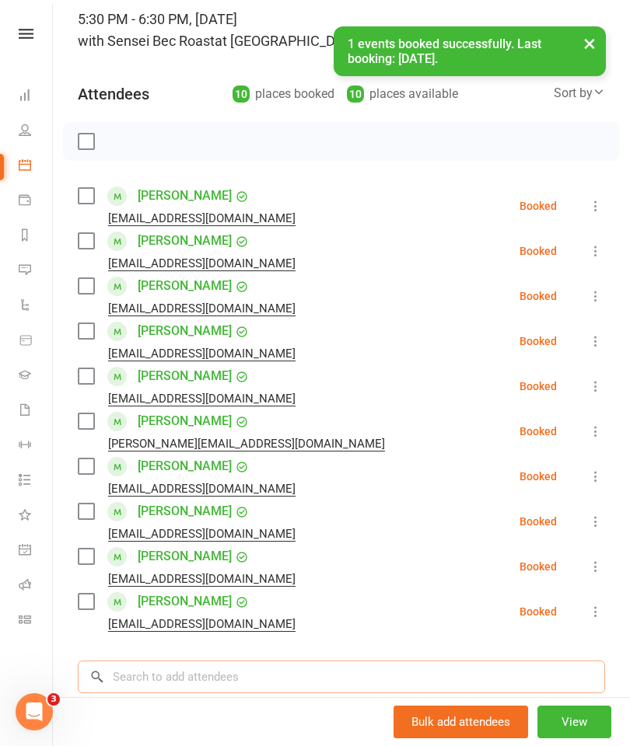
click at [162, 674] on input "search" at bounding box center [341, 677] width 527 height 33
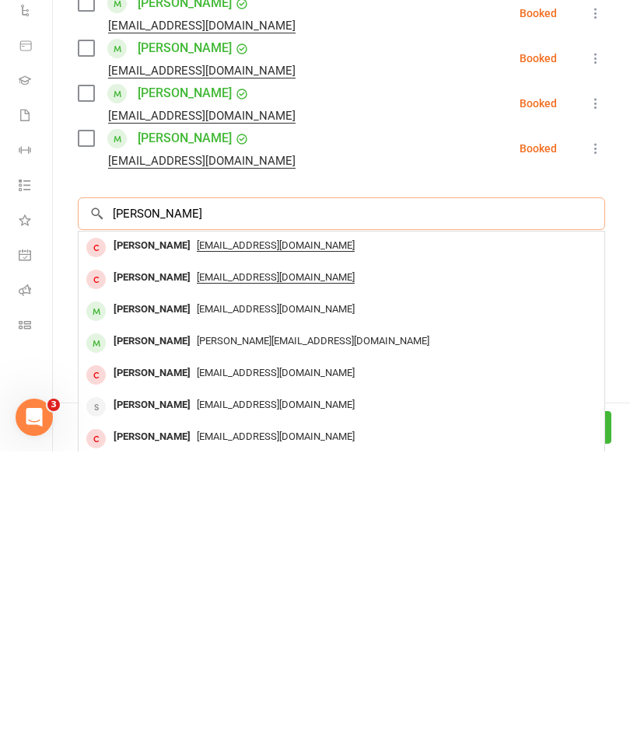
type input "Holly"
click at [258, 630] on span "emma_wilkes@hotmail.com" at bounding box center [313, 636] width 232 height 12
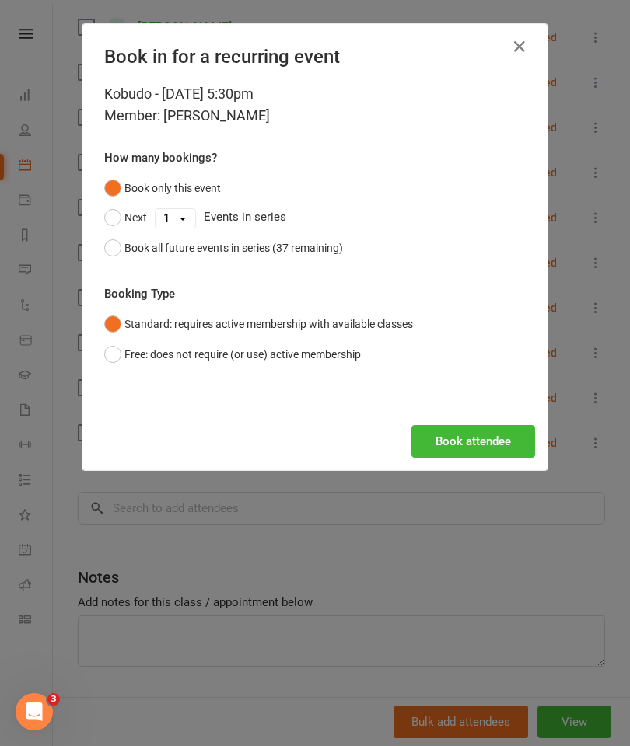
click at [481, 437] on button "Book attendee" at bounding box center [473, 441] width 124 height 33
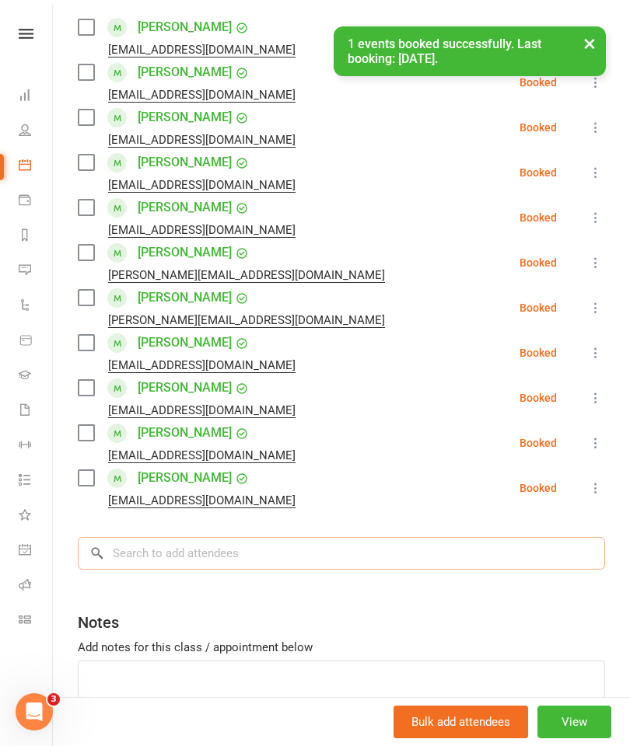
click at [151, 550] on input "search" at bounding box center [341, 553] width 527 height 33
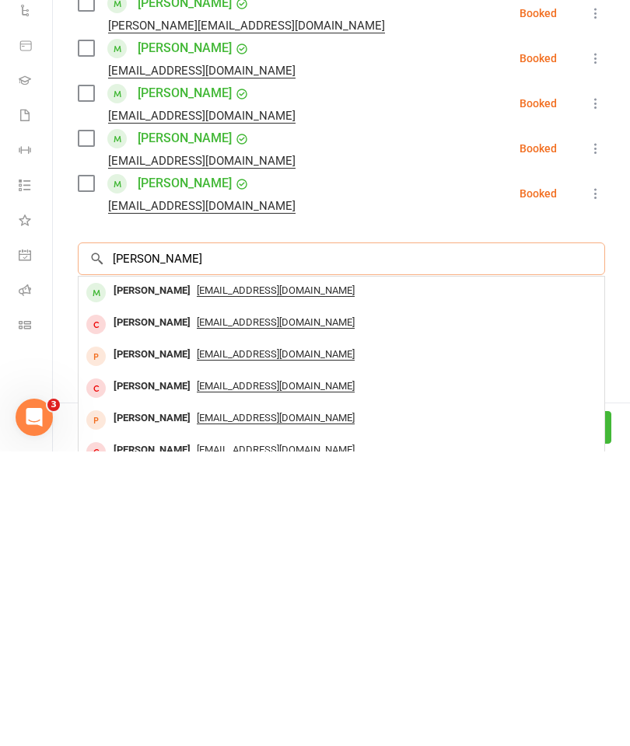
type input "Cameron patt"
click at [291, 579] on span "nicolecraft80@gmail.com" at bounding box center [276, 585] width 158 height 12
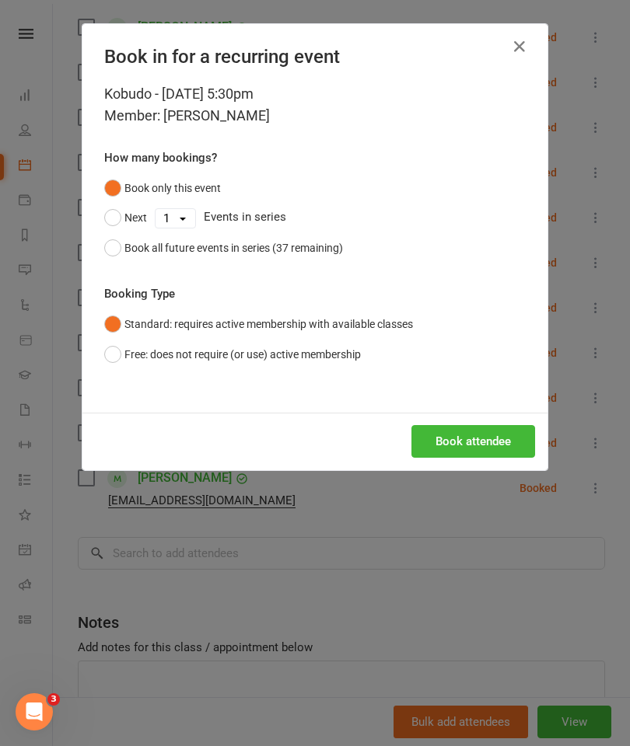
click at [458, 445] on button "Book attendee" at bounding box center [473, 441] width 124 height 33
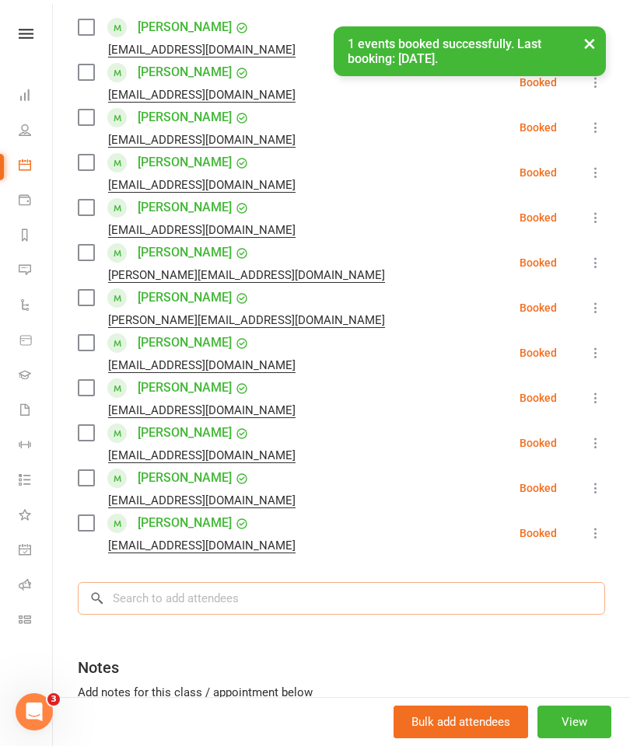
click at [325, 596] on input "search" at bounding box center [341, 598] width 527 height 33
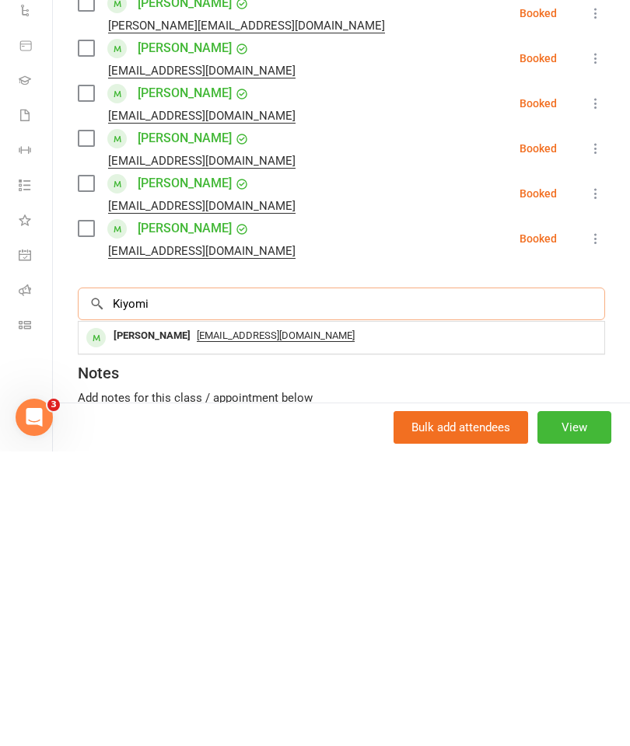
type input "Kiyomi"
click at [297, 624] on span "Kbrjcleaning@hotmail.com" at bounding box center [276, 630] width 158 height 12
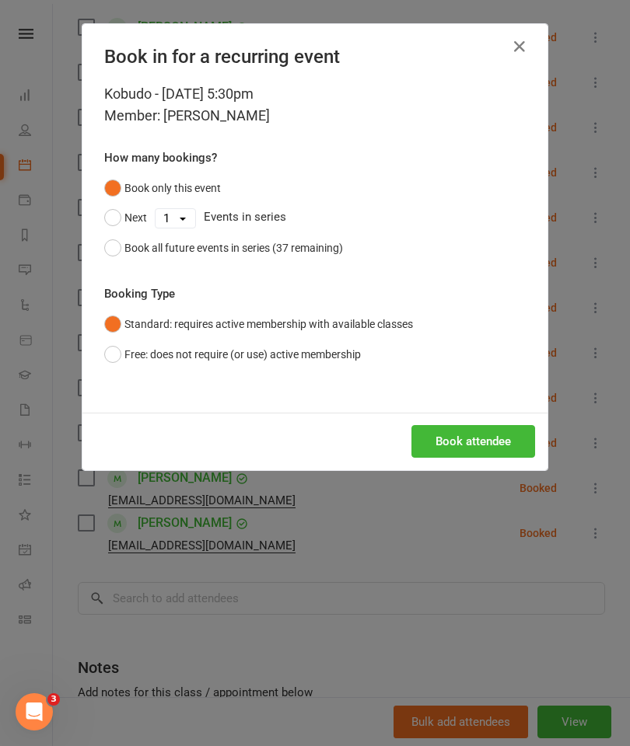
click at [467, 444] on button "Book attendee" at bounding box center [473, 441] width 124 height 33
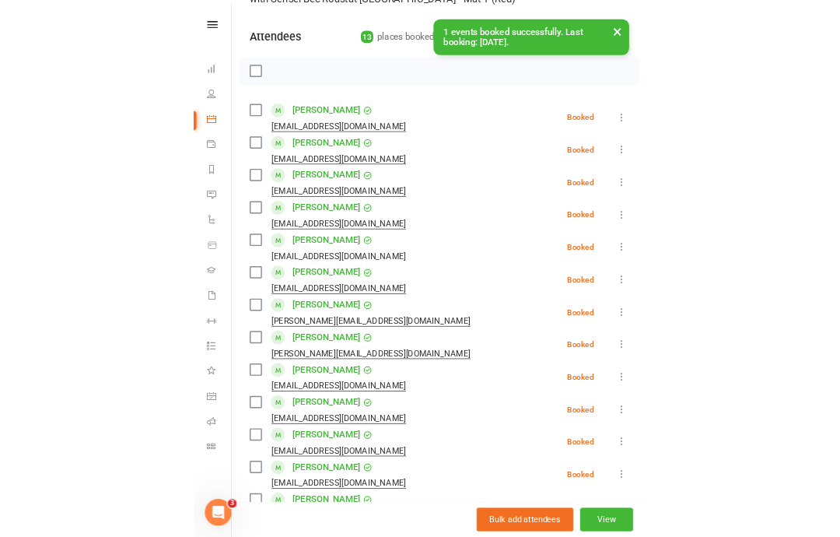
scroll to position [148, 0]
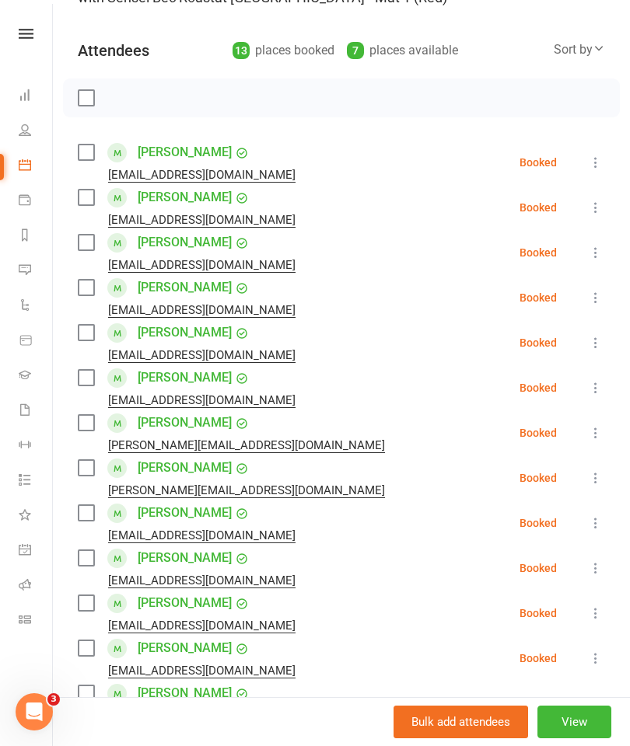
click at [82, 105] on label at bounding box center [86, 98] width 16 height 16
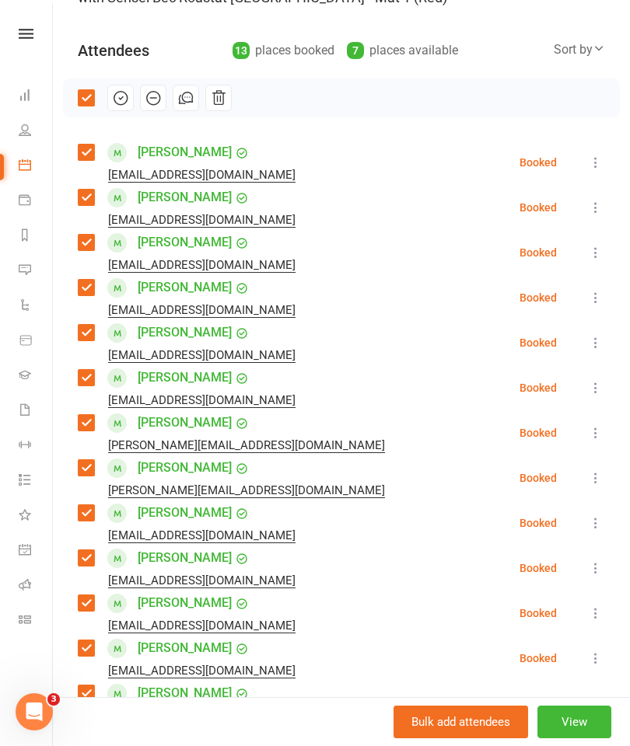
click at [128, 95] on icon "button" at bounding box center [120, 97] width 17 height 17
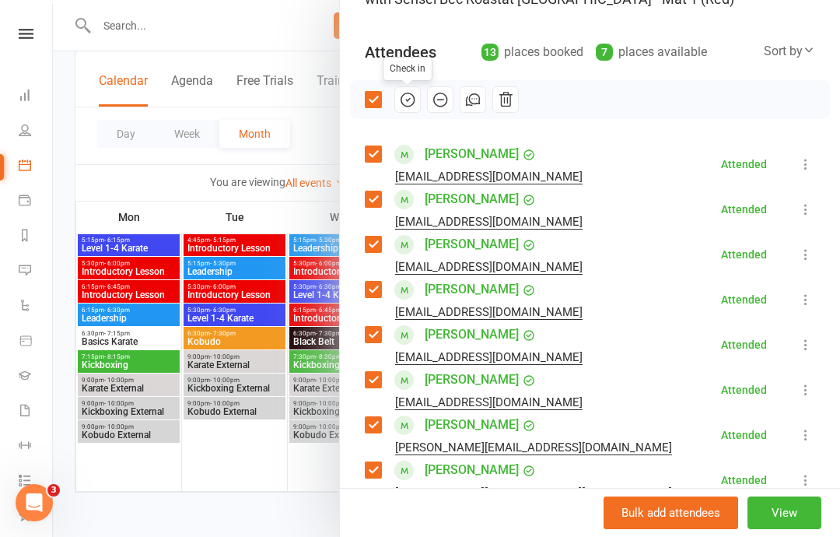
scroll to position [2126, 0]
